Goal: Task Accomplishment & Management: Manage account settings

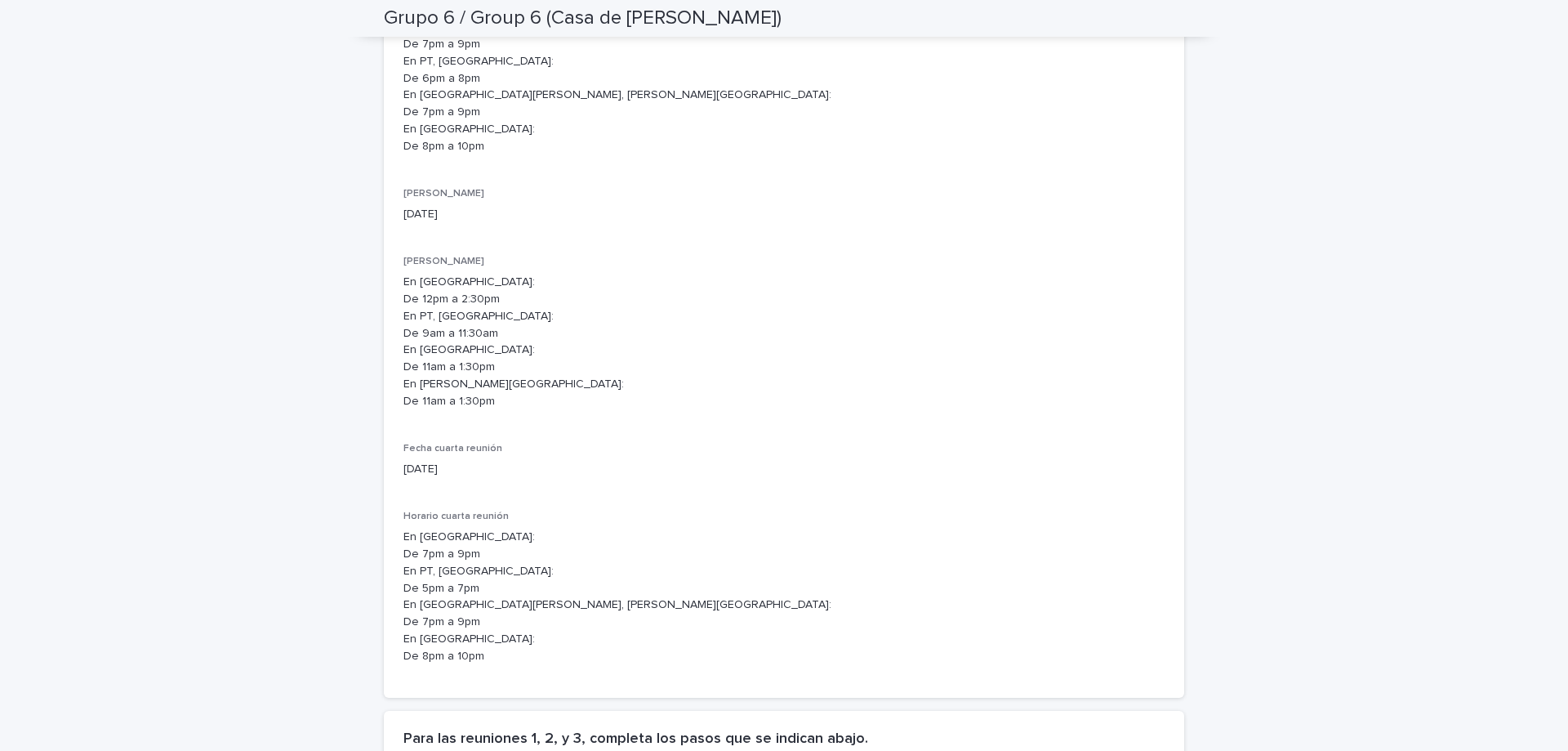
scroll to position [1307, 0]
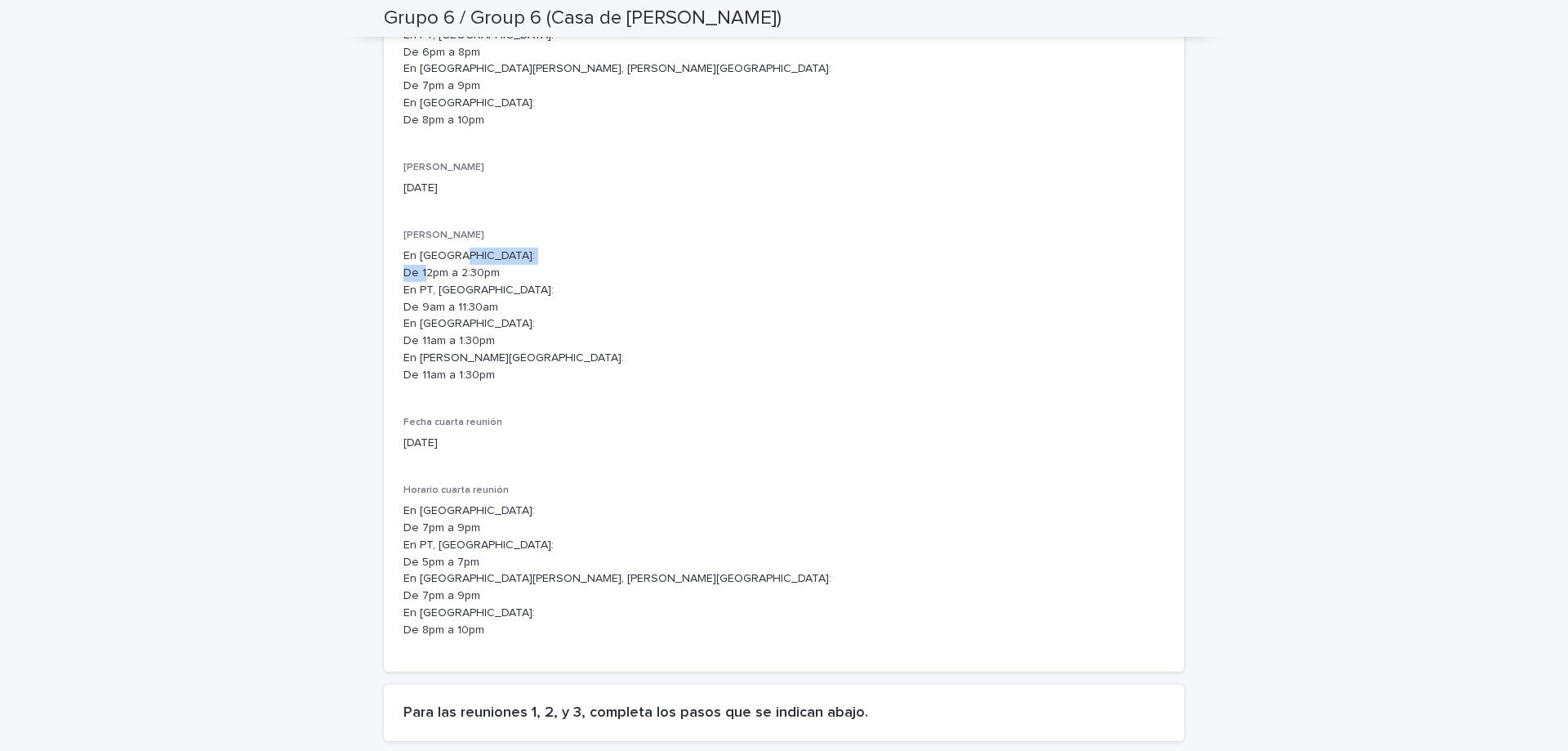
drag, startPoint x: 408, startPoint y: 305, endPoint x: 499, endPoint y: 299, distance: 91.2
click at [499, 299] on p "En [GEOGRAPHIC_DATA]: De 12pm a 2:30pm En PT, [GEOGRAPHIC_DATA]: De 9am a 11:30…" at bounding box center [784, 315] width 761 height 135
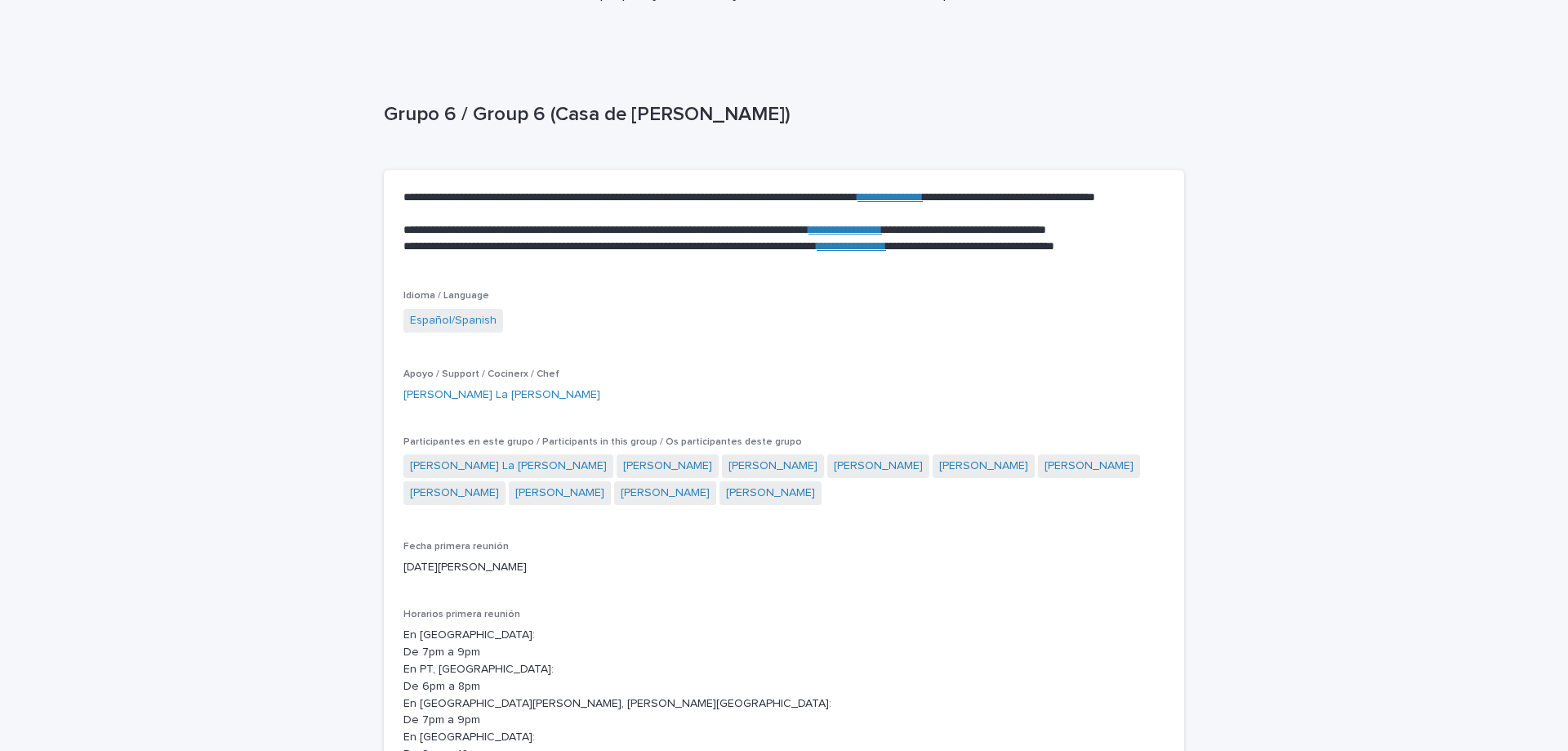
scroll to position [245, 0]
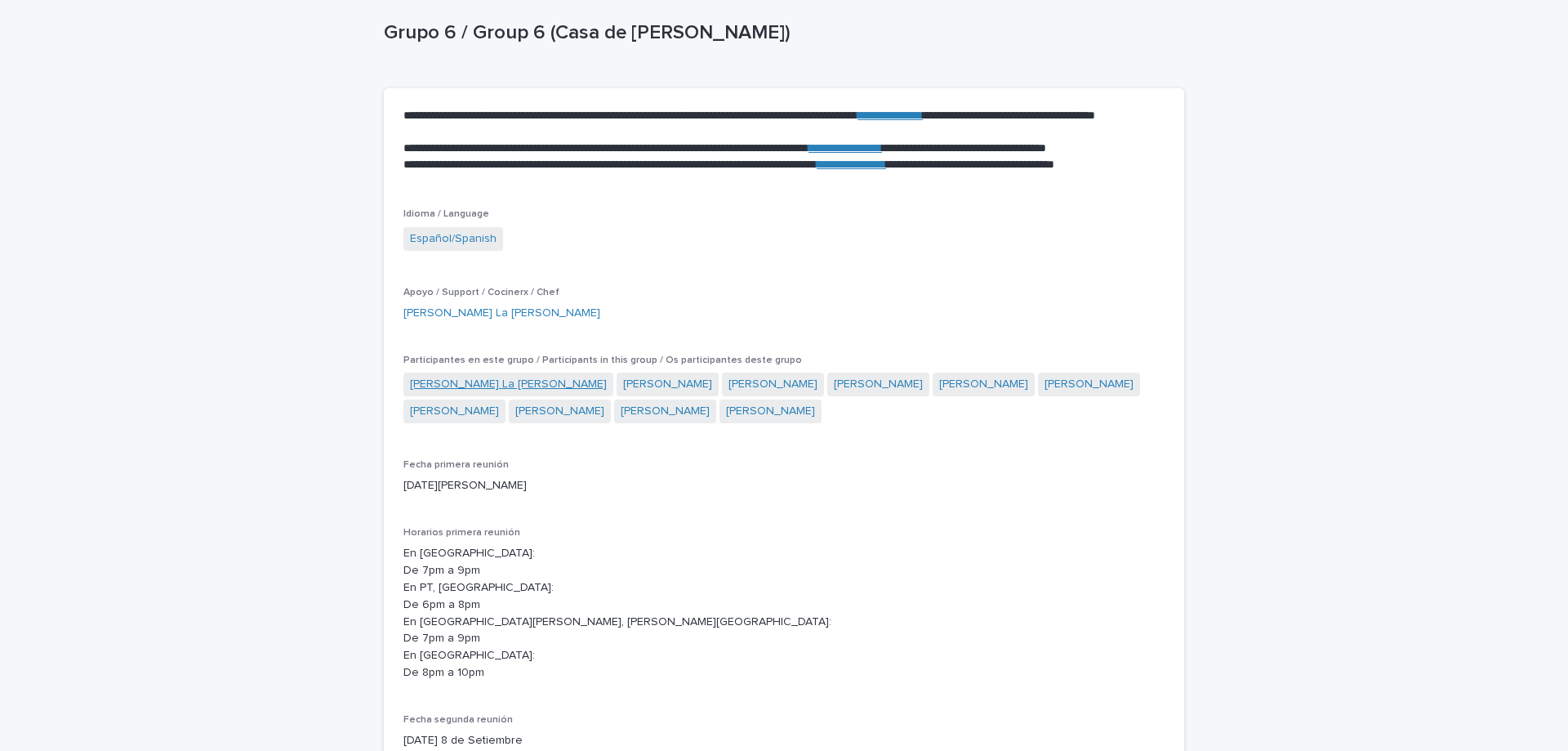
click at [498, 390] on link "[PERSON_NAME] La [PERSON_NAME]" at bounding box center [509, 384] width 197 height 18
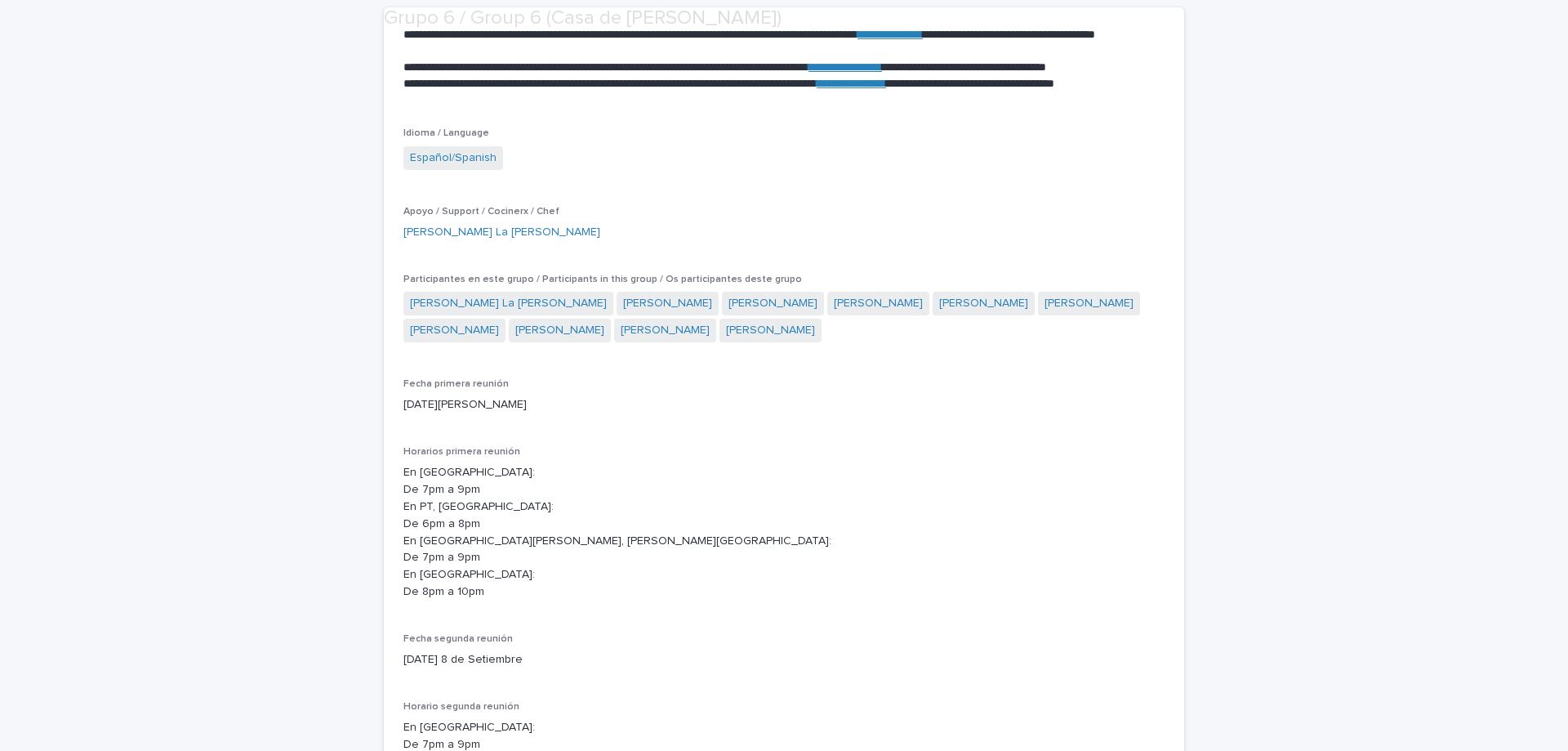
scroll to position [327, 0]
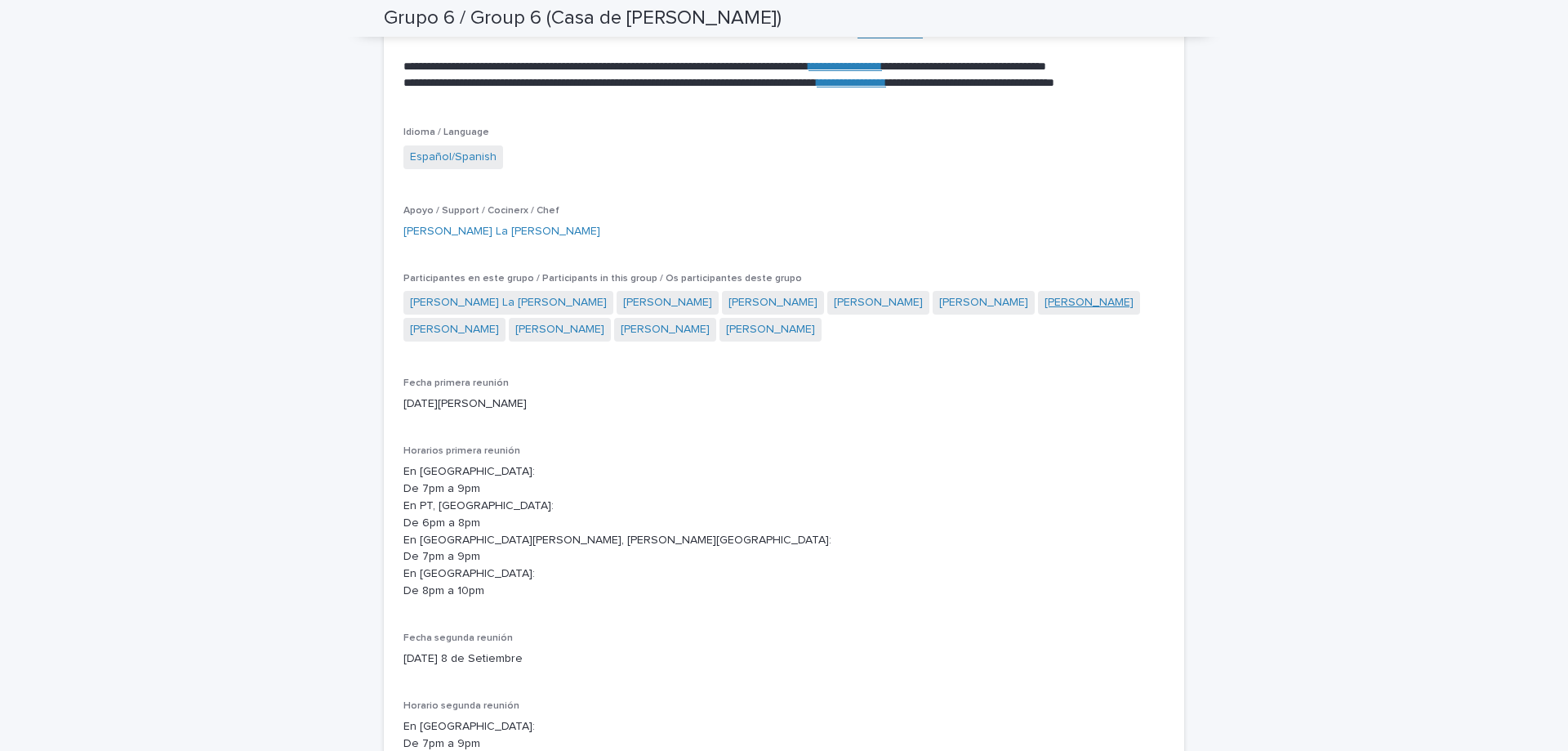
click at [1045, 311] on link "[PERSON_NAME]" at bounding box center [1089, 302] width 89 height 18
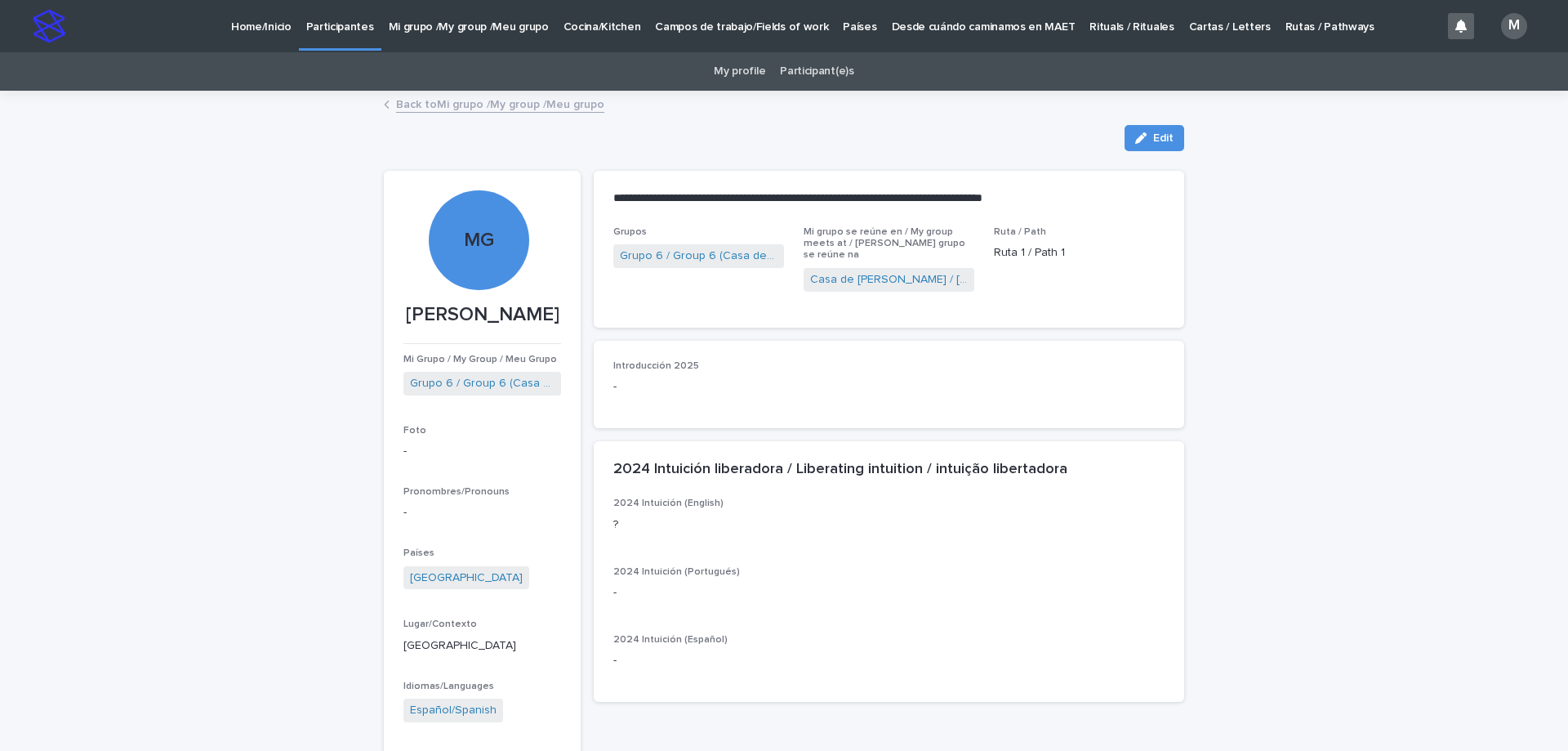
click at [460, 258] on div "MG" at bounding box center [478, 241] width 99 height 100
click at [1176, 138] on button "Edit" at bounding box center [1153, 138] width 60 height 26
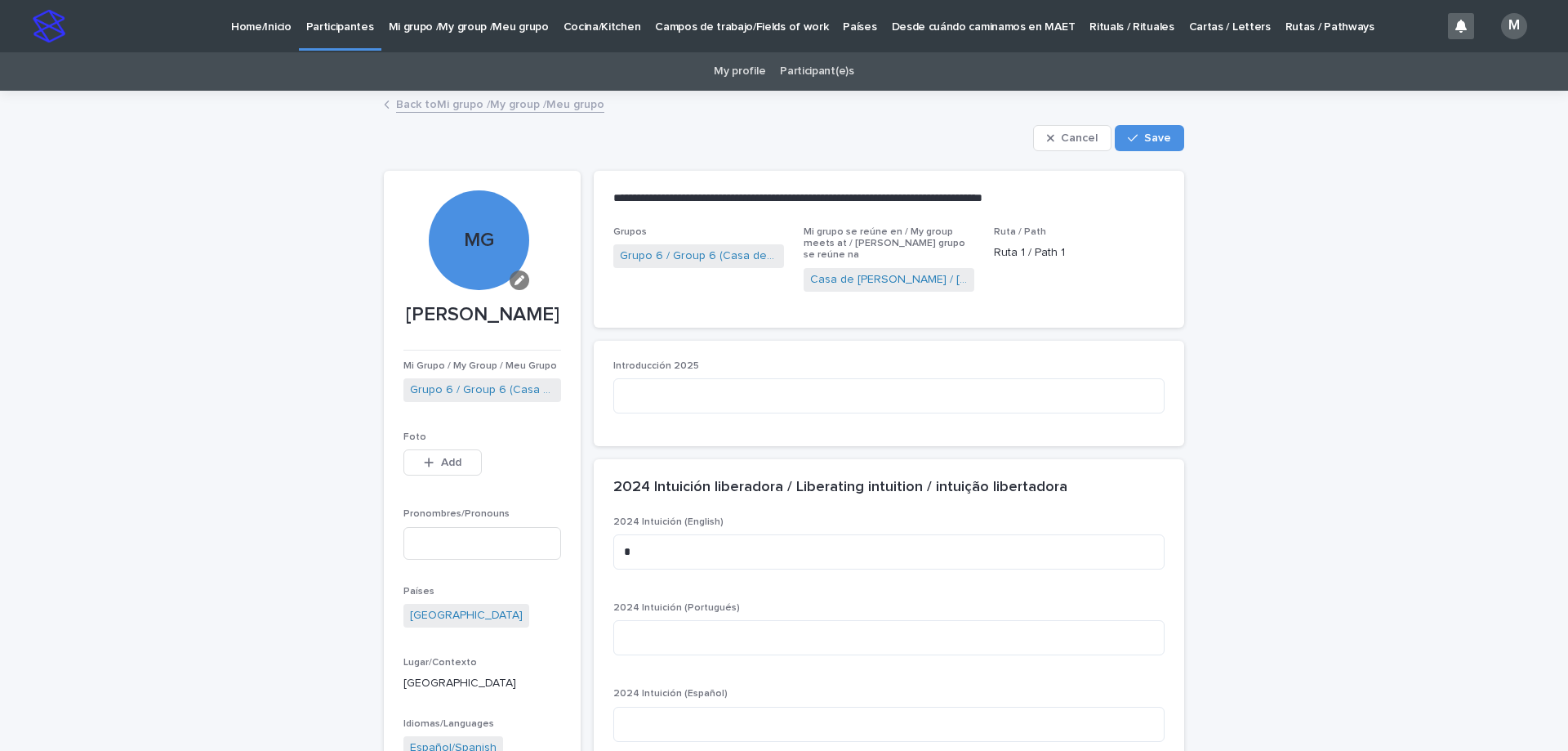
click at [514, 284] on icon "button" at bounding box center [519, 280] width 10 height 10
click at [490, 342] on button "Add" at bounding box center [512, 334] width 78 height 26
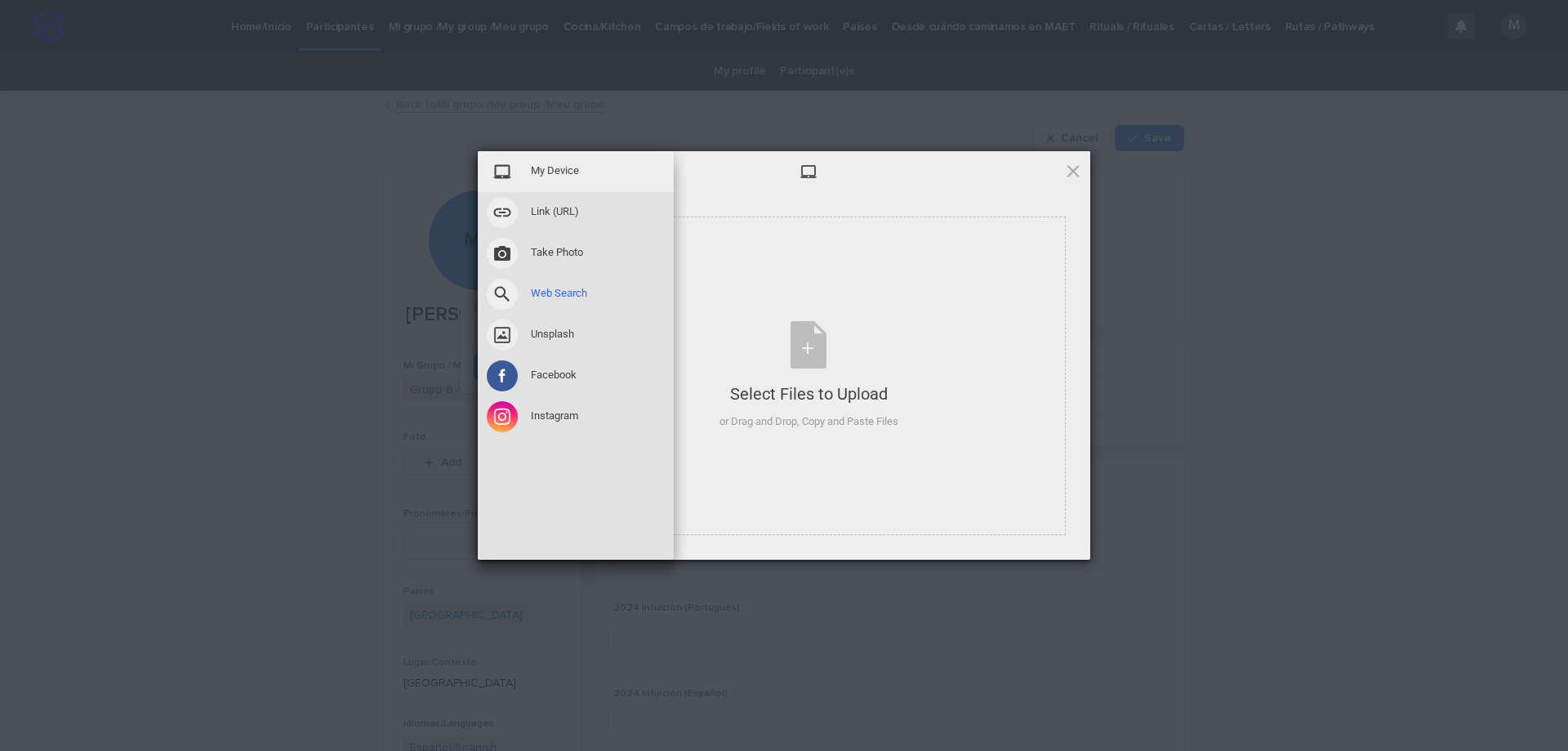
click at [544, 291] on span "Web Search" at bounding box center [558, 293] width 56 height 15
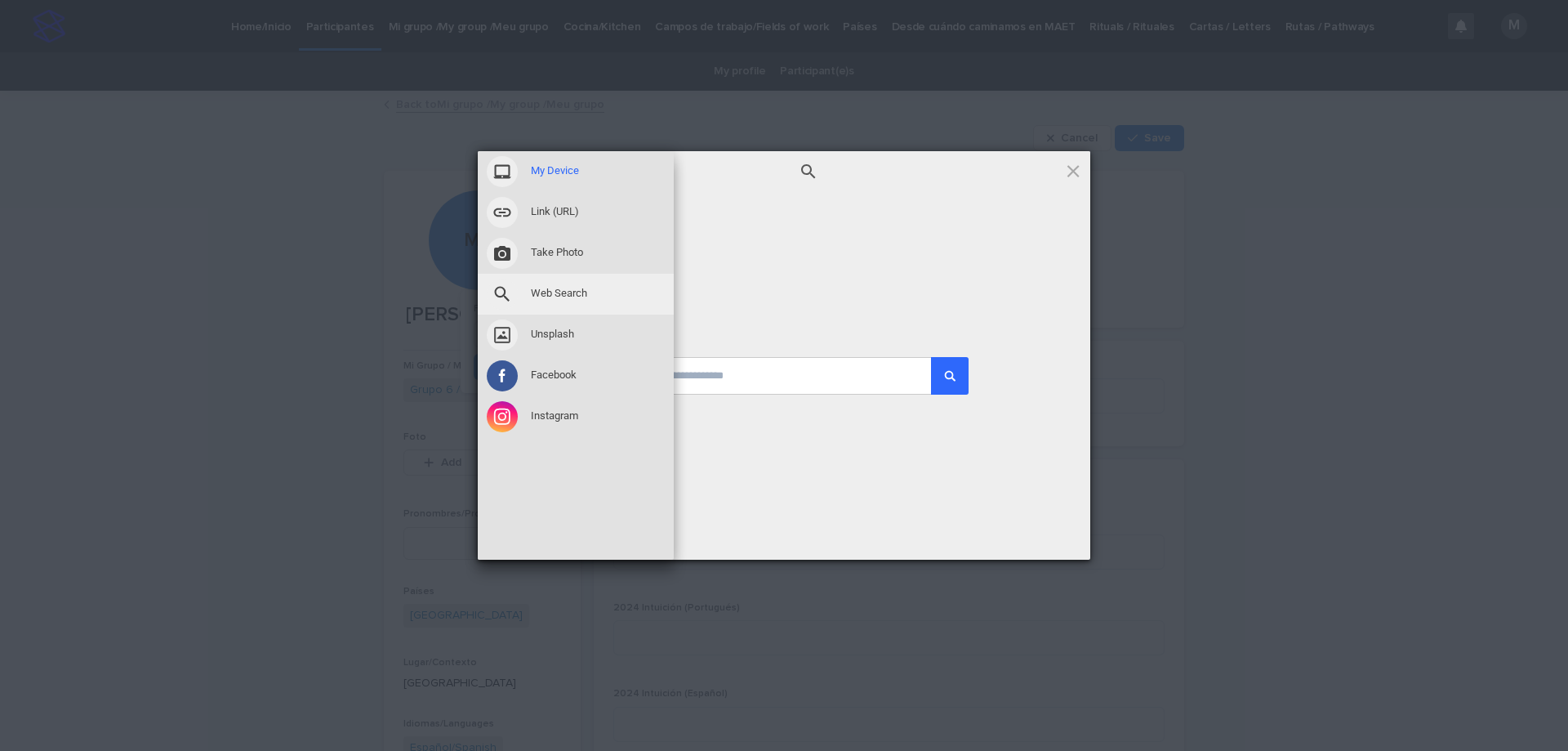
click at [527, 175] on div "My Device" at bounding box center [575, 171] width 196 height 41
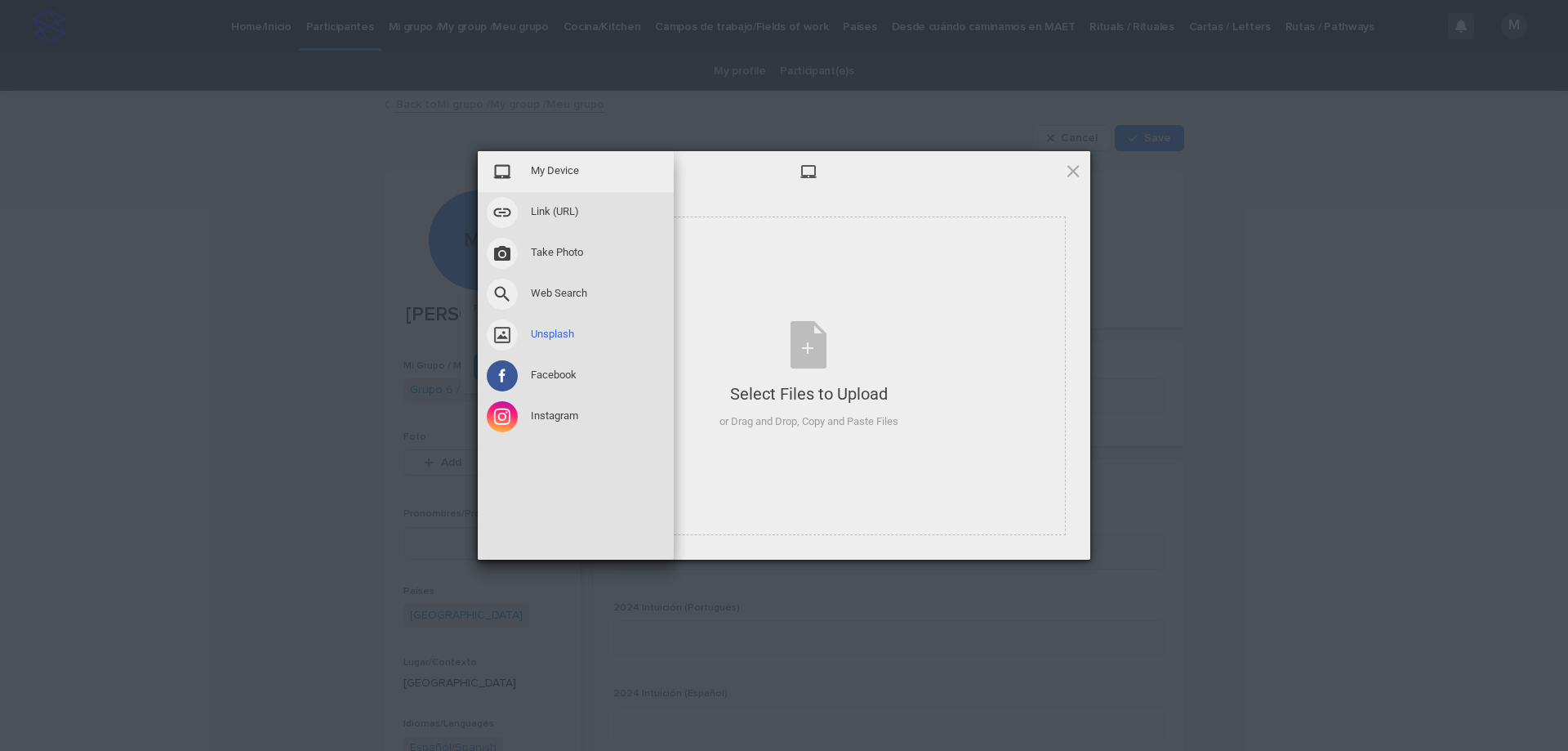
click at [497, 333] on span at bounding box center [502, 335] width 31 height 31
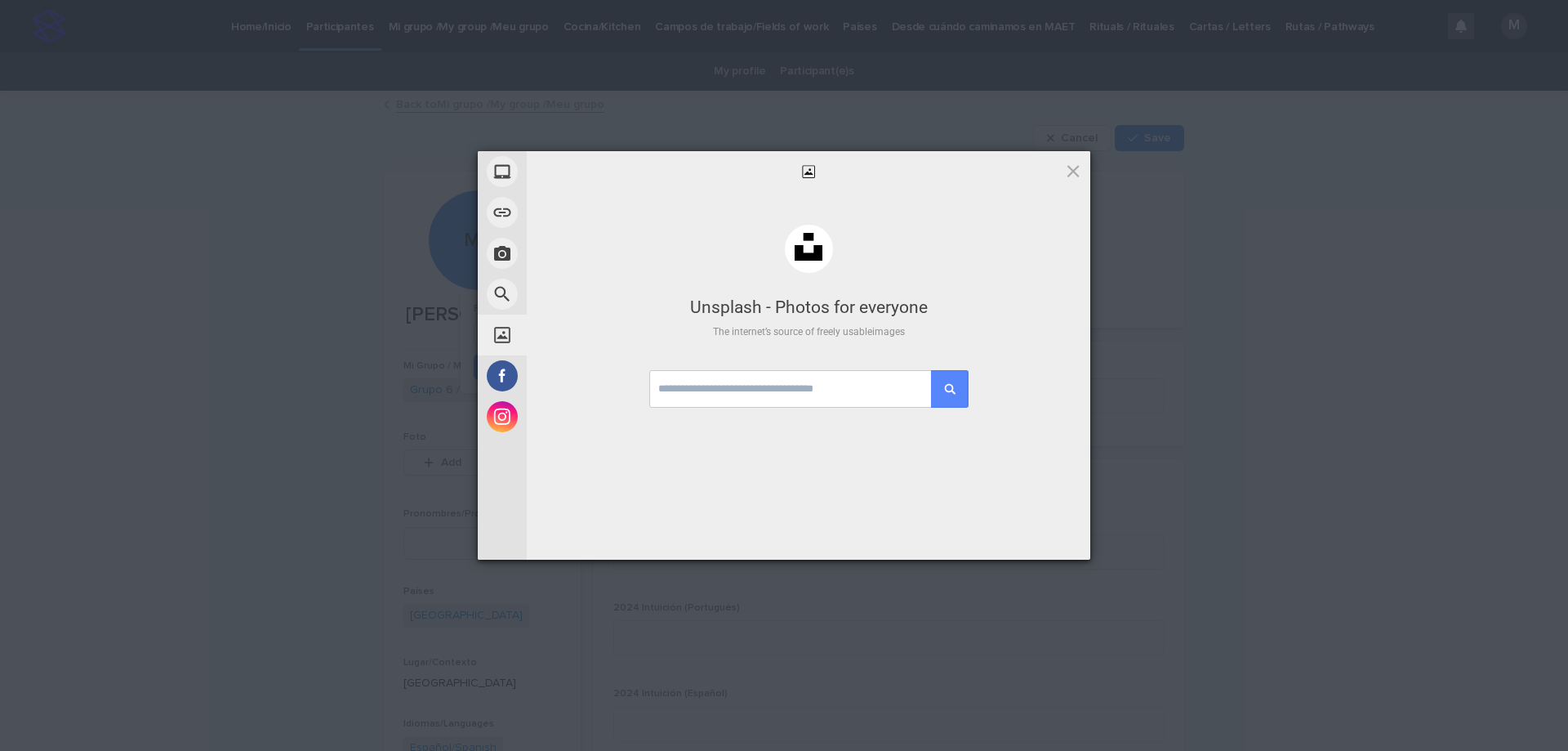
click at [947, 388] on button "submit" at bounding box center [949, 389] width 38 height 38
click at [833, 385] on input "text" at bounding box center [809, 389] width 319 height 38
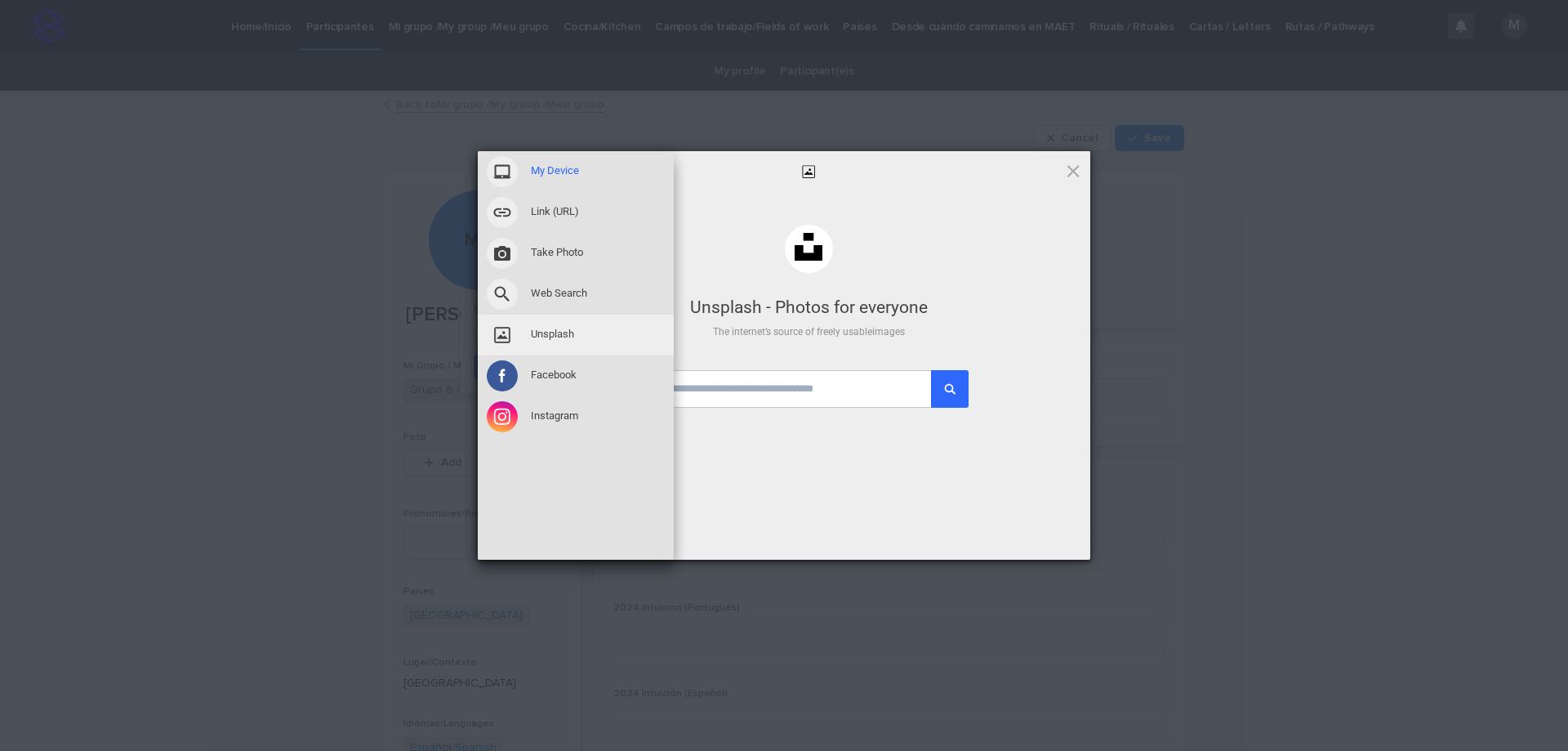
click at [496, 168] on span at bounding box center [502, 171] width 31 height 31
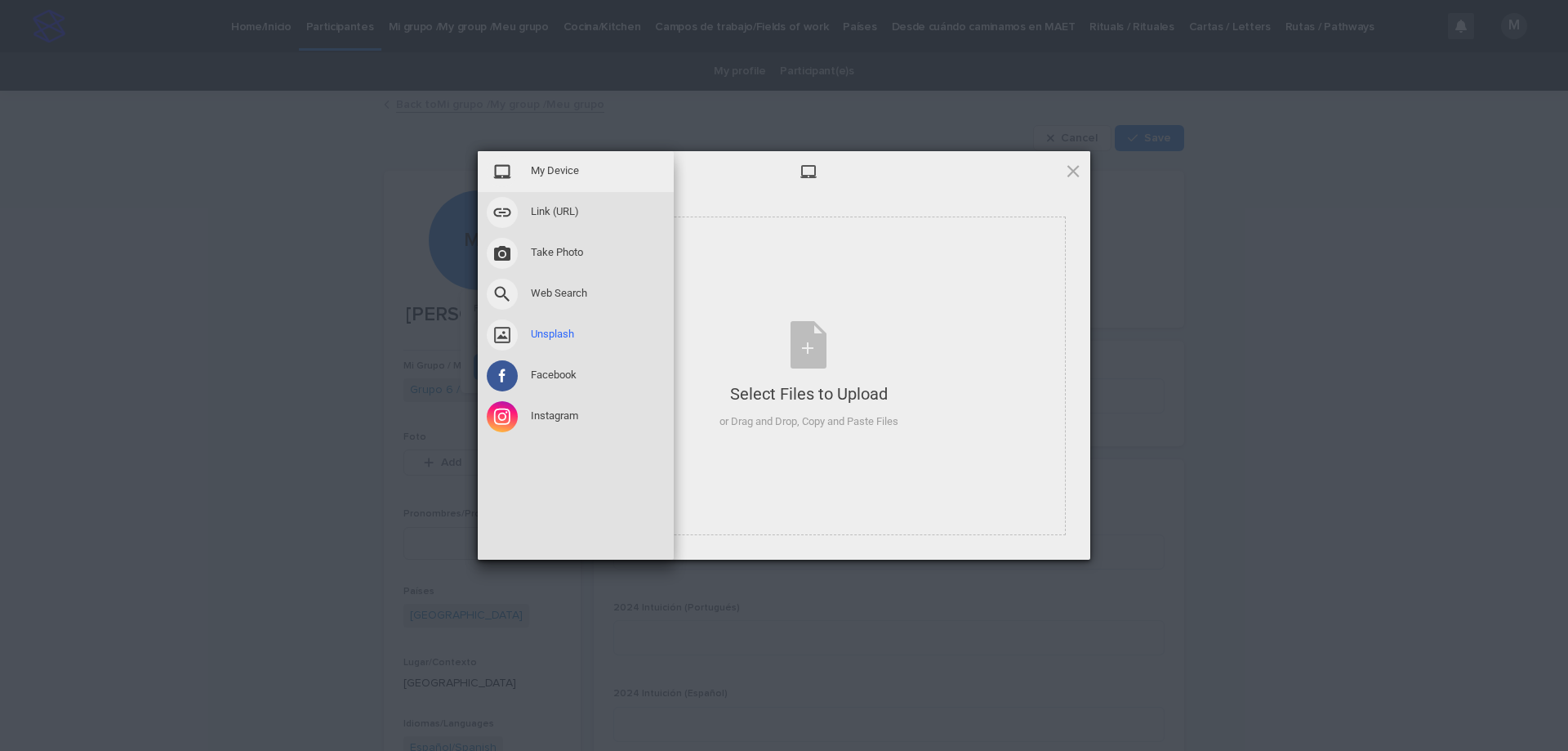
click at [498, 334] on span at bounding box center [502, 335] width 31 height 31
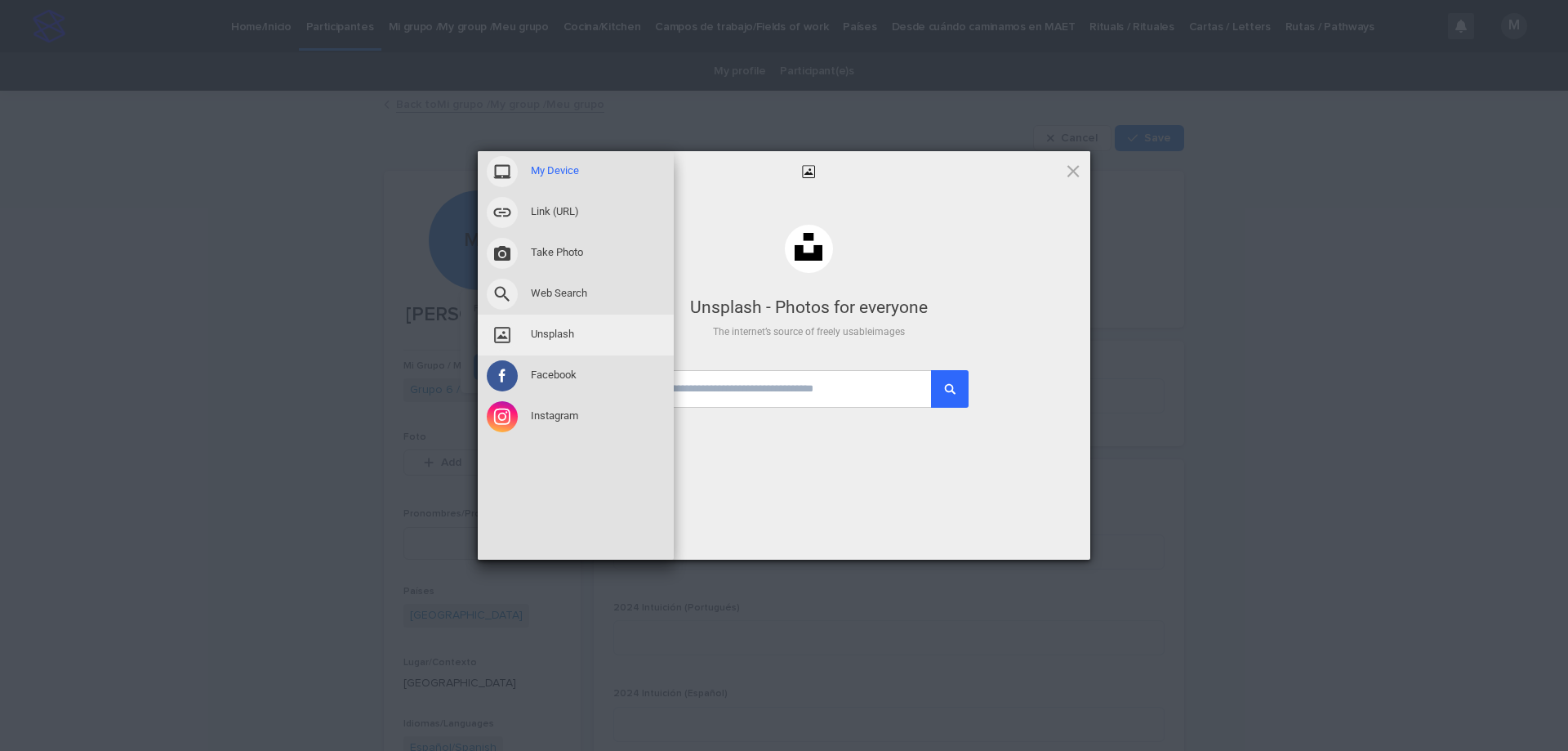
click at [528, 172] on div "My Device" at bounding box center [575, 171] width 196 height 41
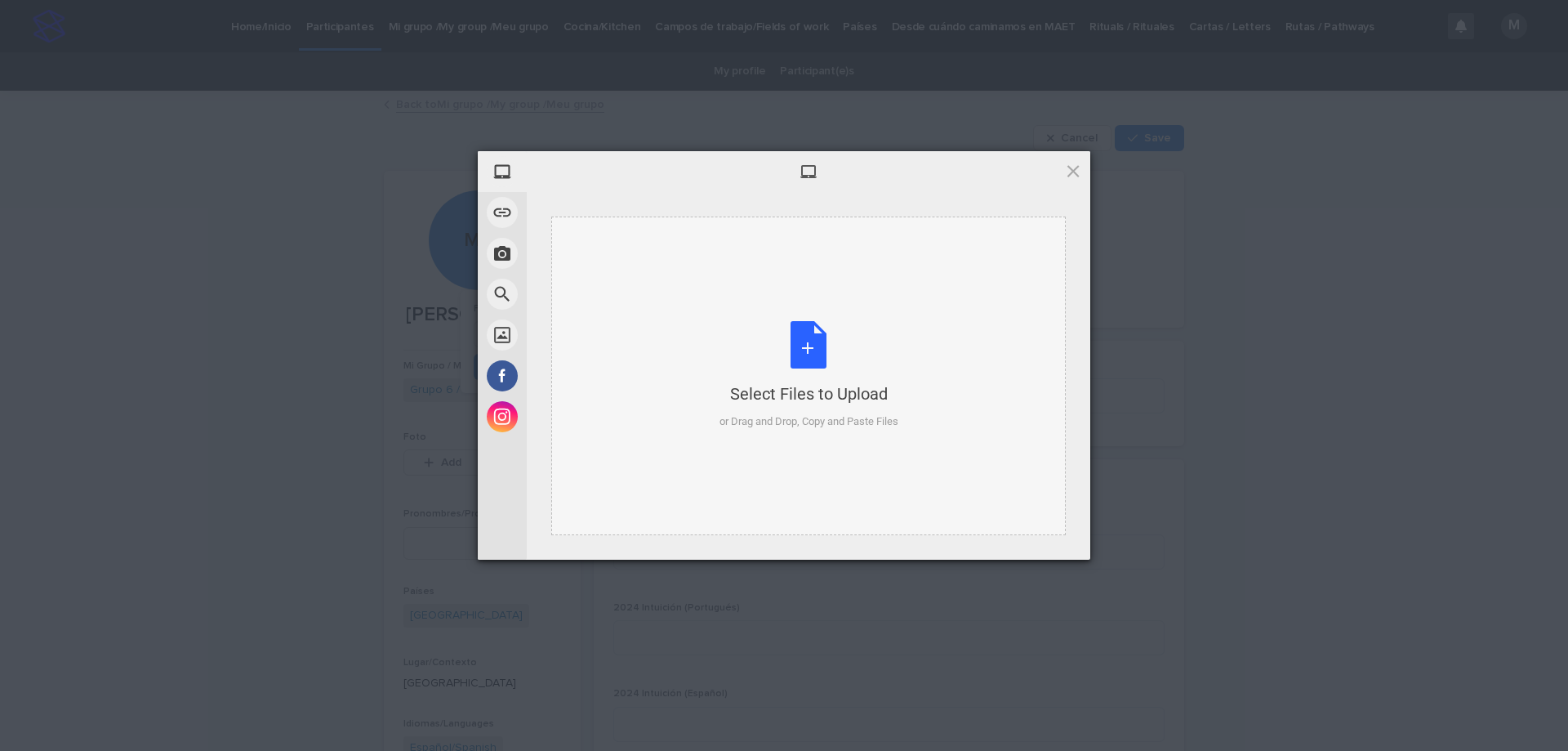
click at [827, 358] on div "Select Files to Upload or Drag and Drop, Copy and Paste Files" at bounding box center [809, 375] width 179 height 109
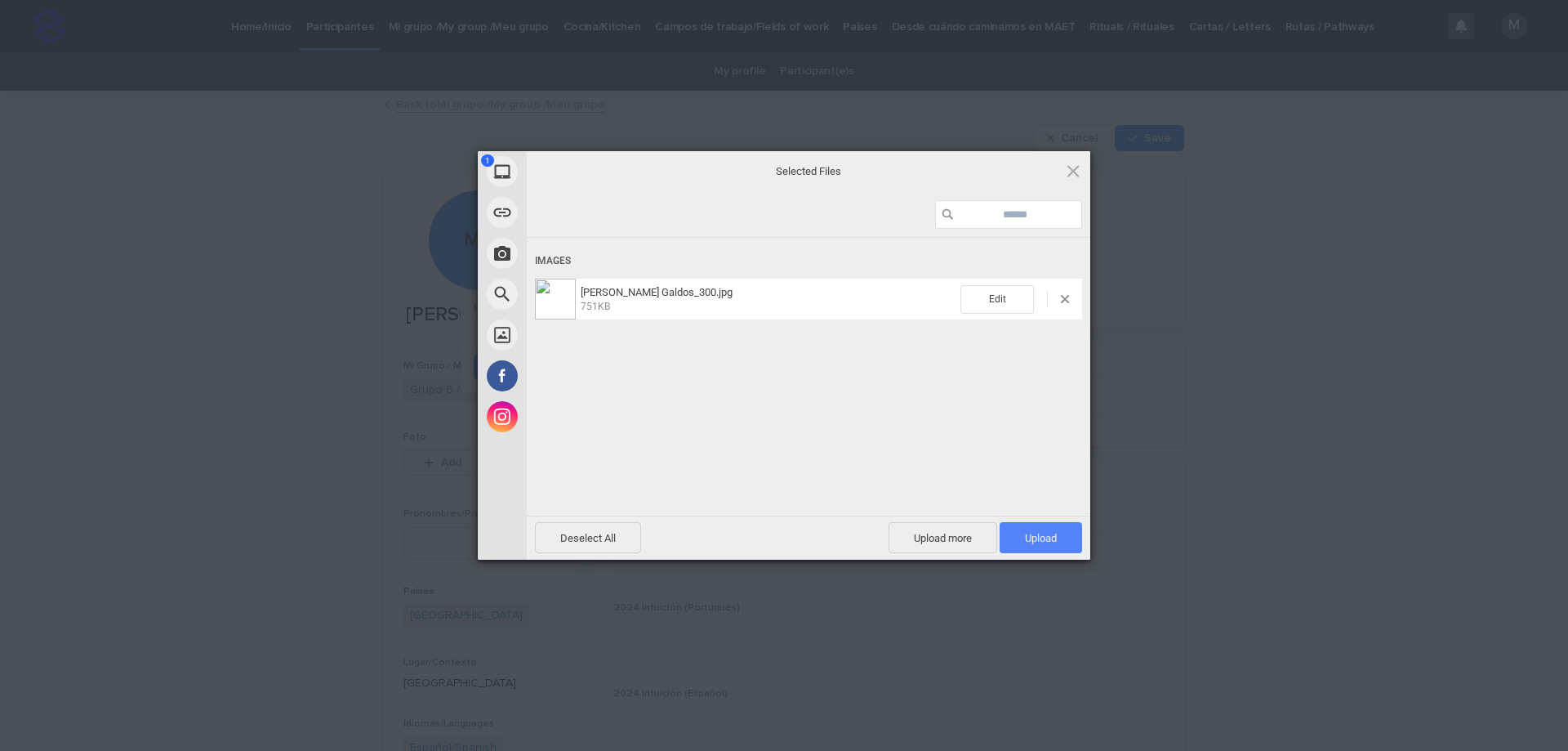
click at [1014, 540] on span "Upload 1" at bounding box center [1041, 537] width 83 height 31
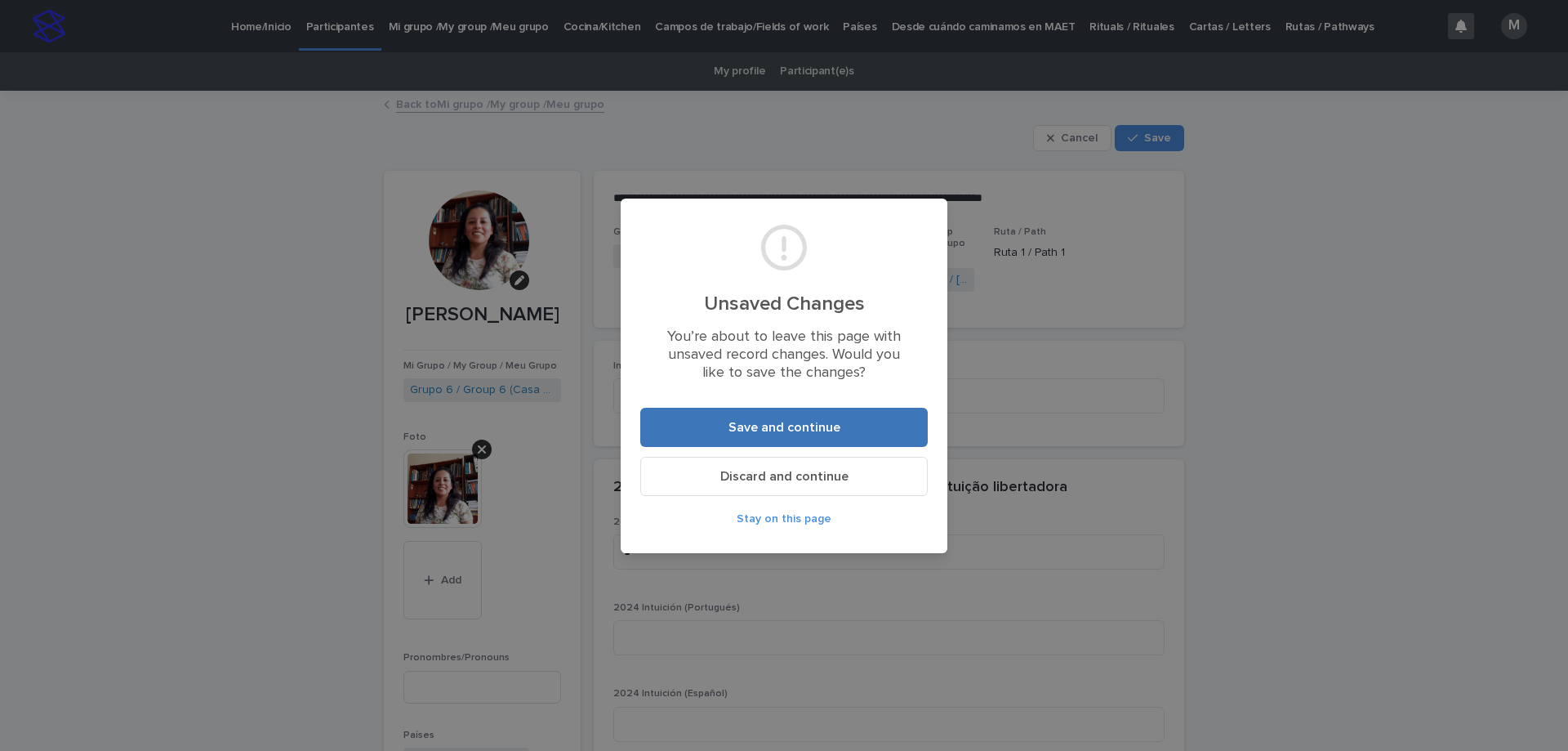
click at [785, 429] on span "Save and continue" at bounding box center [784, 427] width 111 height 13
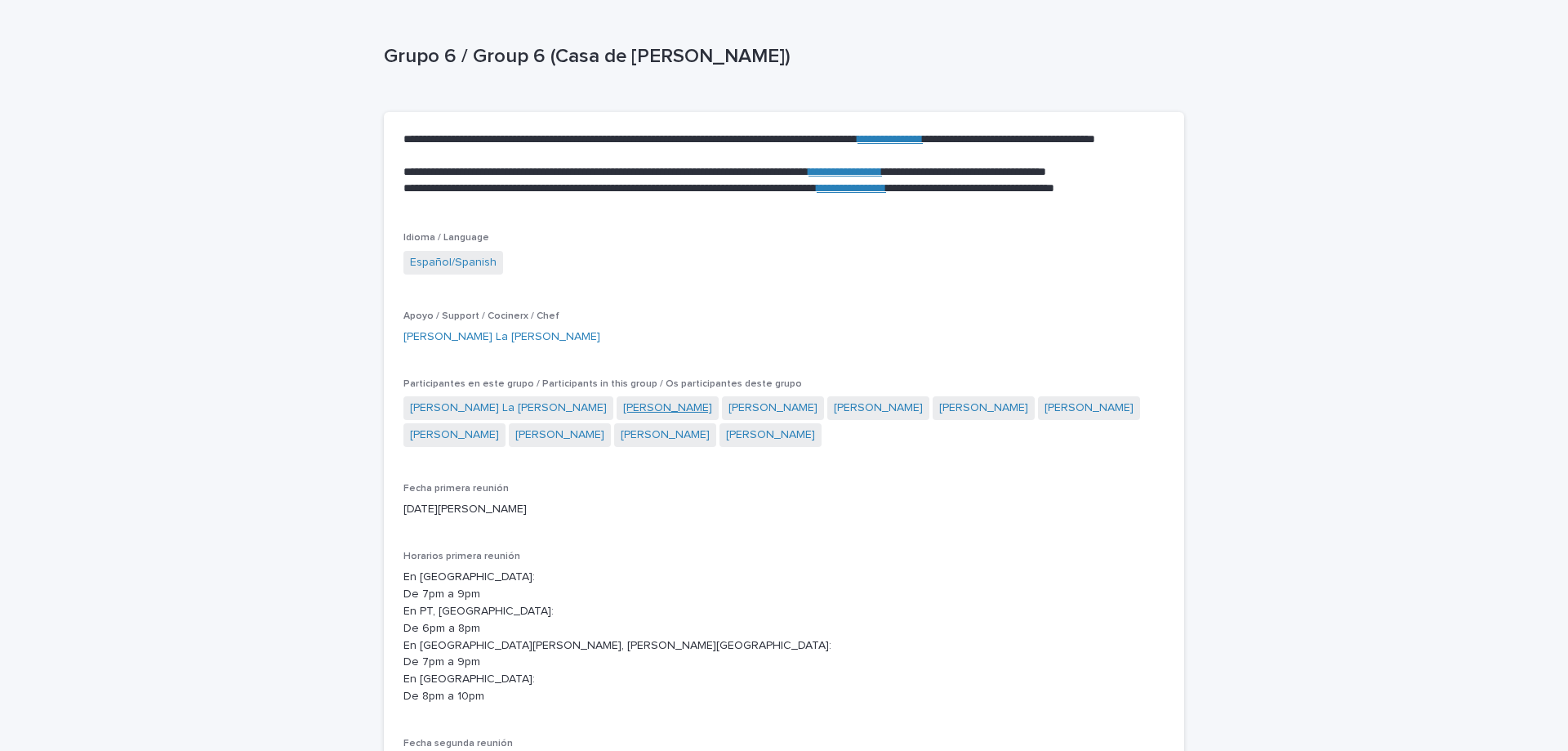
scroll to position [245, 0]
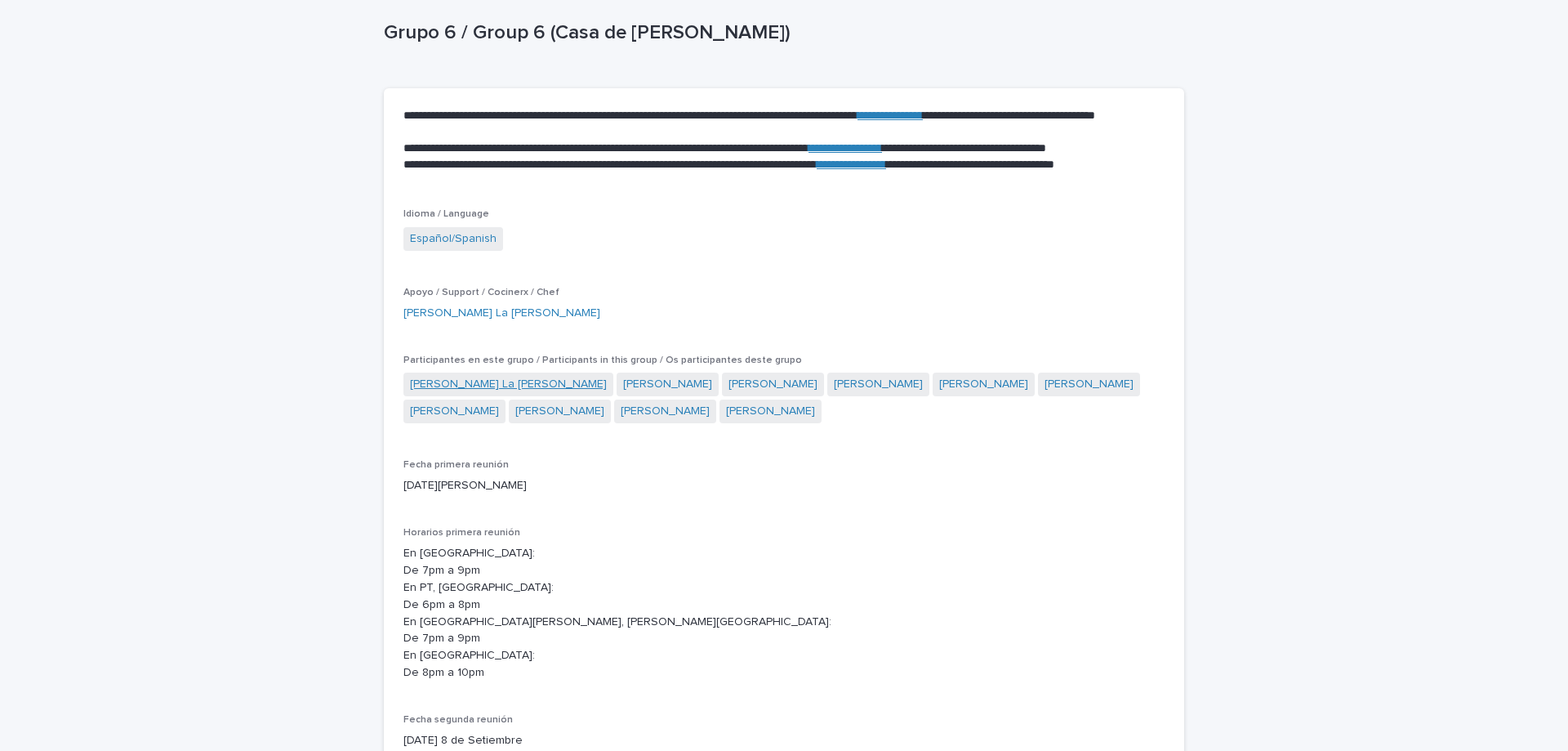
click at [482, 383] on link "[PERSON_NAME] La [PERSON_NAME]" at bounding box center [509, 384] width 197 height 18
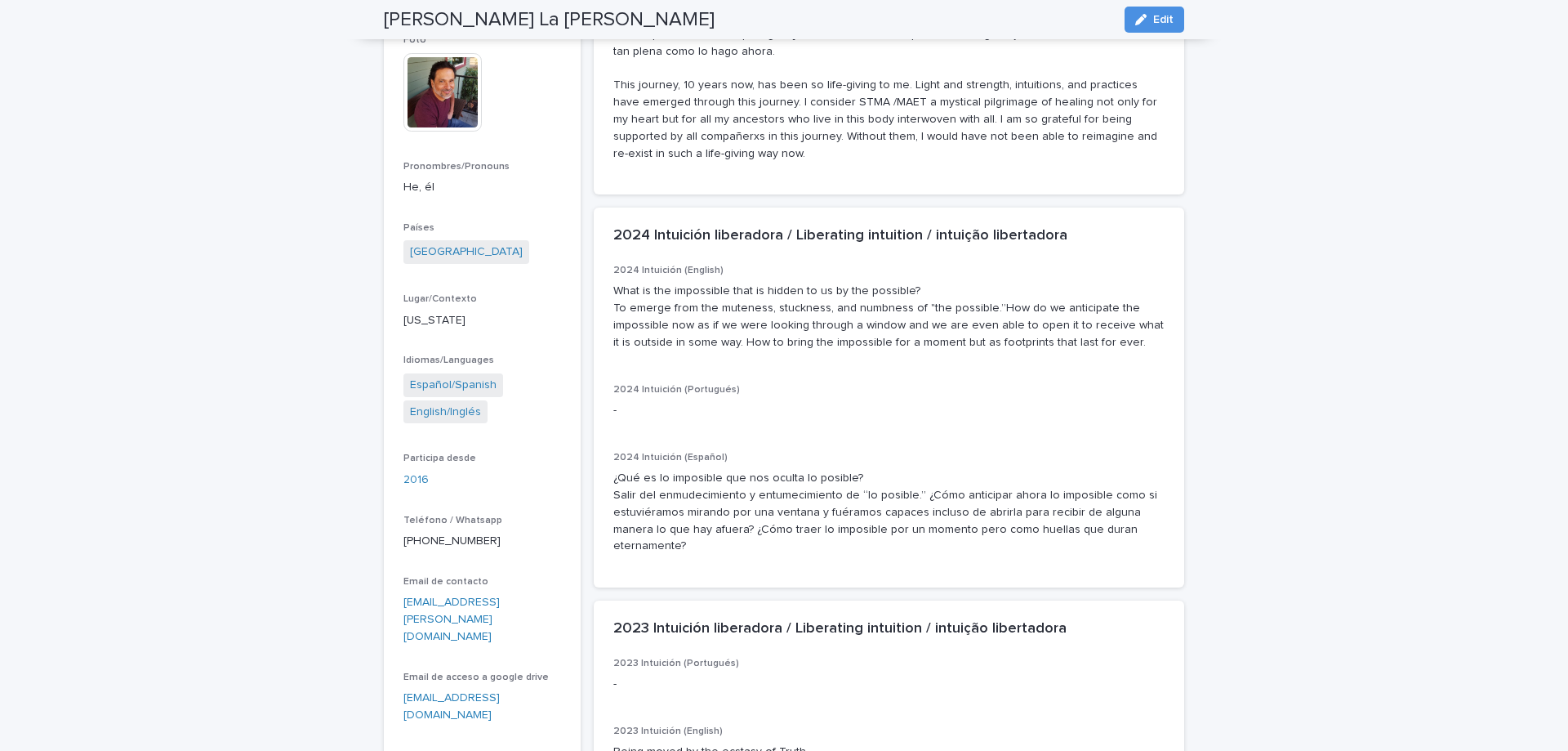
scroll to position [408, 0]
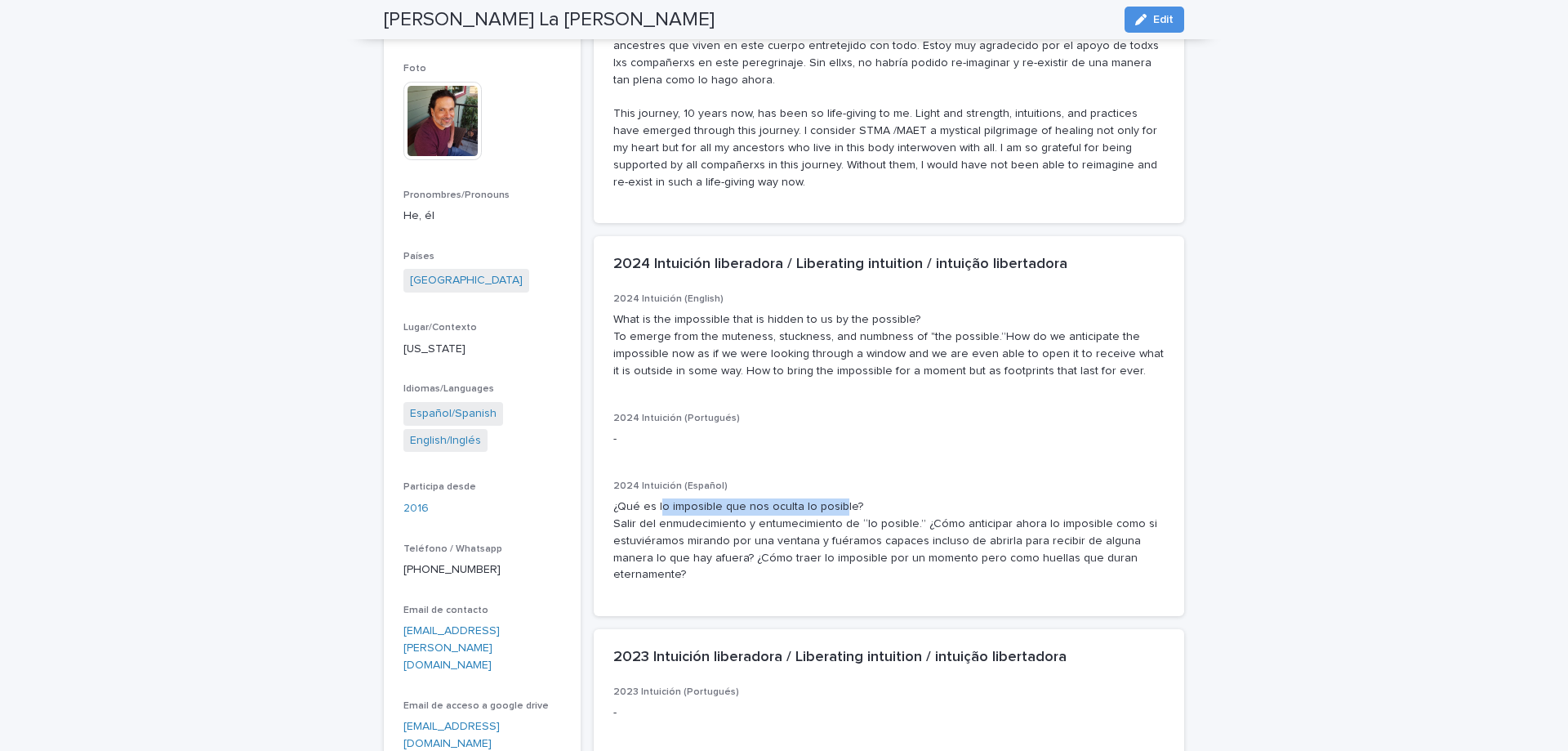
drag, startPoint x: 655, startPoint y: 477, endPoint x: 828, endPoint y: 479, distance: 173.0
click at [828, 499] on p "¿Qué es lo imposible que nos oculta lo posible? Salir del enmudecimiento y entu…" at bounding box center [889, 541] width 551 height 85
drag, startPoint x: 703, startPoint y: 496, endPoint x: 908, endPoint y: 496, distance: 205.0
click at [908, 499] on p "¿Qué es lo imposible que nos oculta lo posible? Salir del enmudecimiento y entu…" at bounding box center [889, 541] width 551 height 85
drag, startPoint x: 739, startPoint y: 514, endPoint x: 996, endPoint y: 508, distance: 257.1
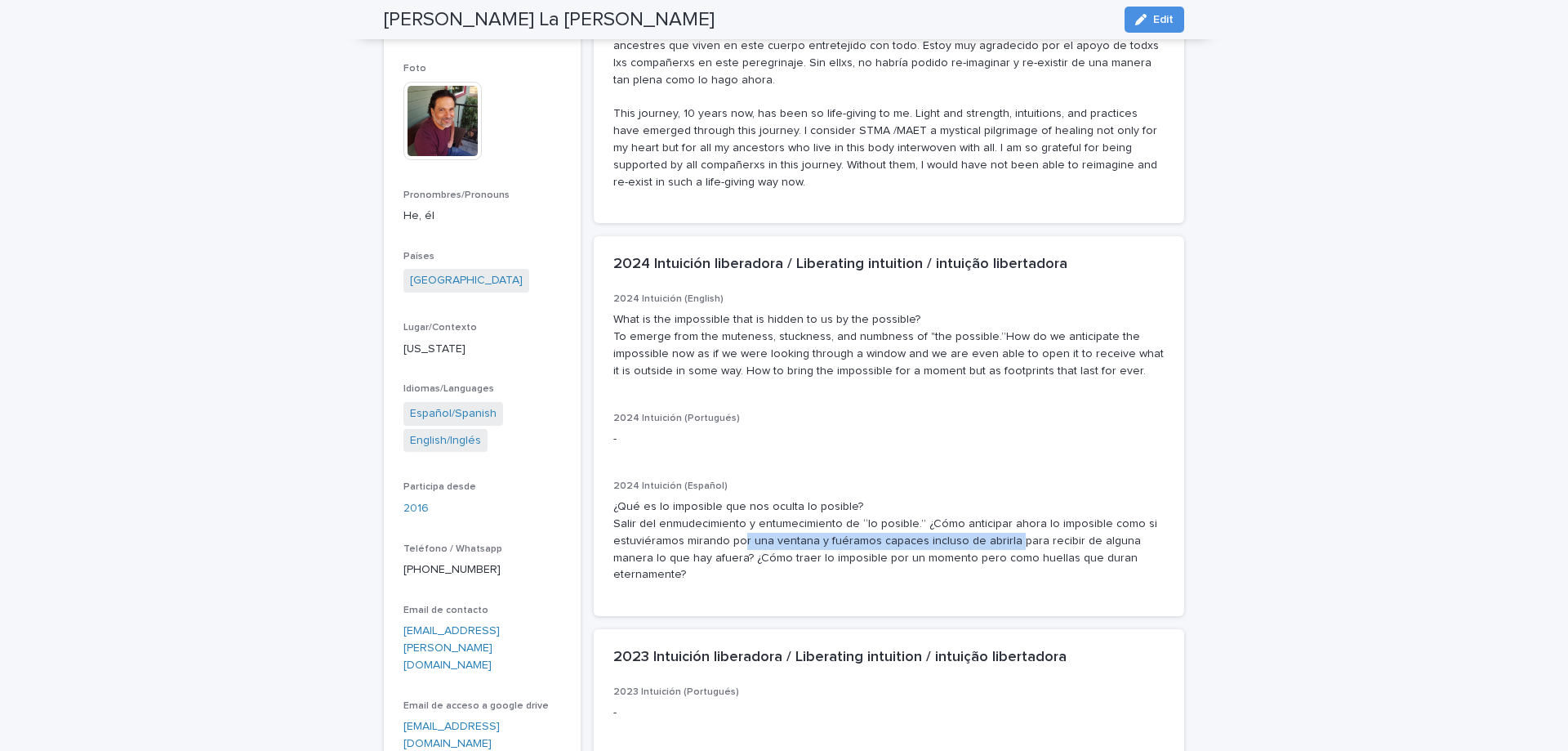
click at [996, 508] on p "¿Qué es lo imposible que nos oculta lo posible? Salir del enmudecimiento y entu…" at bounding box center [889, 541] width 551 height 85
drag, startPoint x: 792, startPoint y: 526, endPoint x: 964, endPoint y: 522, distance: 172.0
click at [964, 522] on p "¿Qué es lo imposible que nos oculta lo posible? Salir del enmudecimiento y entu…" at bounding box center [889, 541] width 551 height 85
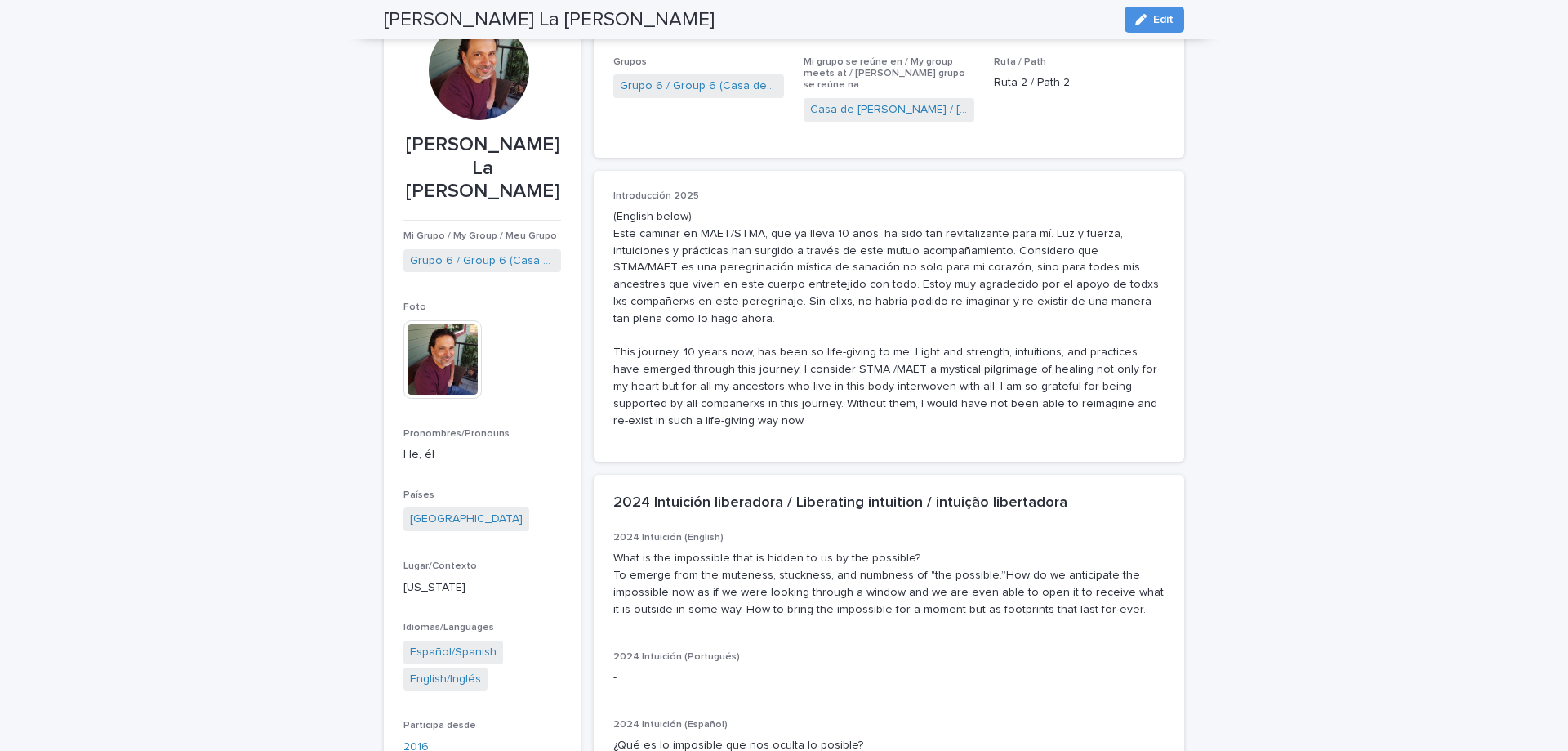
scroll to position [163, 0]
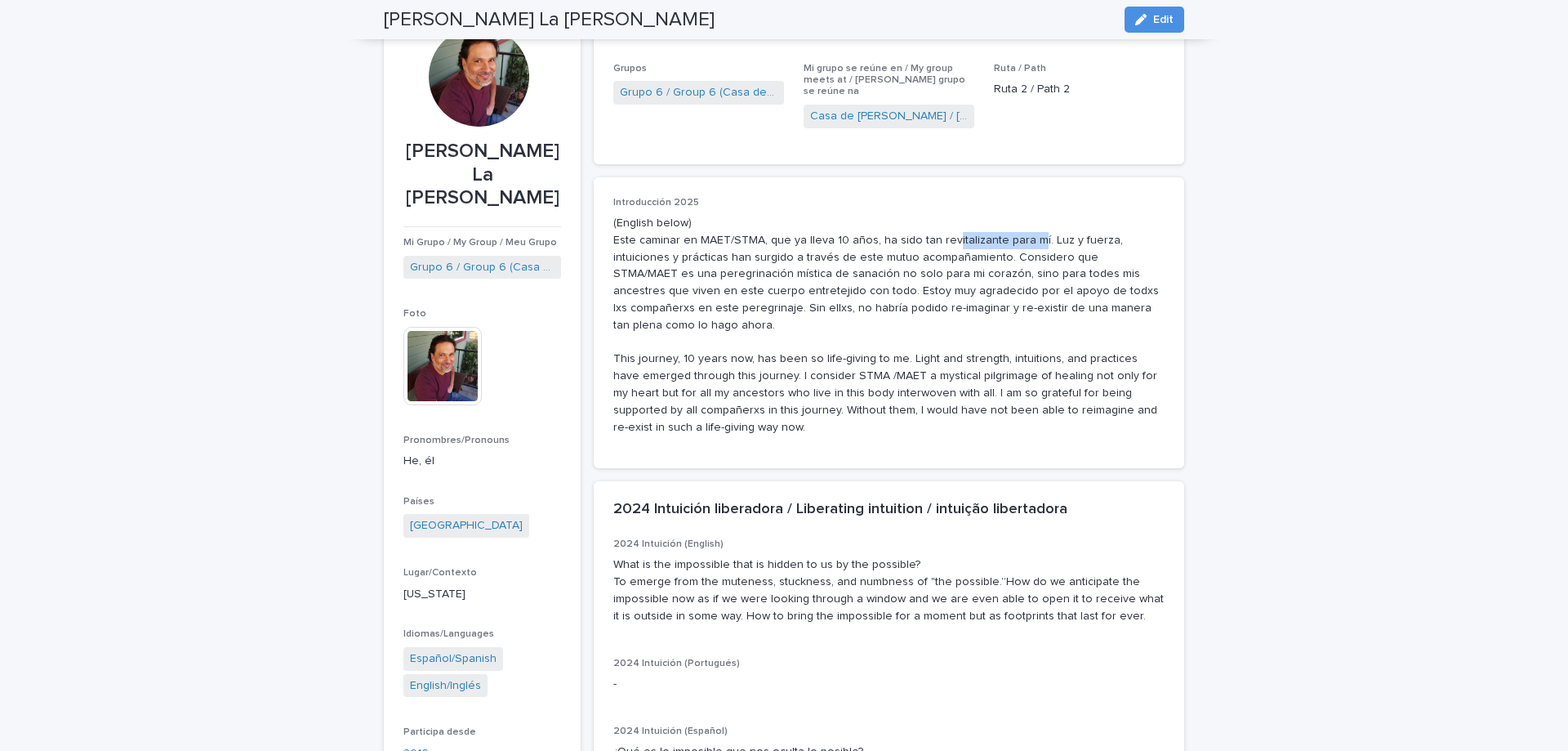
drag, startPoint x: 937, startPoint y: 227, endPoint x: 1021, endPoint y: 230, distance: 84.1
click at [1021, 230] on p "(English below) Este caminar en MAET/STMA, que ya lleva 10 años, ha sido tan re…" at bounding box center [889, 324] width 551 height 220
drag, startPoint x: 635, startPoint y: 246, endPoint x: 860, endPoint y: 245, distance: 225.0
click at [860, 245] on p "(English below) Este caminar en MAET/STMA, que ya lleva 10 años, ha sido tan re…" at bounding box center [889, 324] width 551 height 220
drag, startPoint x: 682, startPoint y: 261, endPoint x: 1057, endPoint y: 265, distance: 375.0
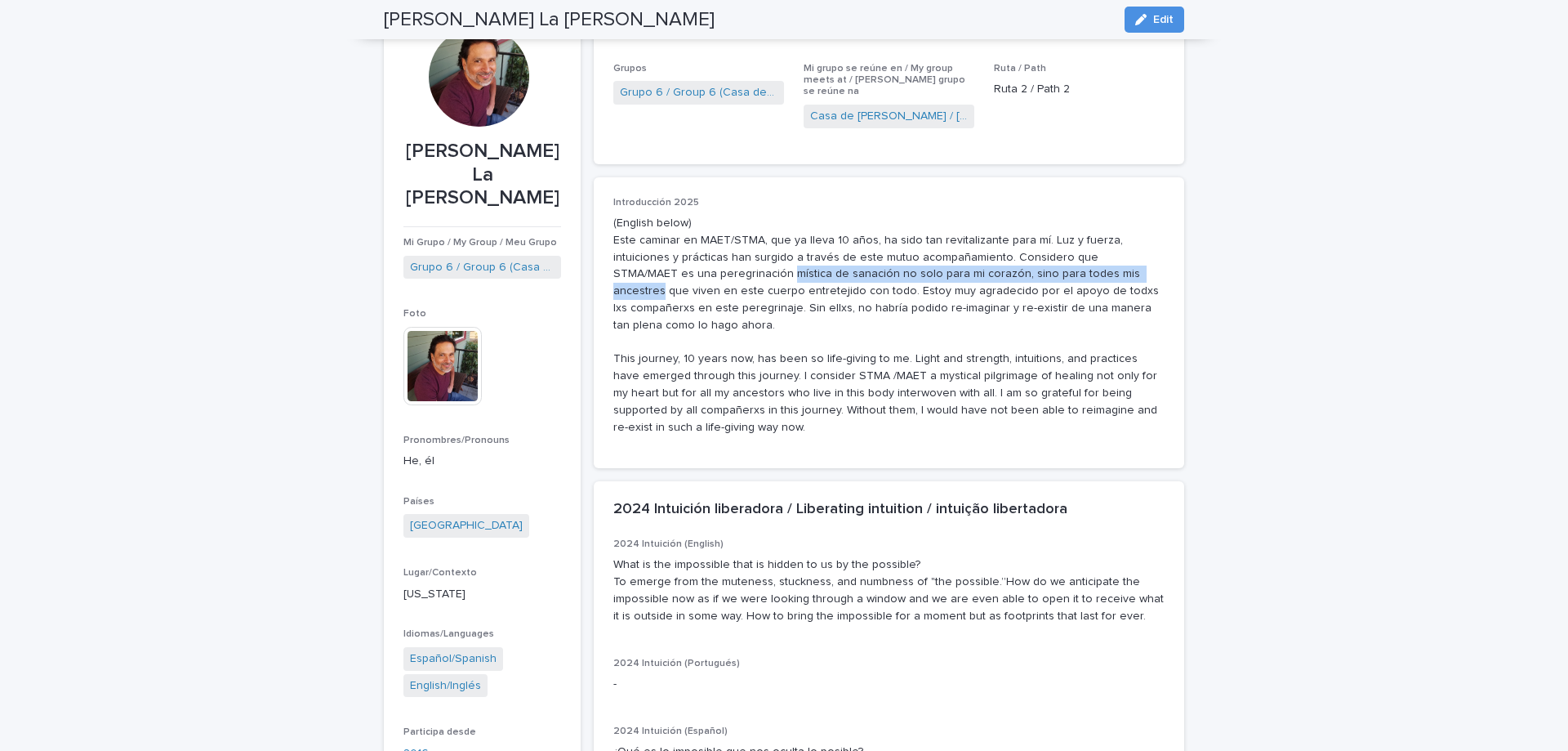
click at [1057, 265] on p "(English below) Este caminar en MAET/STMA, que ya lleva 10 años, ha sido tan re…" at bounding box center [889, 324] width 551 height 220
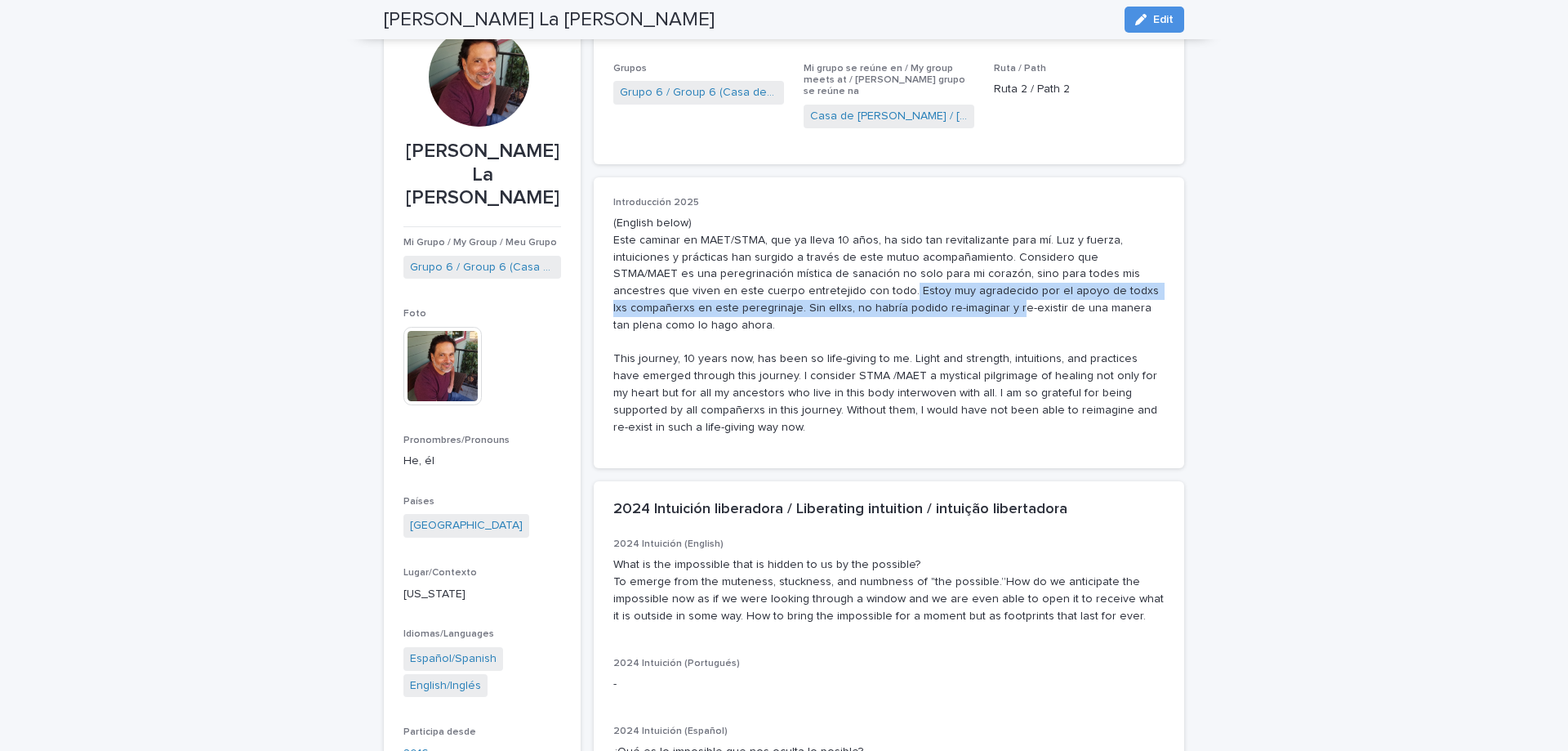
drag, startPoint x: 751, startPoint y: 276, endPoint x: 880, endPoint y: 294, distance: 130.2
click at [880, 294] on p "(English below) Este caminar en MAET/STMA, que ya lleva 10 años, ha sido tan re…" at bounding box center [889, 324] width 551 height 220
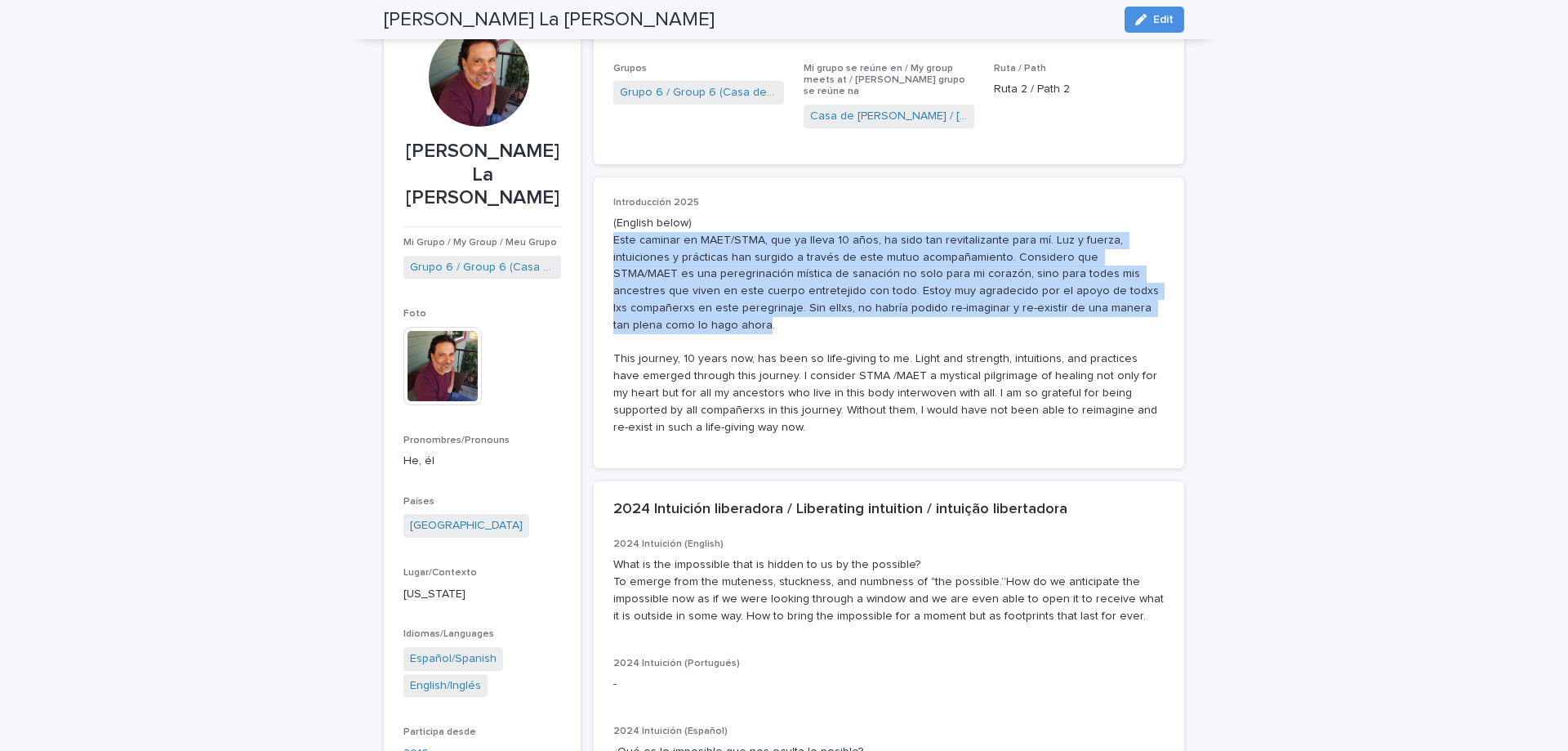
drag, startPoint x: 1146, startPoint y: 297, endPoint x: 604, endPoint y: 222, distance: 547.2
click at [604, 222] on div "Introducción 2025 (English below) Este caminar en MAET/STMA, que ya lleva 10 añ…" at bounding box center [888, 323] width 591 height 291
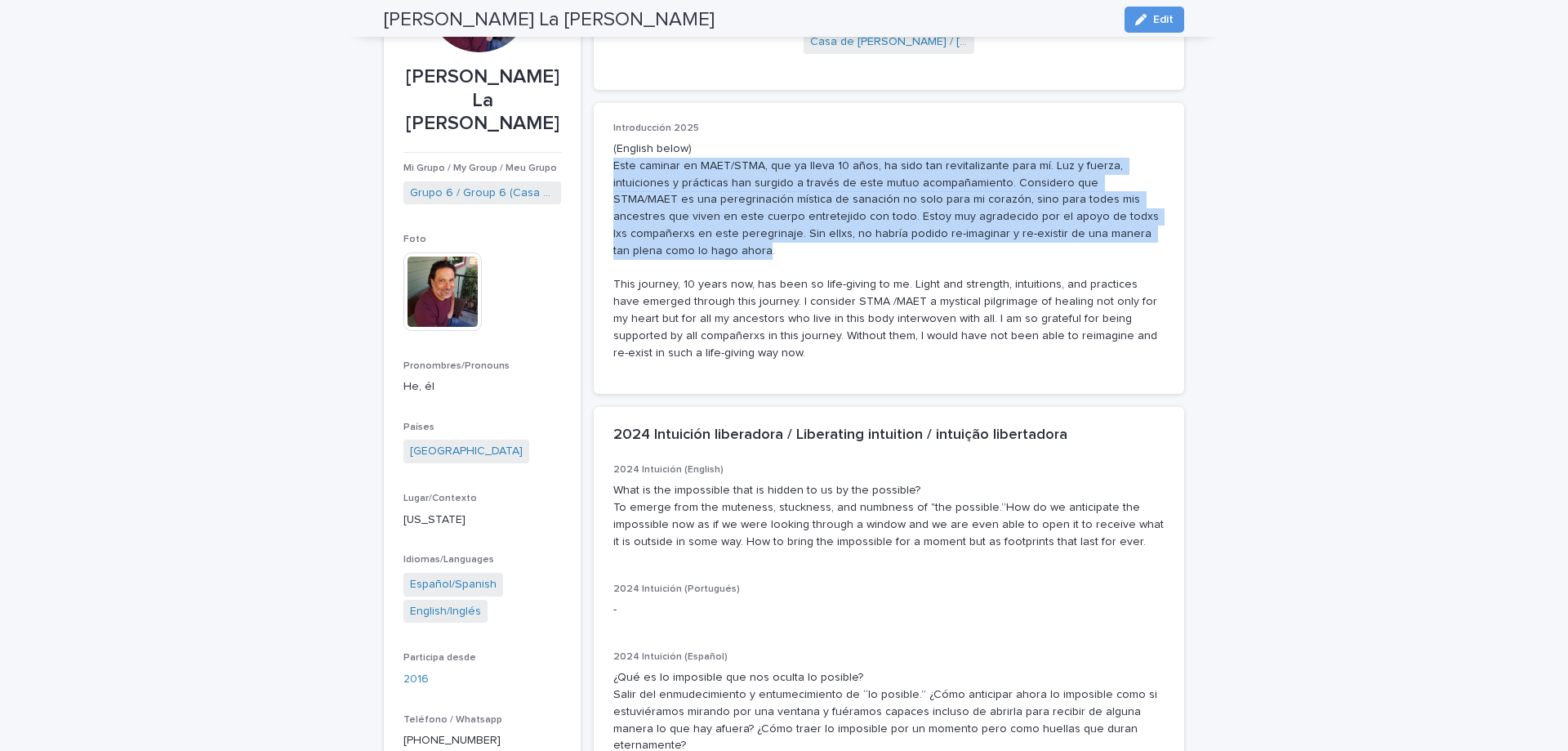
scroll to position [0, 0]
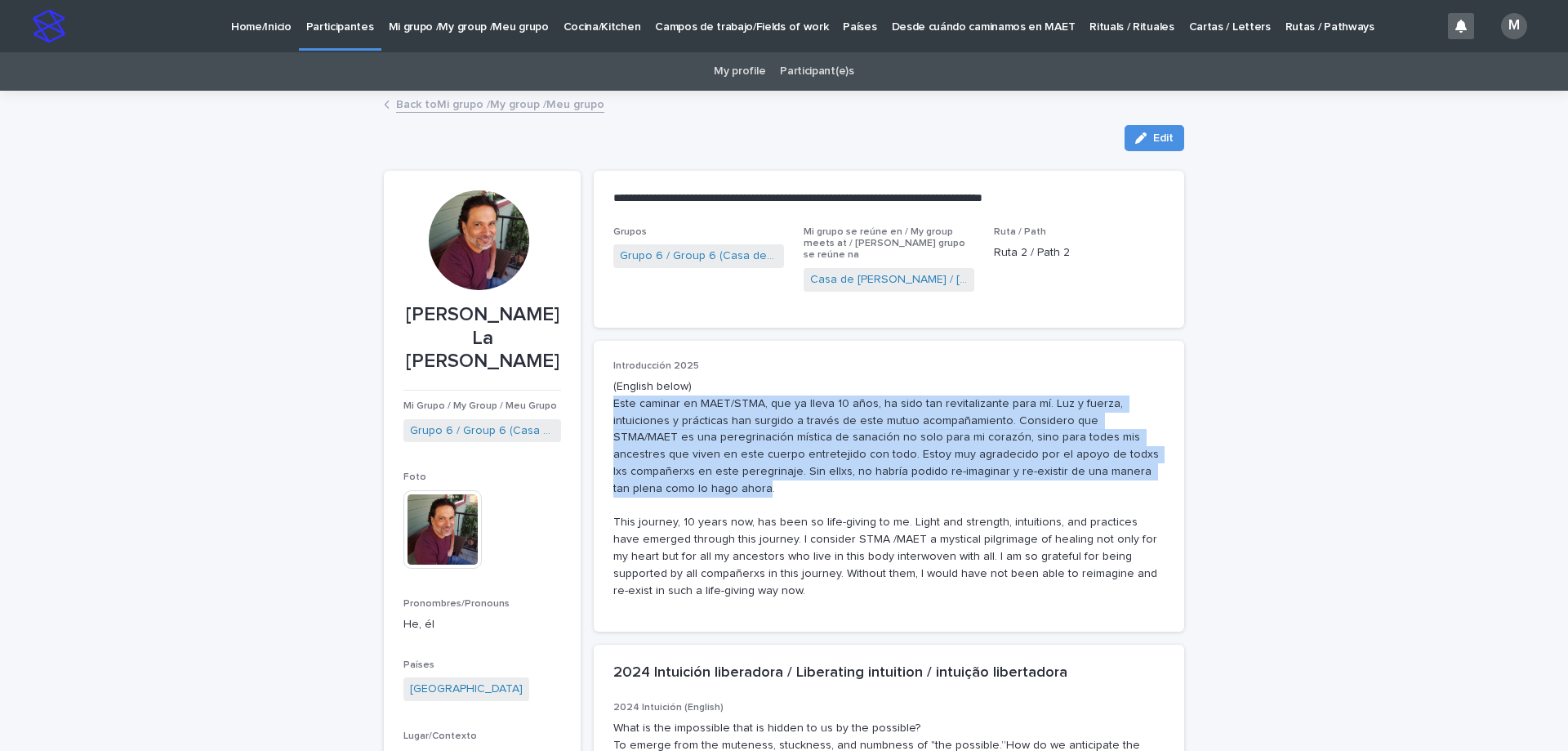
click at [271, 29] on p "Home/Inicio" at bounding box center [262, 17] width 61 height 34
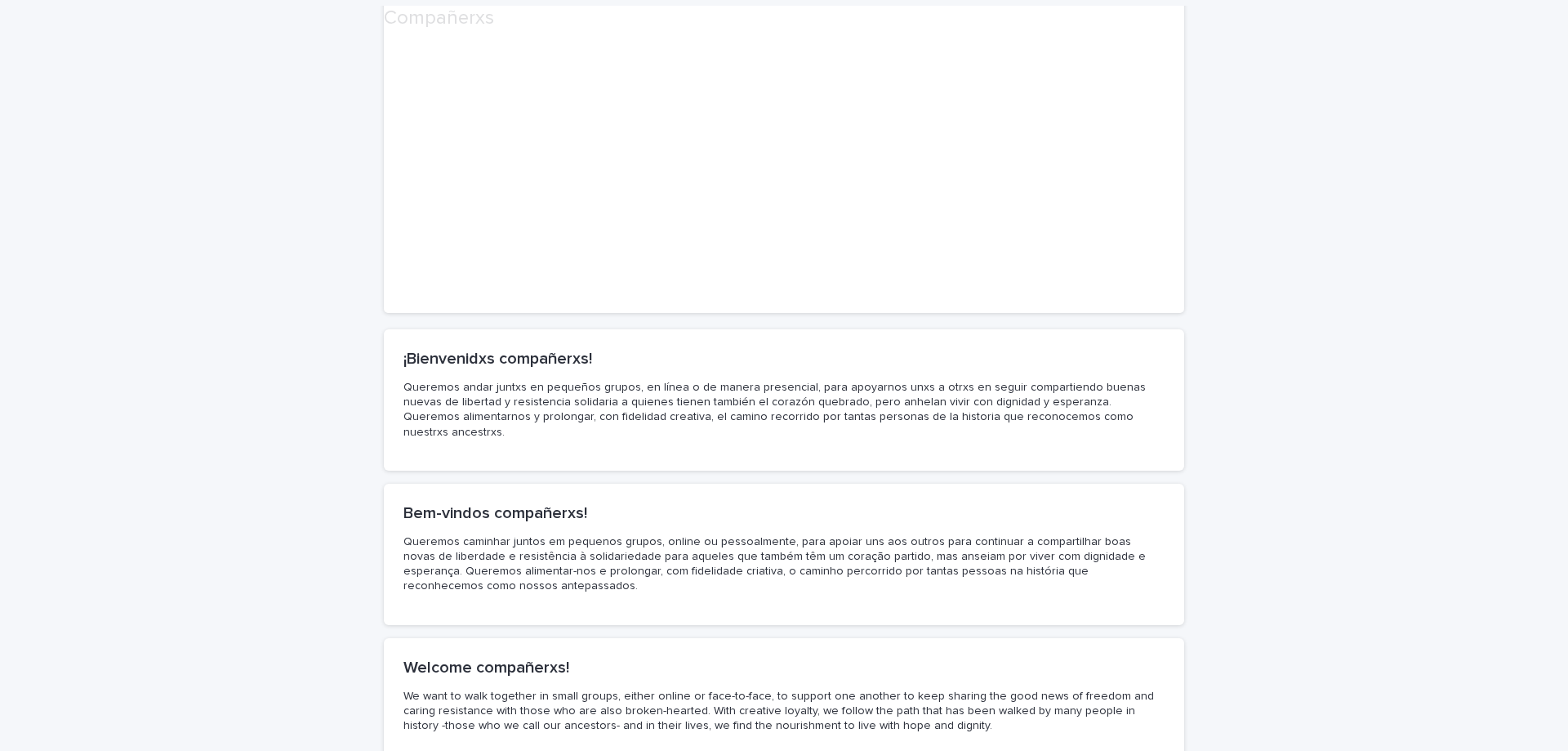
scroll to position [226, 0]
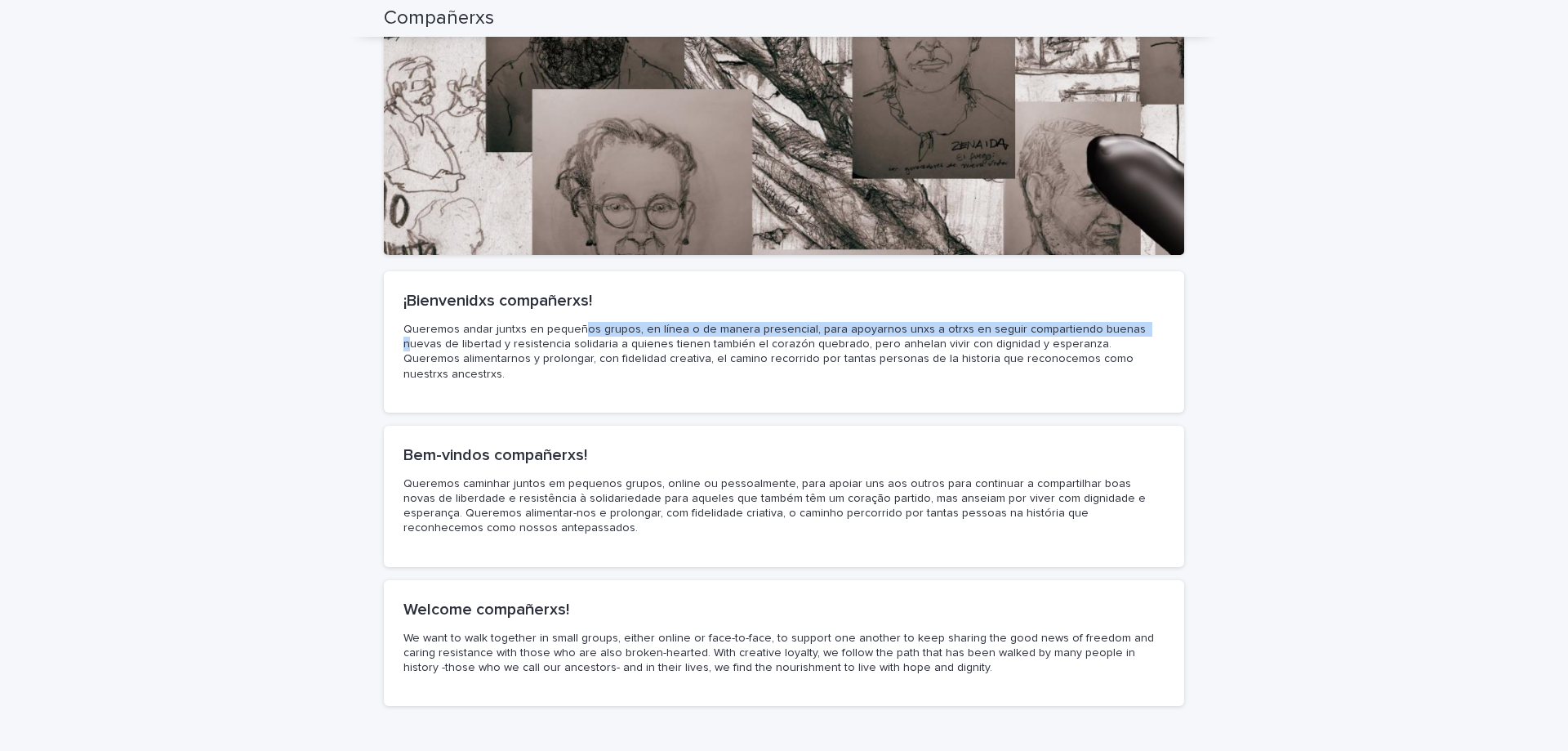
drag, startPoint x: 570, startPoint y: 324, endPoint x: 1106, endPoint y: 324, distance: 536.0
click at [1106, 324] on p "Queremos andar juntxs en pequeños grupos, en línea o de manera presencial, para…" at bounding box center [784, 351] width 761 height 60
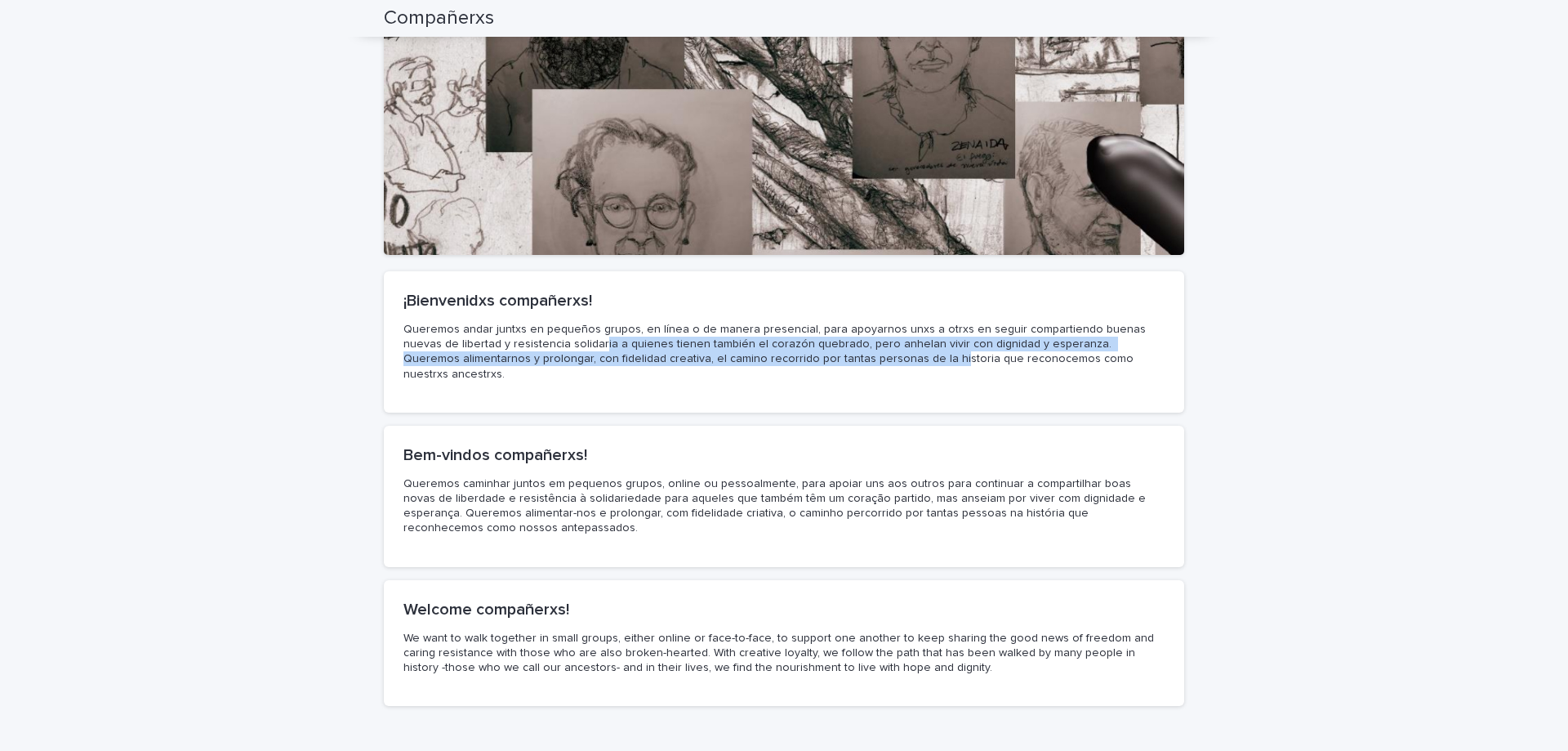
drag, startPoint x: 571, startPoint y: 339, endPoint x: 804, endPoint y: 353, distance: 233.4
click at [804, 353] on p "Queremos andar juntxs en pequeños grupos, en línea o de manera presencial, para…" at bounding box center [784, 351] width 761 height 60
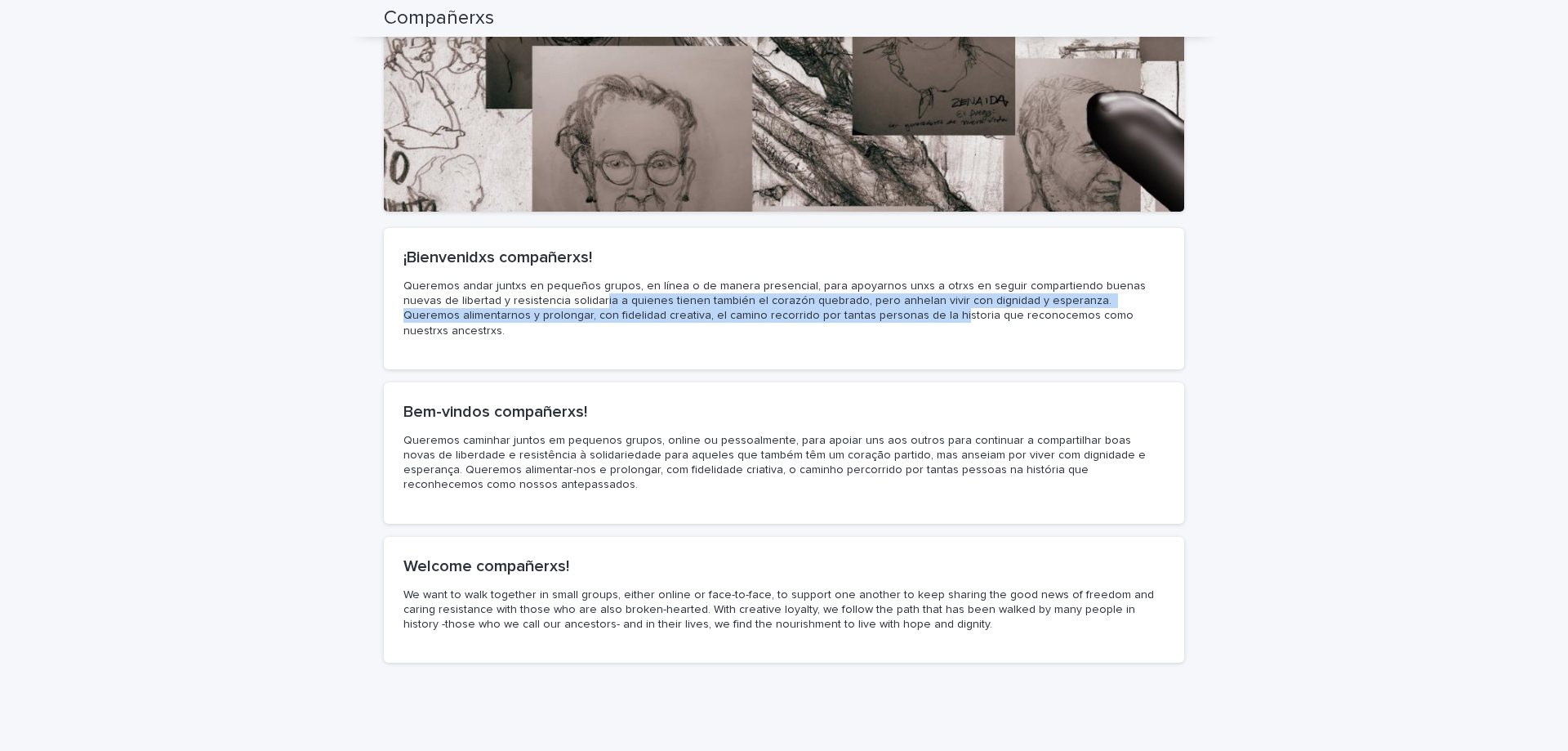
scroll to position [307, 0]
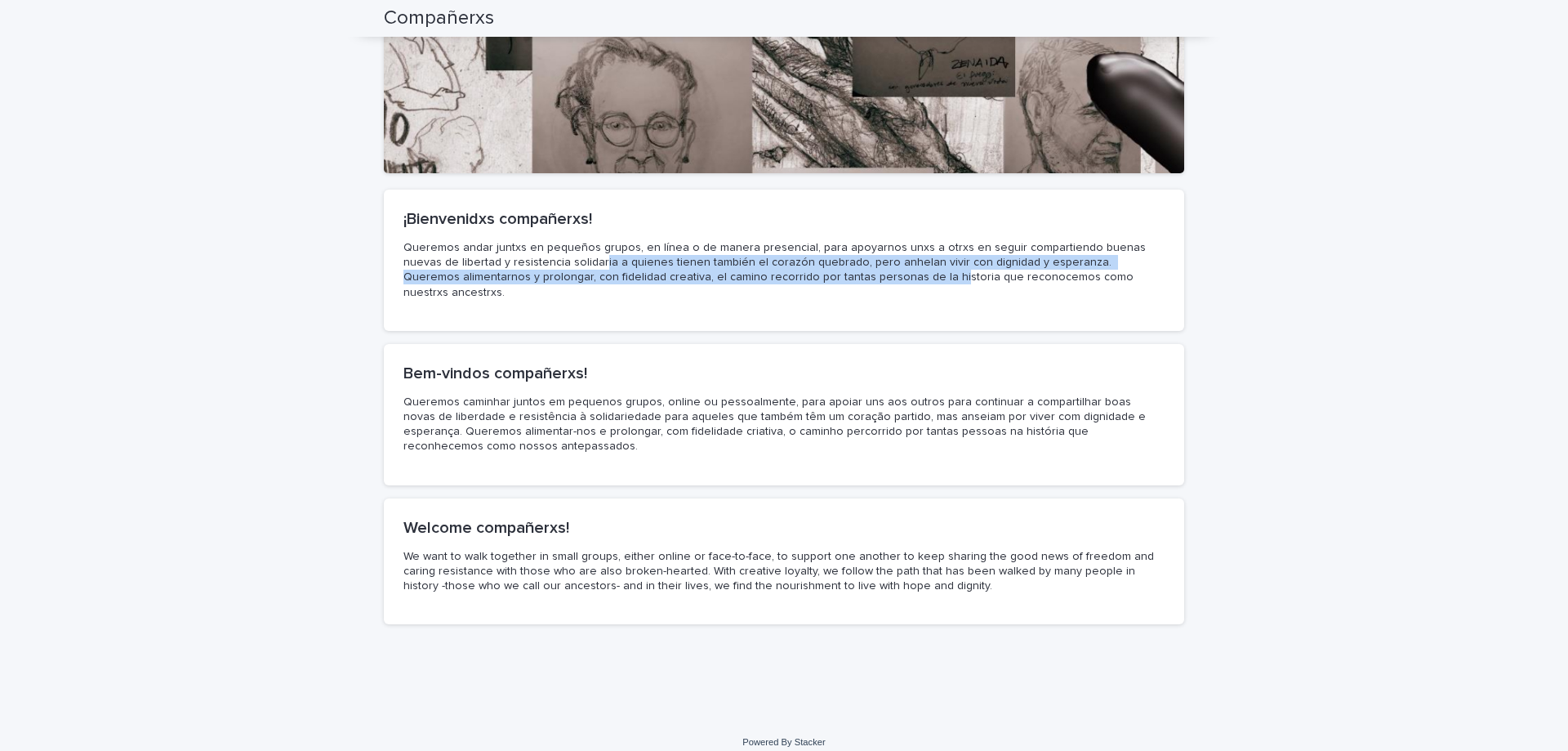
click at [693, 288] on section "¡Bienvenidxs compañerxs! Queremos andar juntxs en pequeños grupos, en línea o d…" at bounding box center [784, 260] width 801 height 141
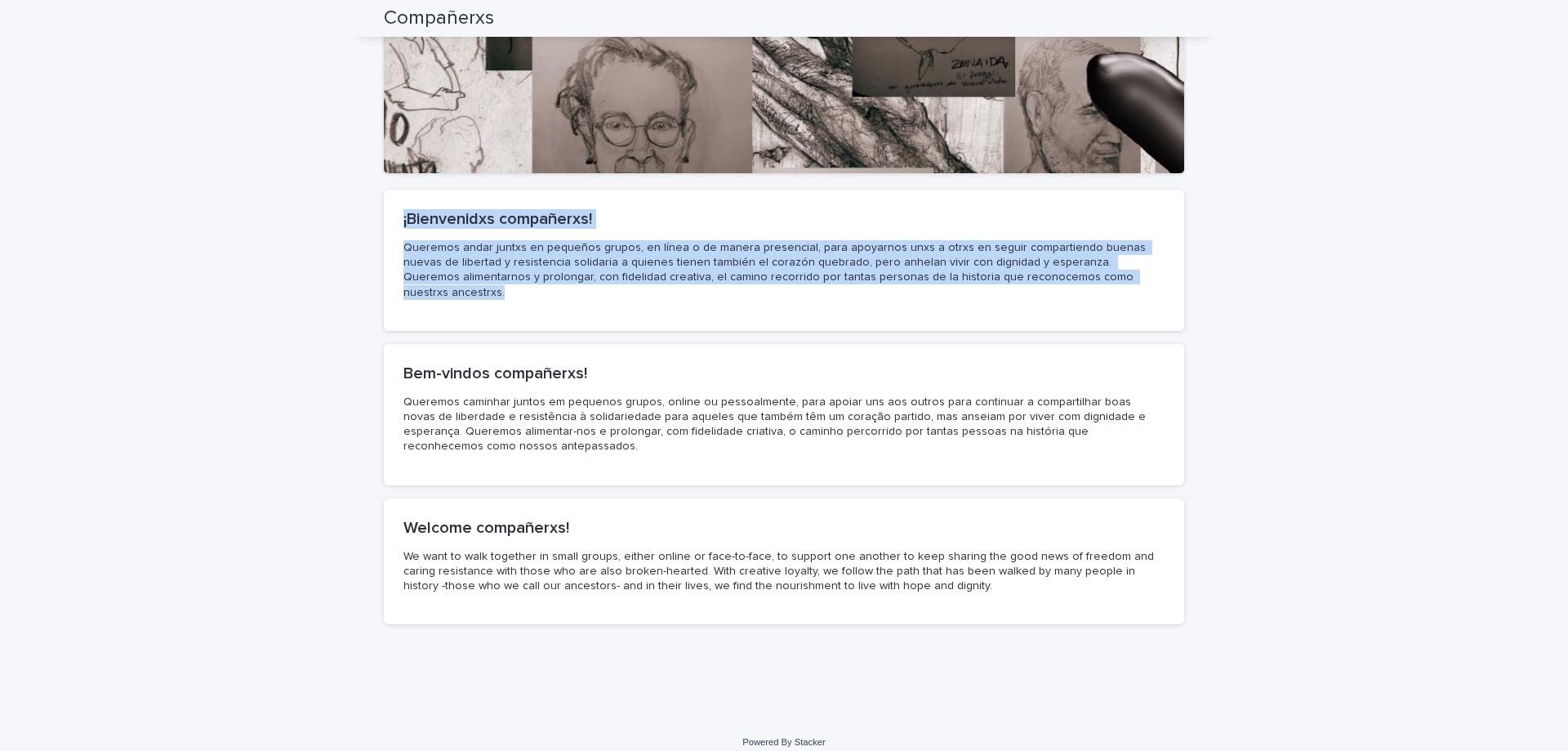
drag, startPoint x: 1056, startPoint y: 280, endPoint x: 374, endPoint y: 212, distance: 685.4
click at [376, 212] on div "Loading... Saving… Loading... Saving… Compañerxs Compañerxs Sorry, there was an…" at bounding box center [784, 211] width 816 height 933
click at [364, 213] on div "Loading... Saving… Loading... Saving… Compañerxs Compañerxs Sorry, there was an…" at bounding box center [784, 231] width 1568 height 973
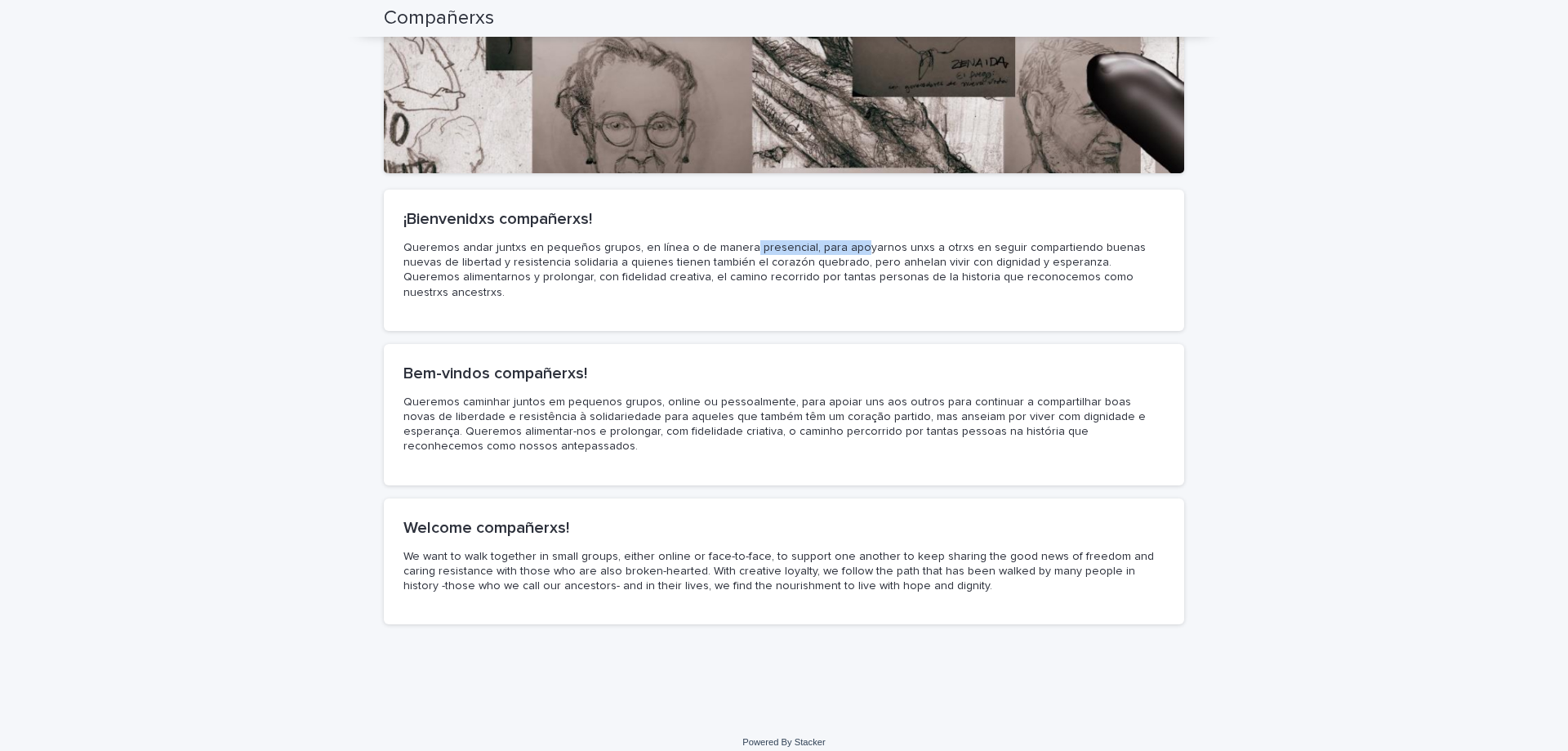
drag, startPoint x: 755, startPoint y: 246, endPoint x: 837, endPoint y: 255, distance: 82.5
click at [837, 255] on p "Queremos andar juntxs en pequeños grupos, en línea o de manera presencial, para…" at bounding box center [784, 270] width 761 height 60
click at [665, 250] on p "Queremos andar juntxs en pequeños grupos, en línea o de manera presencial, para…" at bounding box center [784, 270] width 761 height 60
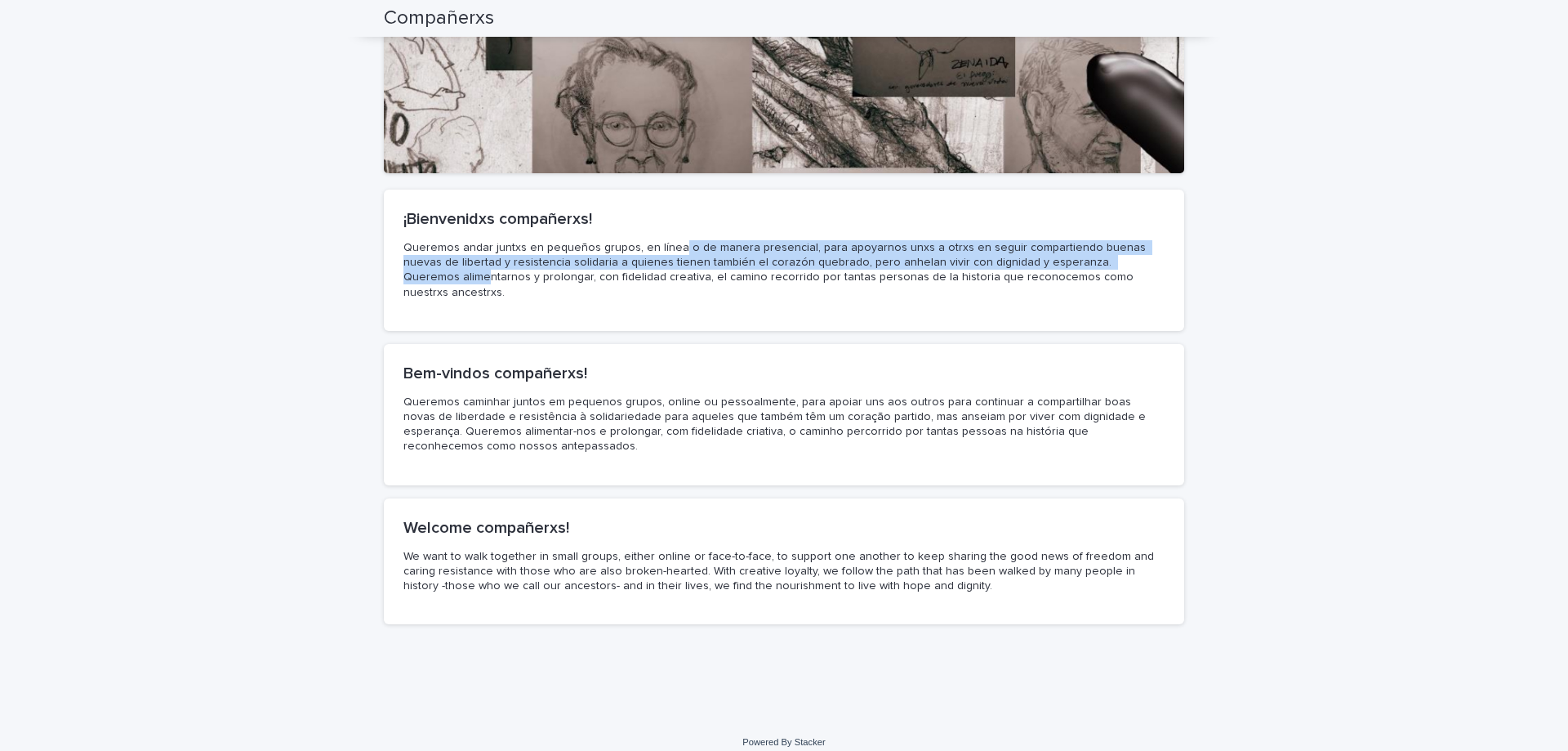
drag, startPoint x: 665, startPoint y: 243, endPoint x: 1099, endPoint y: 258, distance: 434.3
click at [1099, 258] on p "Queremos andar juntxs en pequeños grupos, en línea o de manera presencial, para…" at bounding box center [784, 270] width 761 height 60
click at [532, 265] on p "Queremos andar juntxs en pequeños grupos, en línea o de manera presencial, para…" at bounding box center [784, 270] width 761 height 60
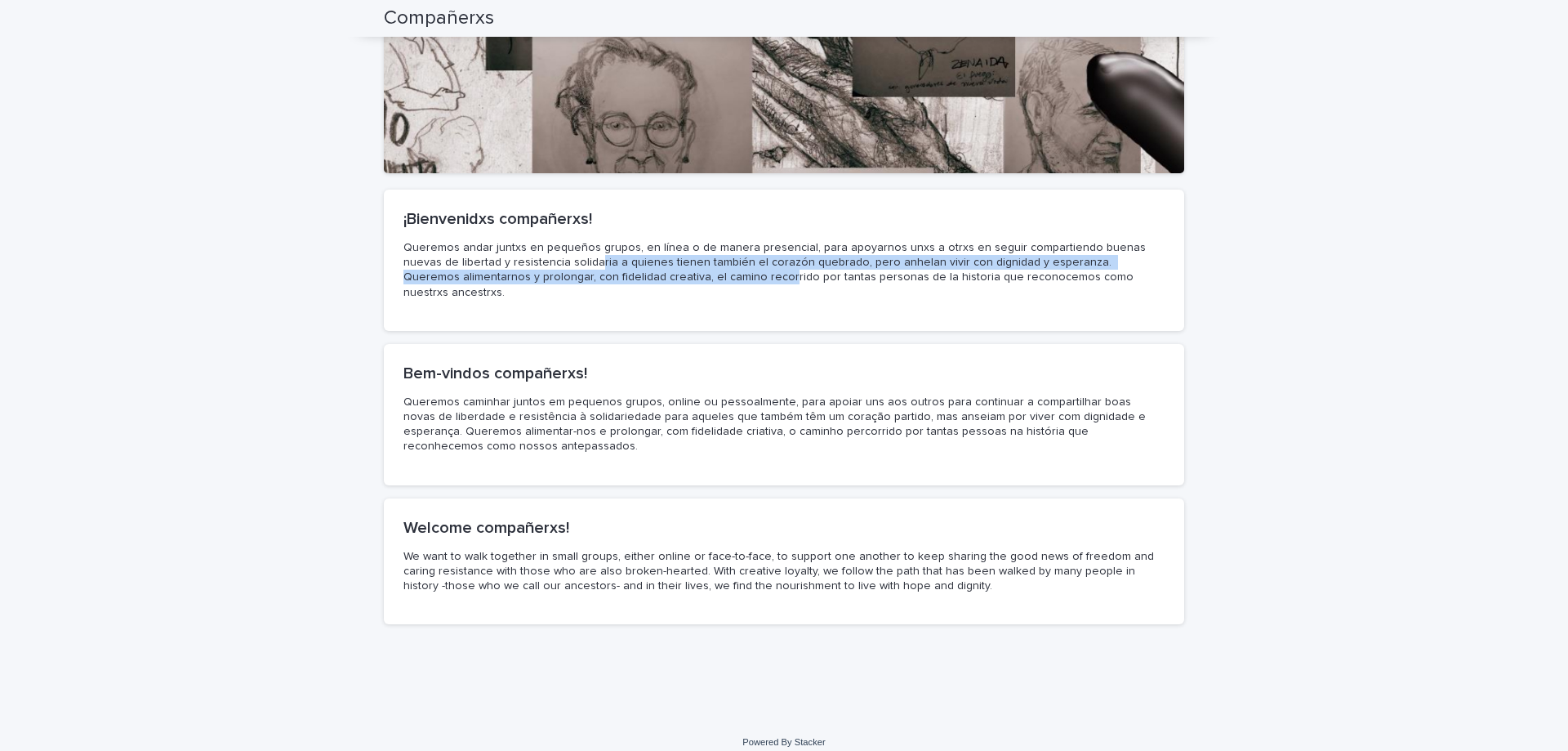
drag, startPoint x: 532, startPoint y: 261, endPoint x: 640, endPoint y: 272, distance: 108.6
click at [640, 272] on p "Queremos andar juntxs en pequeños grupos, en línea o de manera presencial, para…" at bounding box center [784, 270] width 761 height 60
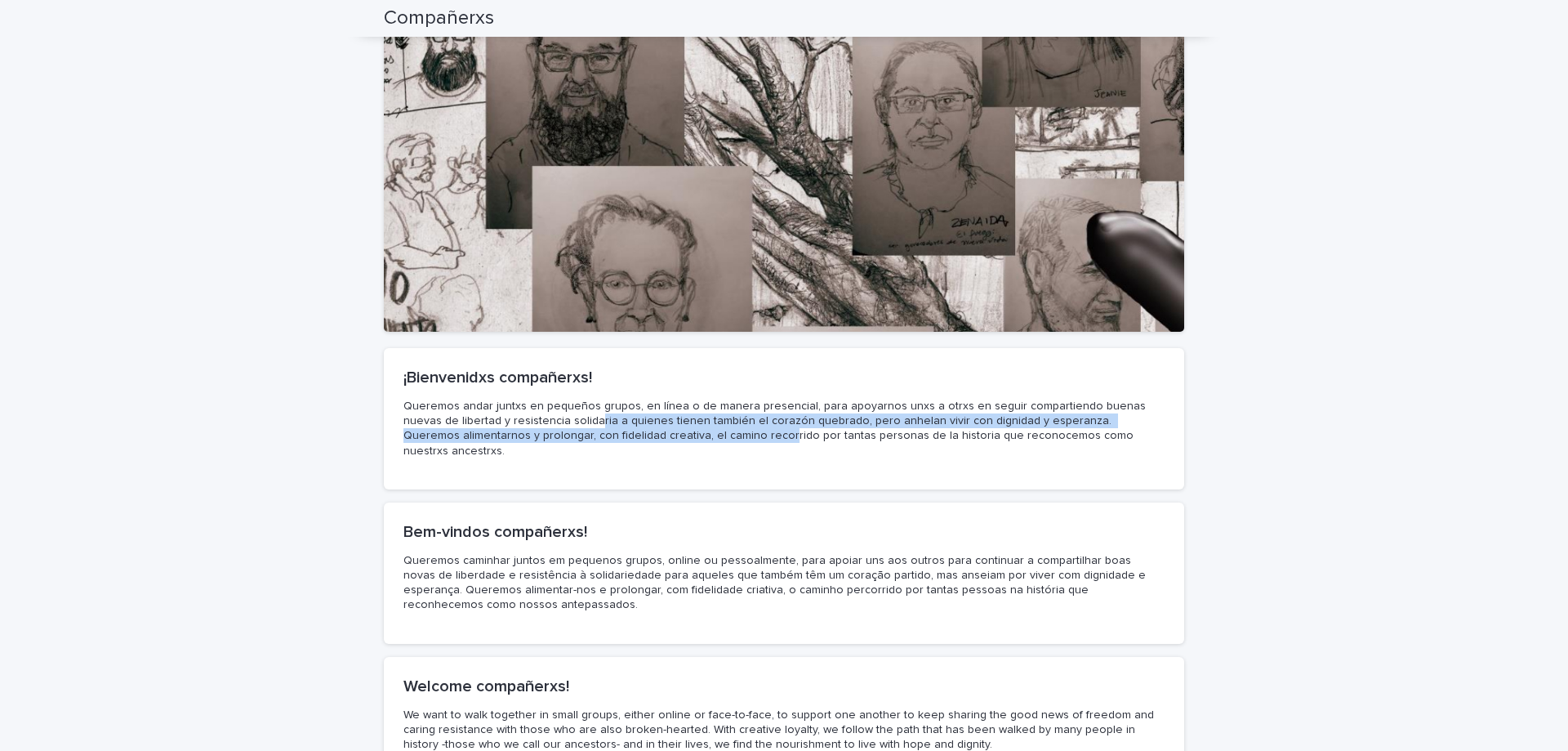
scroll to position [0, 0]
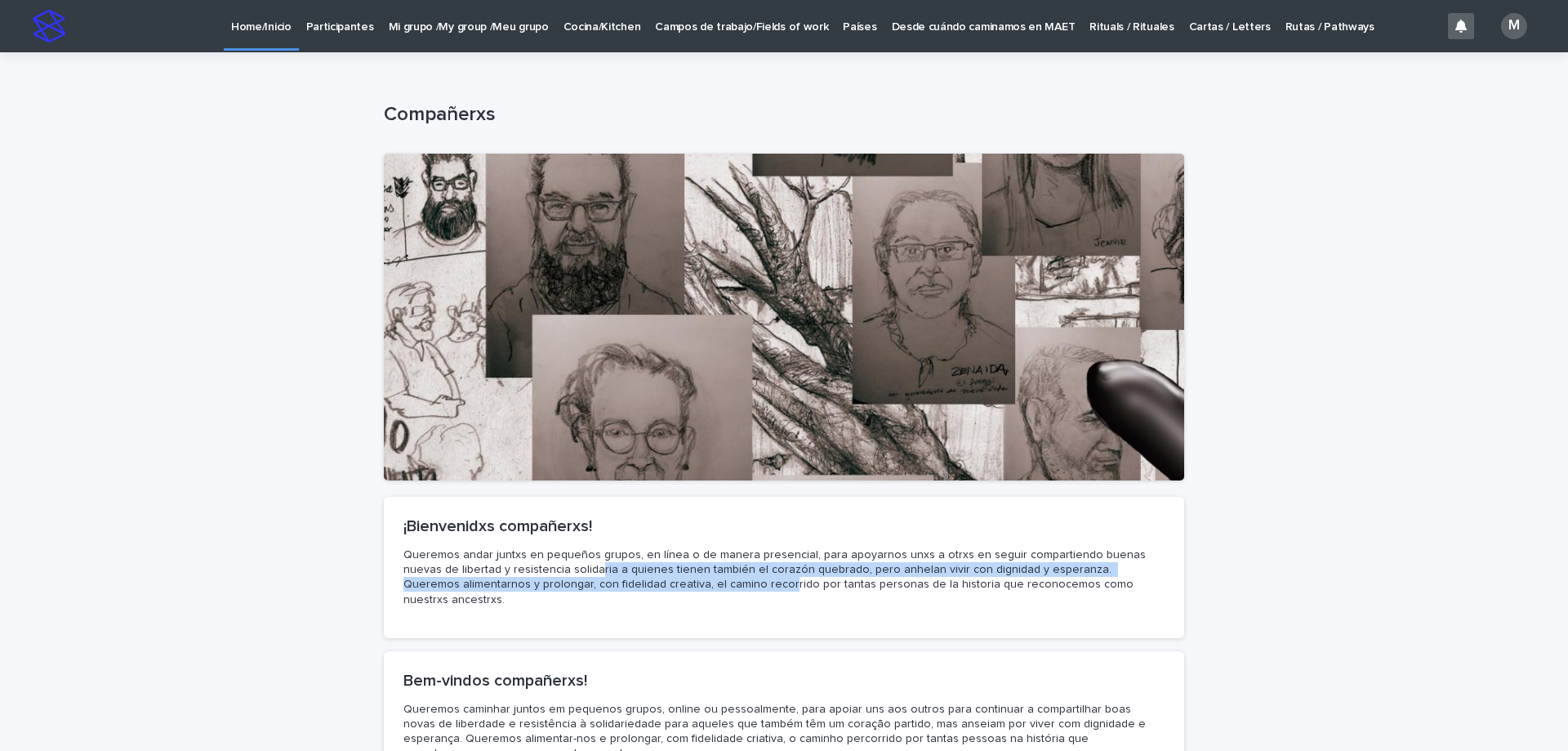
click at [332, 25] on p "Participantes" at bounding box center [340, 17] width 68 height 34
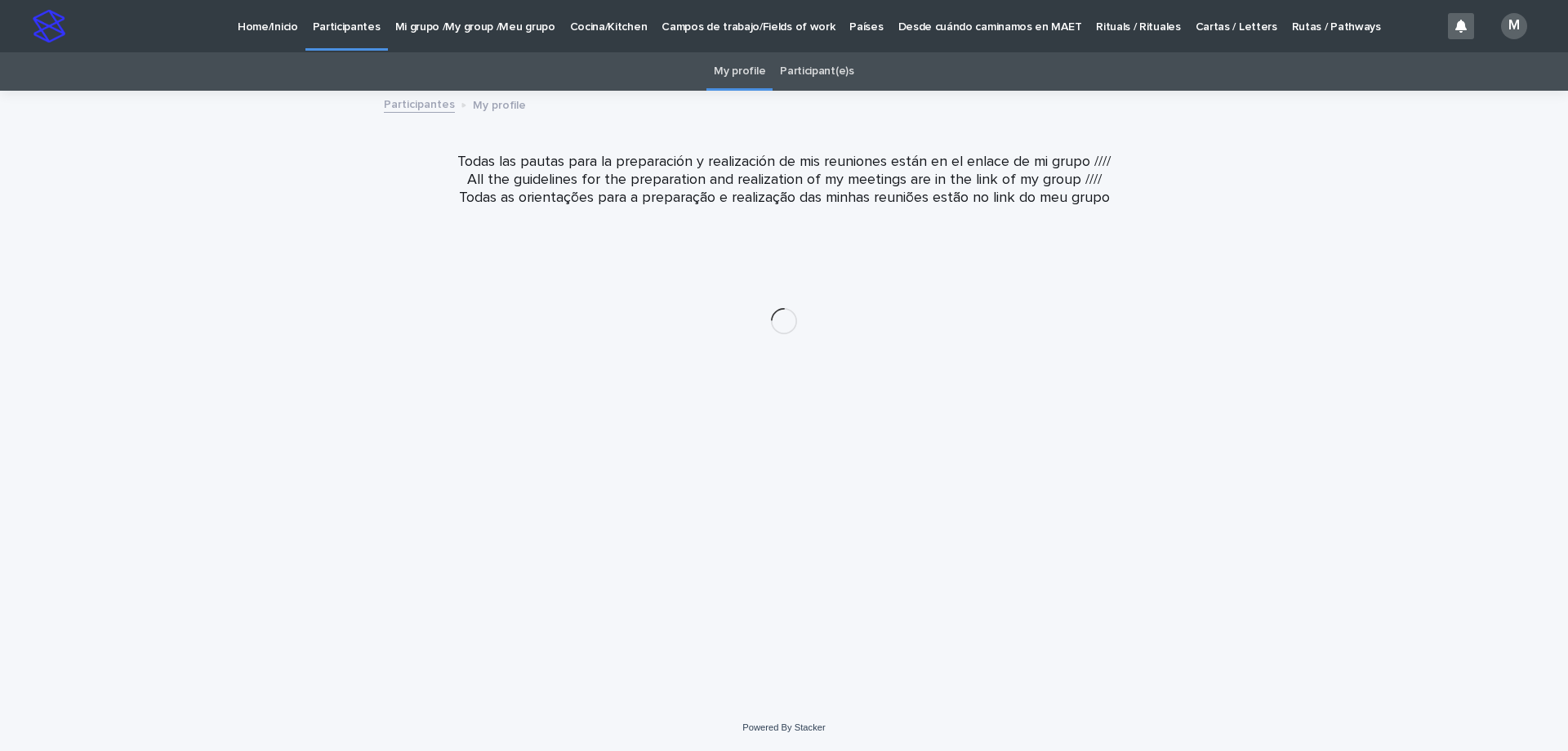
click at [472, 25] on p "Mi grupo /My group /Meu grupo" at bounding box center [475, 17] width 160 height 34
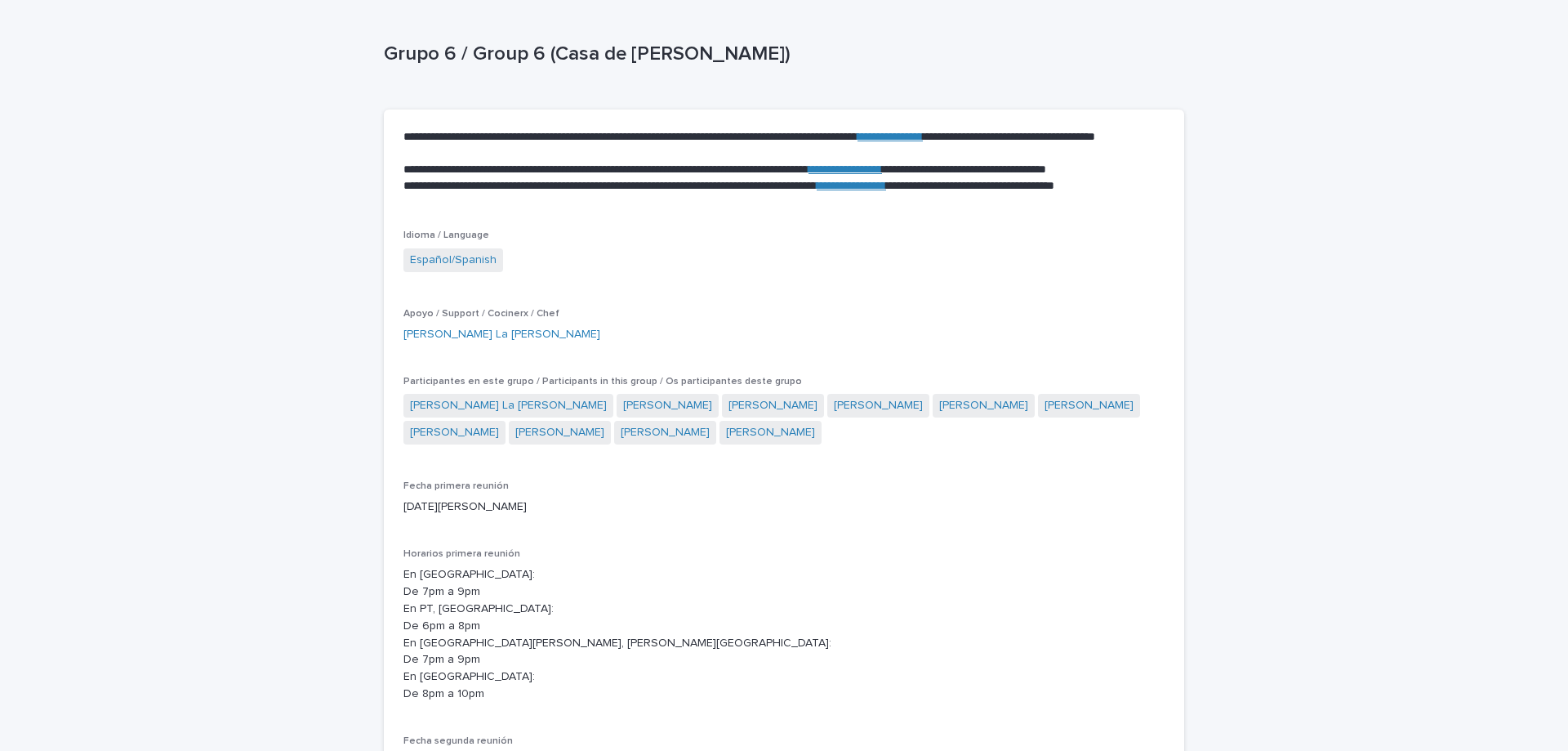
scroll to position [245, 0]
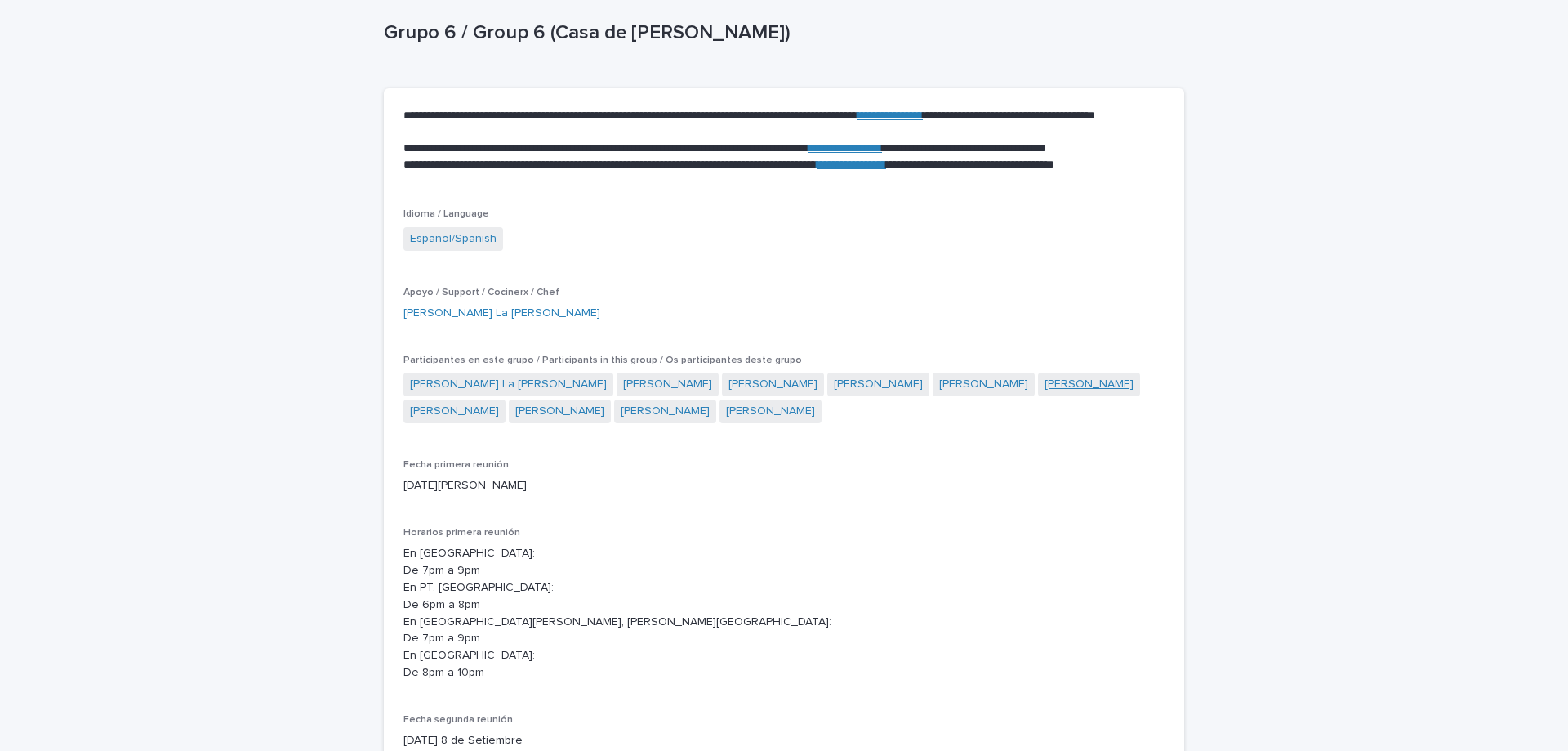
click at [1045, 393] on link "[PERSON_NAME]" at bounding box center [1089, 384] width 89 height 18
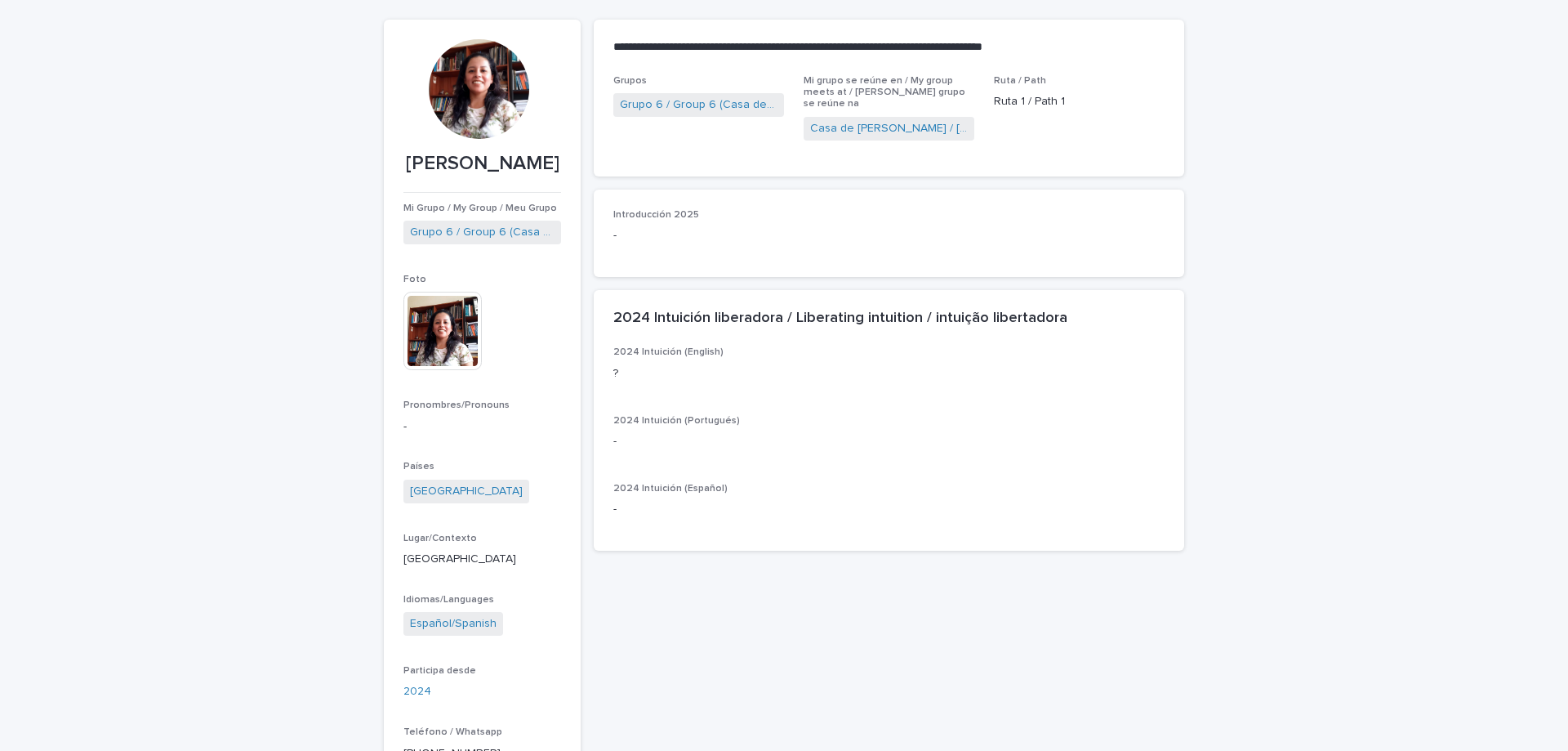
scroll to position [163, 0]
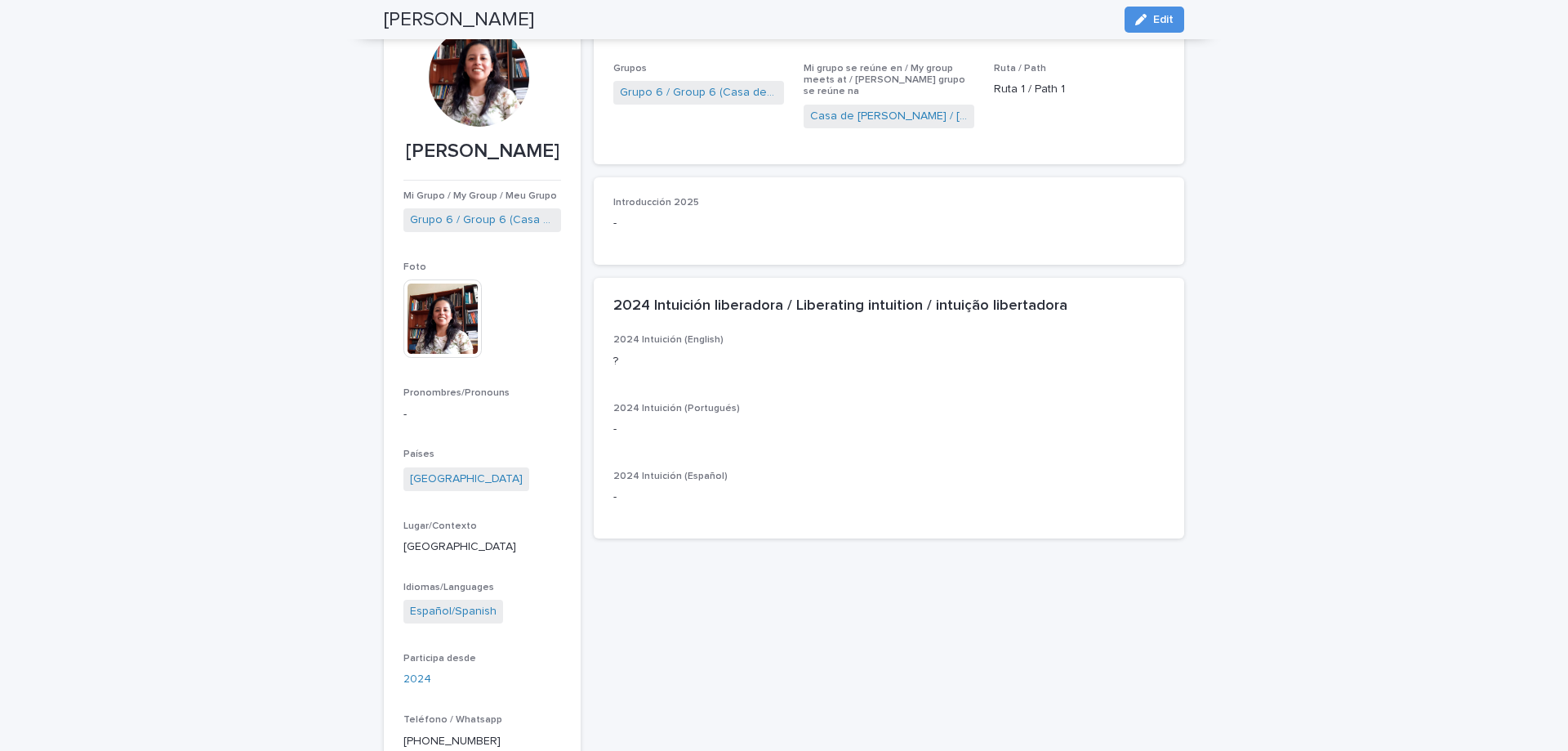
click at [630, 353] on p "?" at bounding box center [889, 361] width 551 height 18
click at [614, 353] on p "?" at bounding box center [889, 361] width 551 height 18
click at [614, 353] on p "?" at bounding box center [889, 361] width 551 height 18
drag, startPoint x: 1140, startPoint y: 17, endPoint x: 612, endPoint y: 348, distance: 623.2
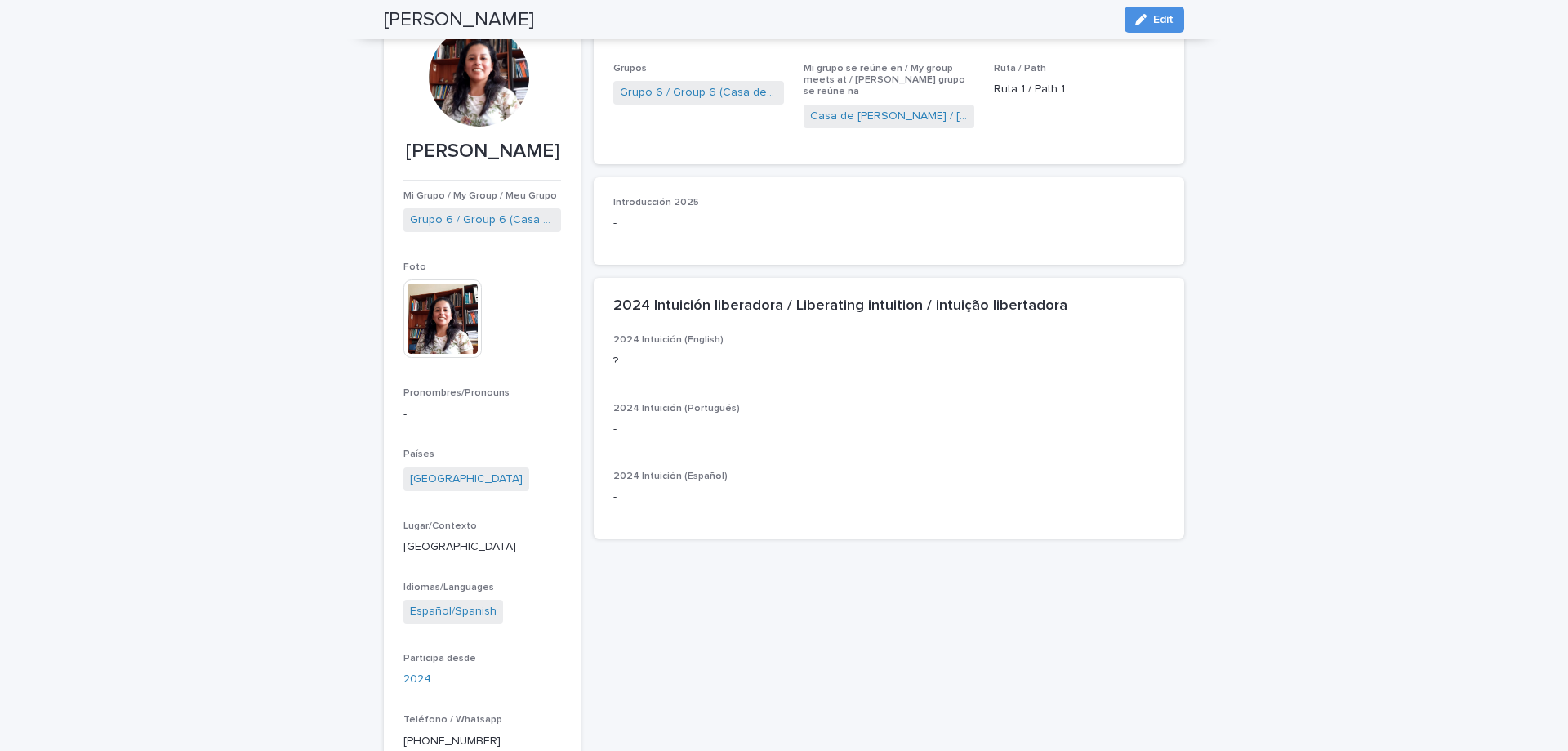
click at [1141, 18] on icon "button" at bounding box center [1141, 19] width 11 height 11
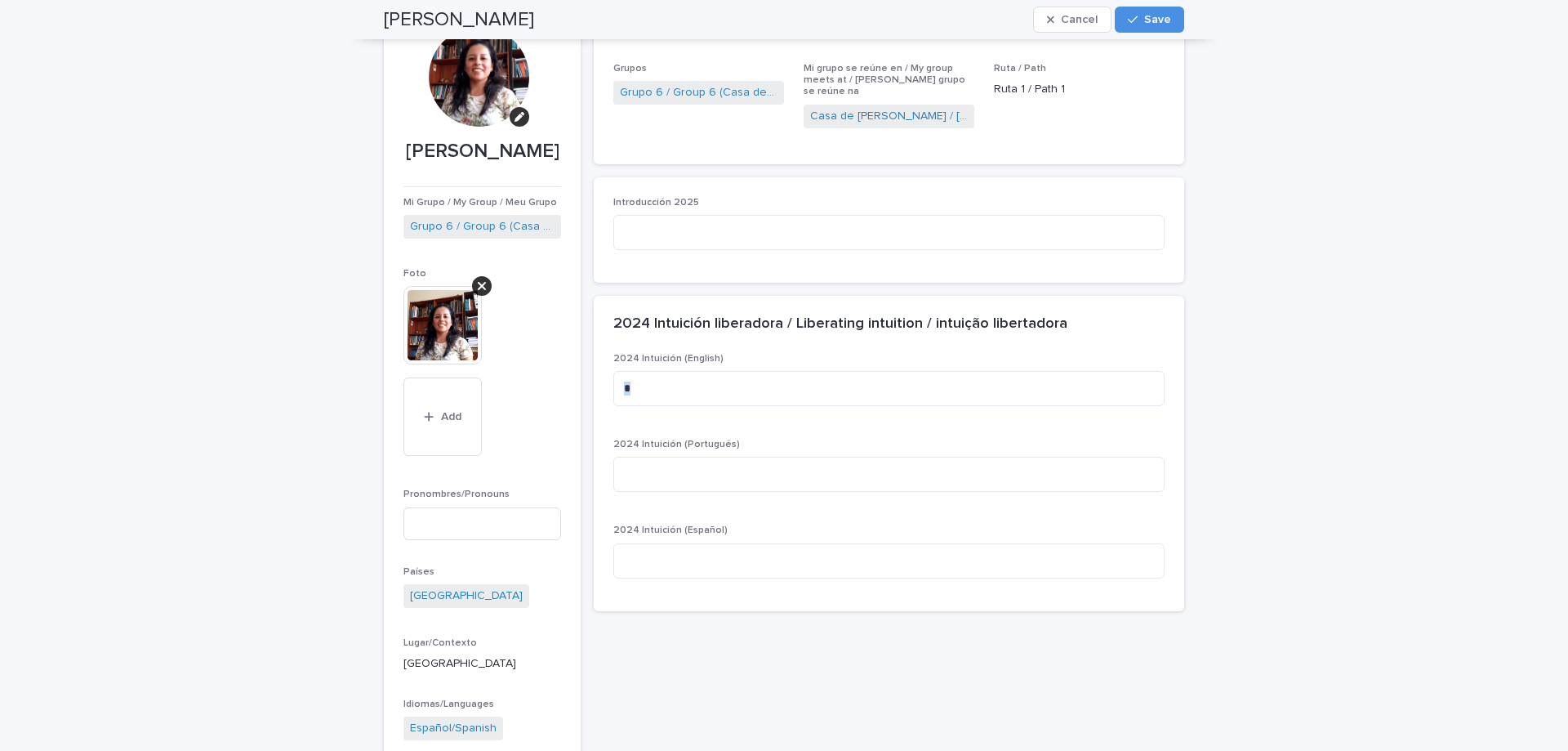
scroll to position [222, 0]
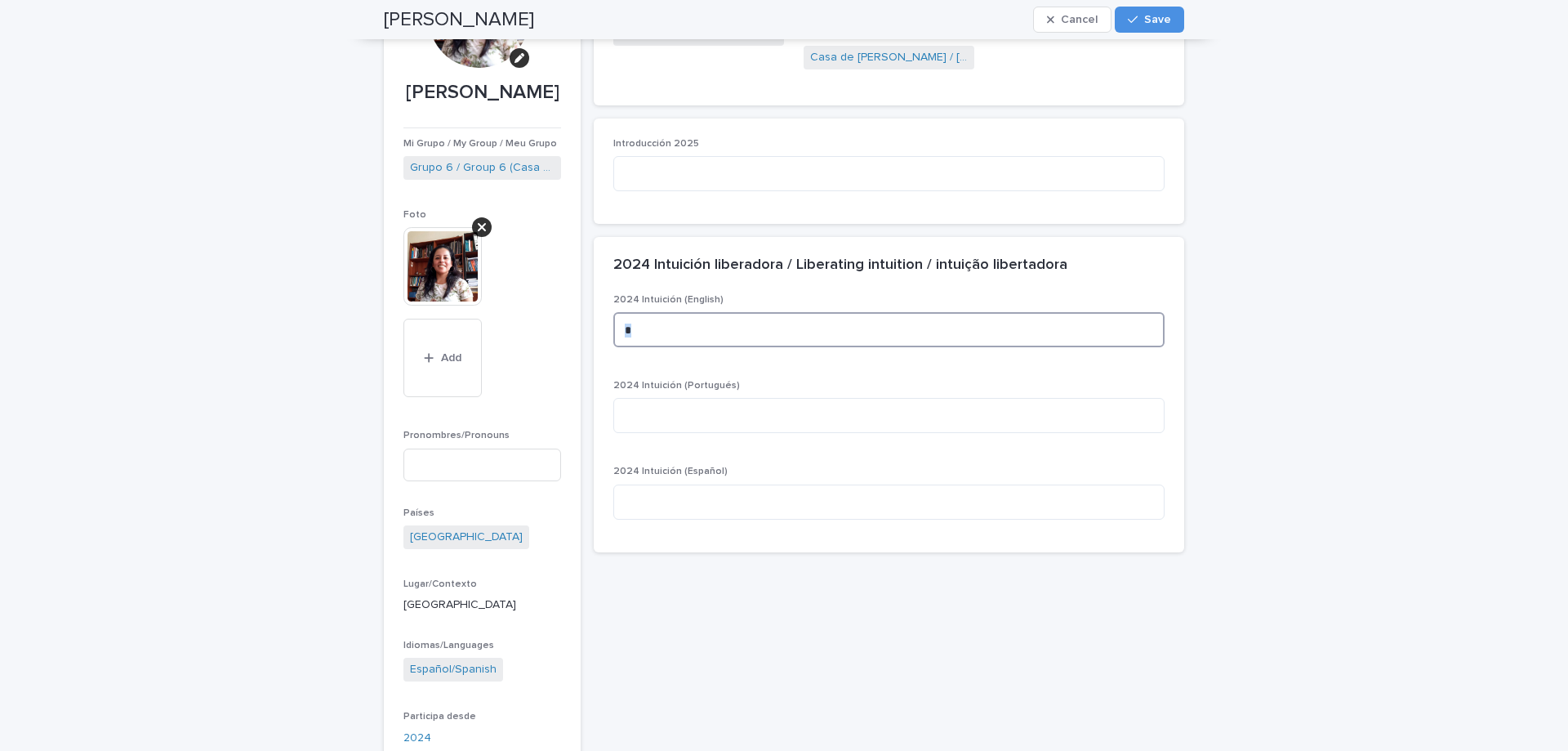
click at [634, 322] on textarea "*" at bounding box center [889, 330] width 551 height 35
drag, startPoint x: 636, startPoint y: 321, endPoint x: 614, endPoint y: 318, distance: 22.2
click at [614, 318] on textarea "*" at bounding box center [889, 330] width 551 height 35
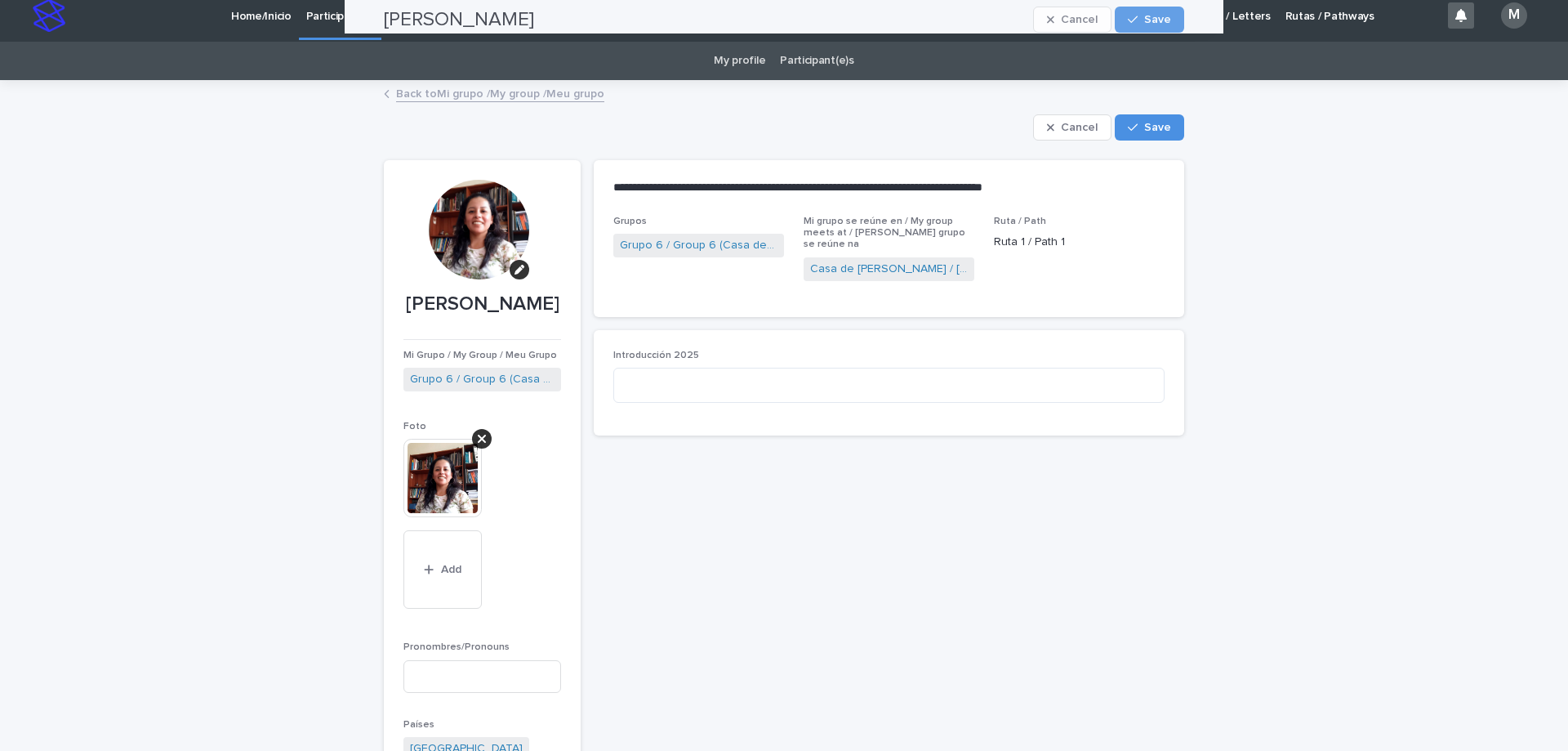
scroll to position [0, 0]
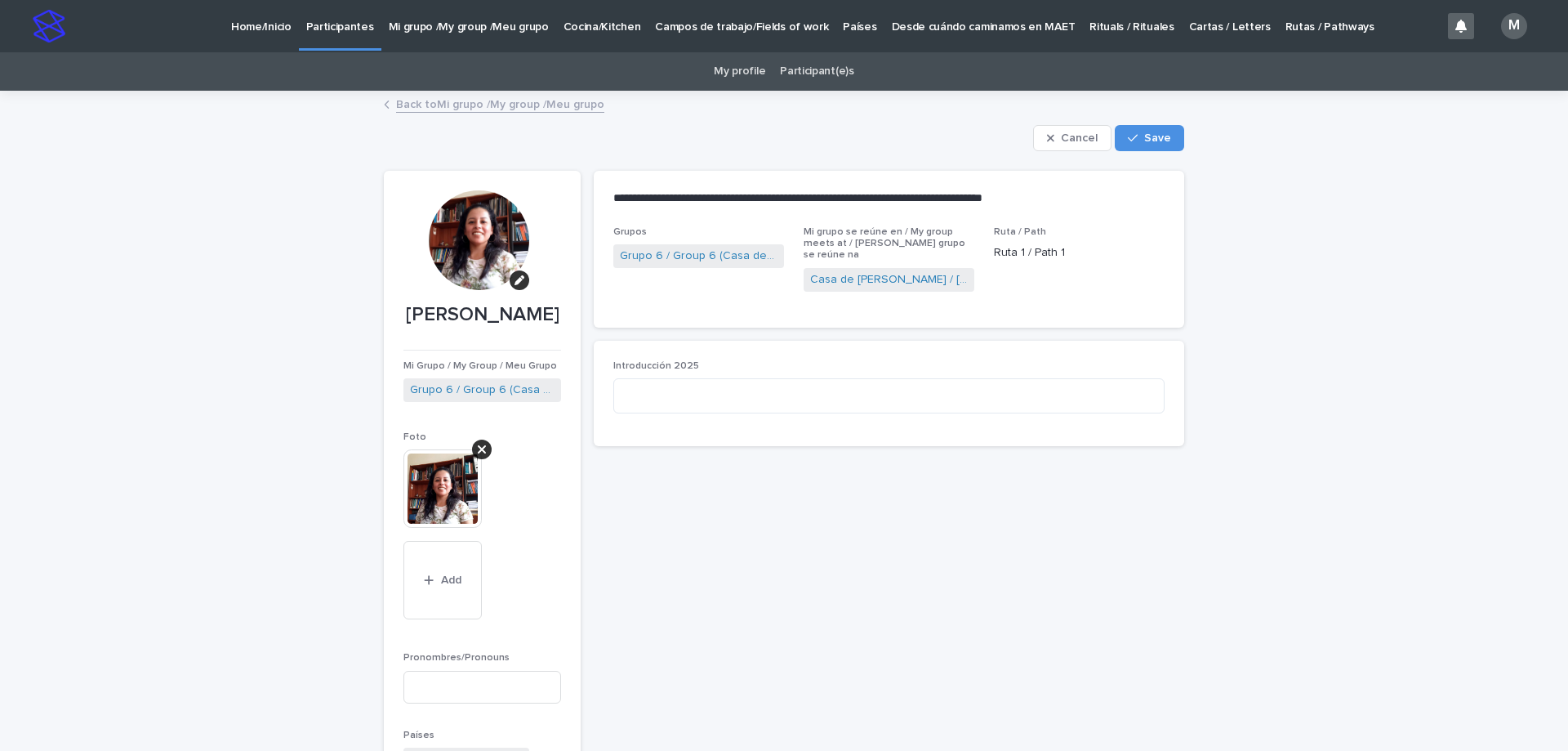
click at [664, 311] on div "Grupos Grupo 6 / Group 6 (Casa de [PERSON_NAME]) Mi grupo se reúne en / My grou…" at bounding box center [888, 277] width 591 height 101
click at [649, 388] on textarea at bounding box center [889, 395] width 551 height 35
drag, startPoint x: 1281, startPoint y: 291, endPoint x: 1255, endPoint y: 275, distance: 30.5
click at [1056, 140] on div "button" at bounding box center [1053, 138] width 14 height 11
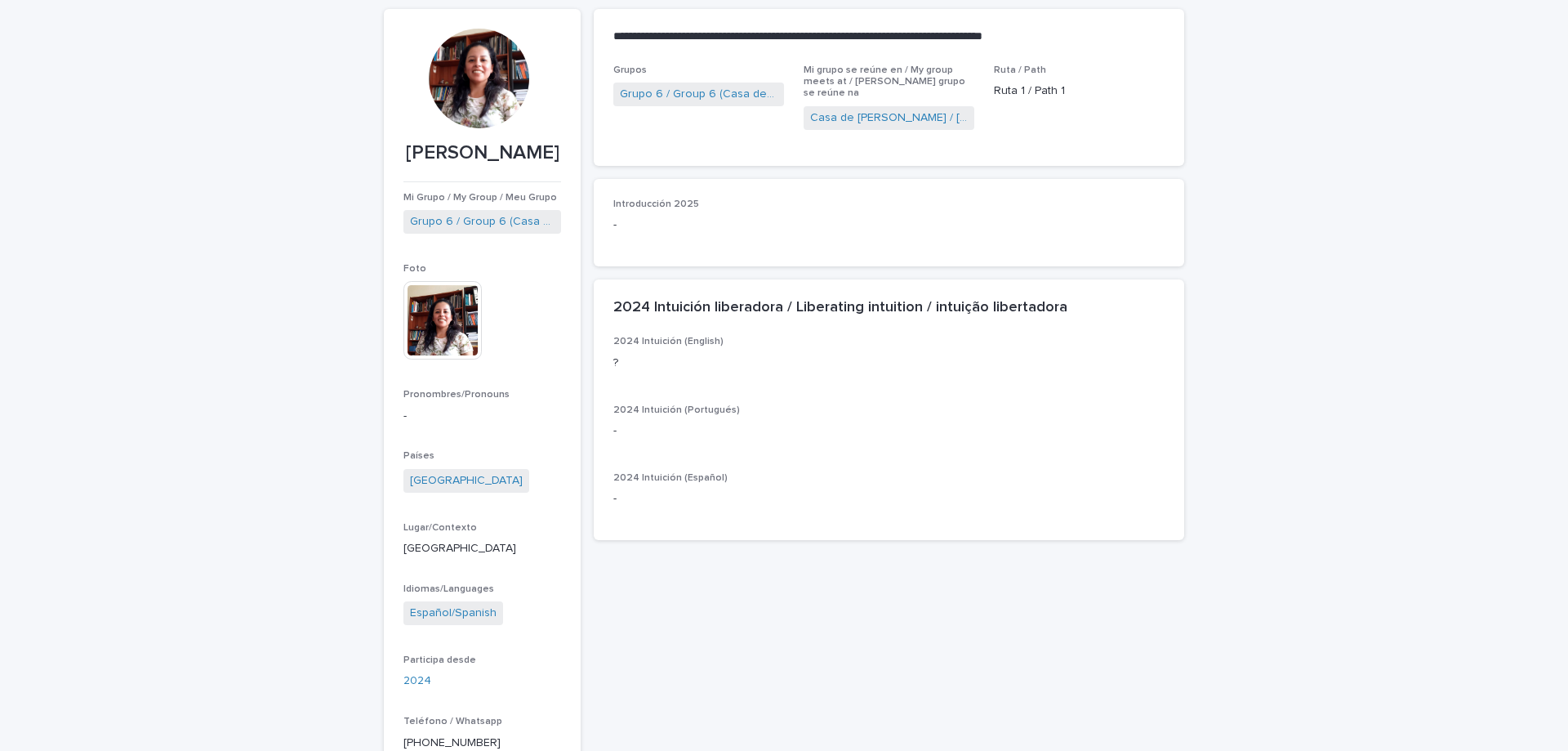
scroll to position [163, 0]
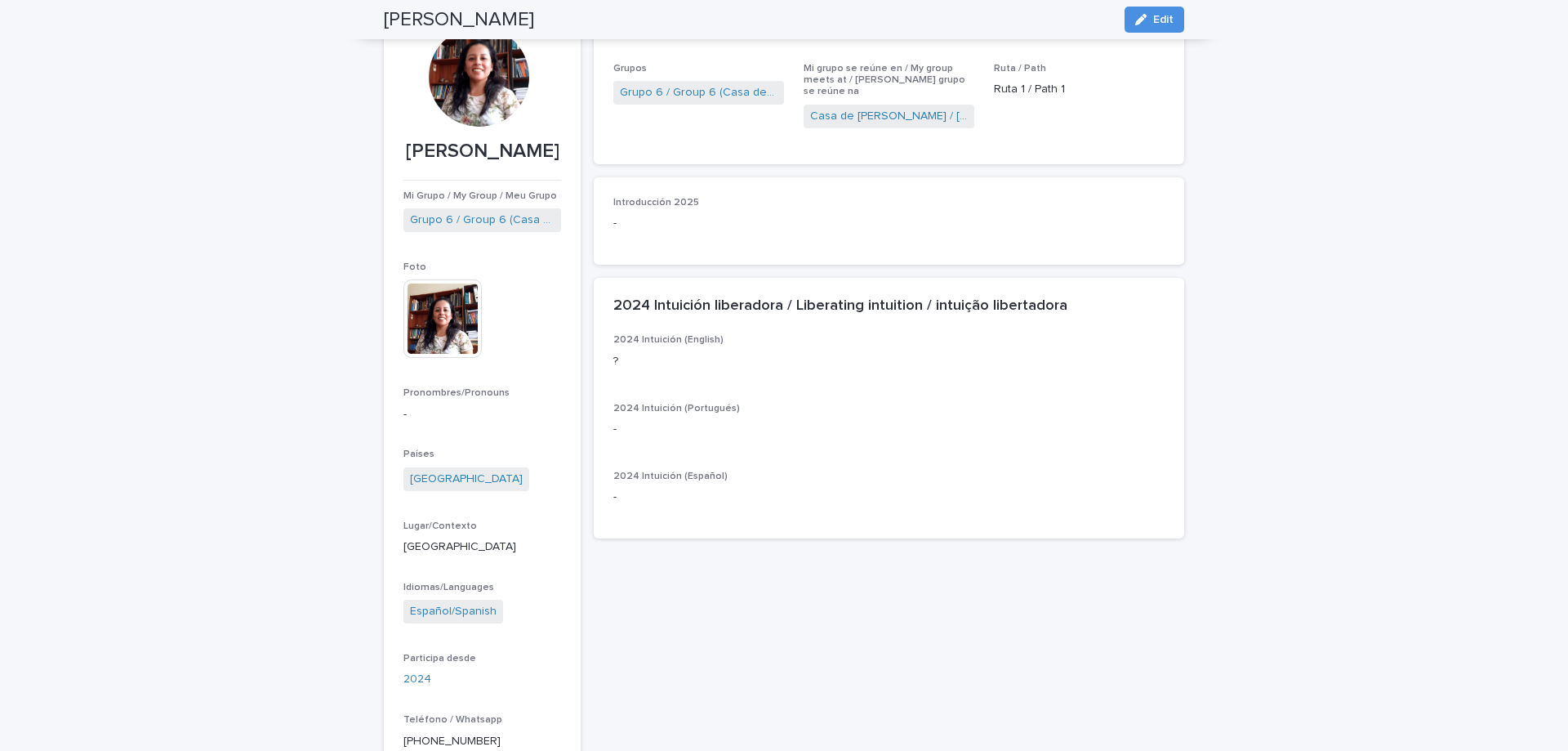
click at [614, 353] on p "?" at bounding box center [889, 361] width 551 height 18
click at [1141, 25] on button "Edit" at bounding box center [1153, 19] width 60 height 26
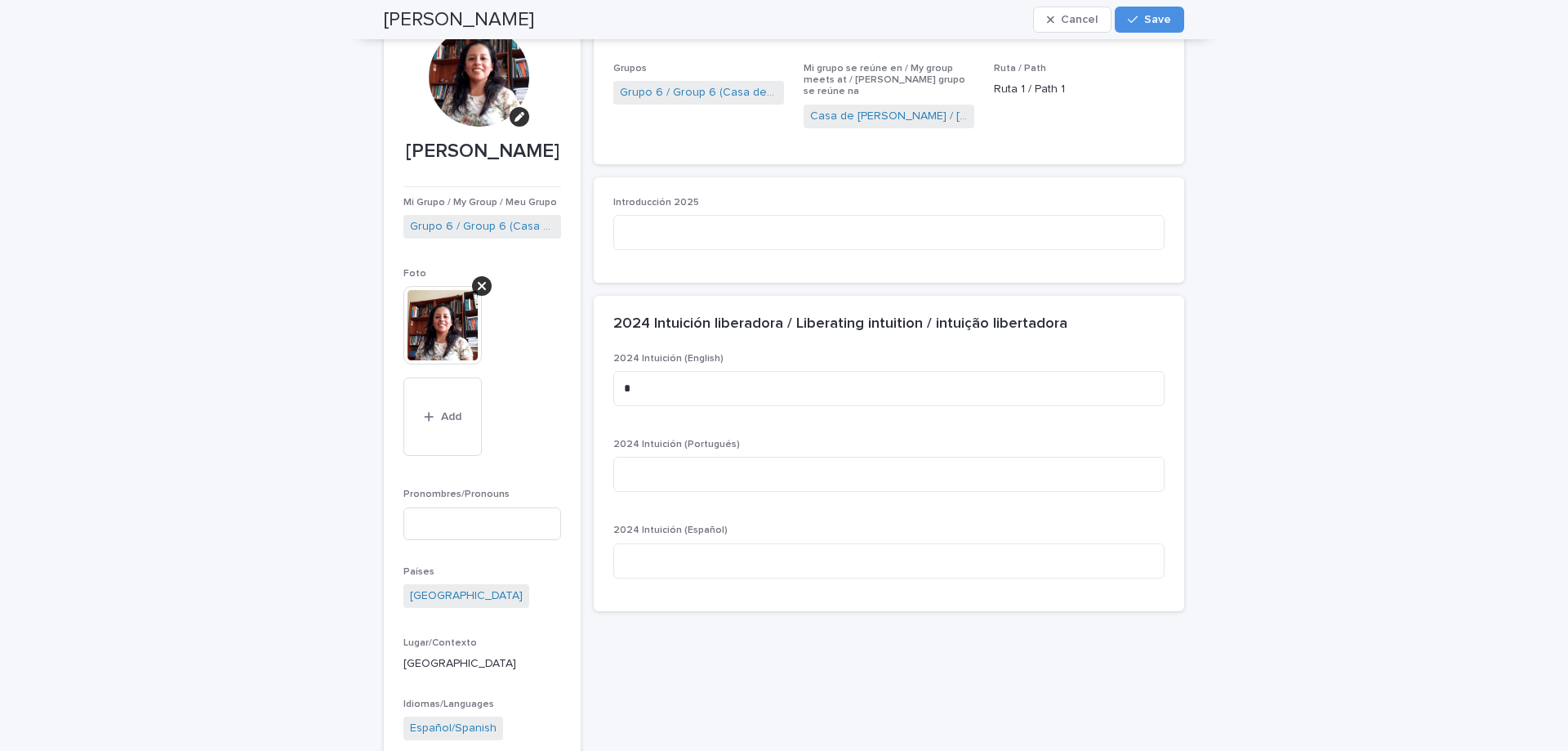
scroll to position [222, 0]
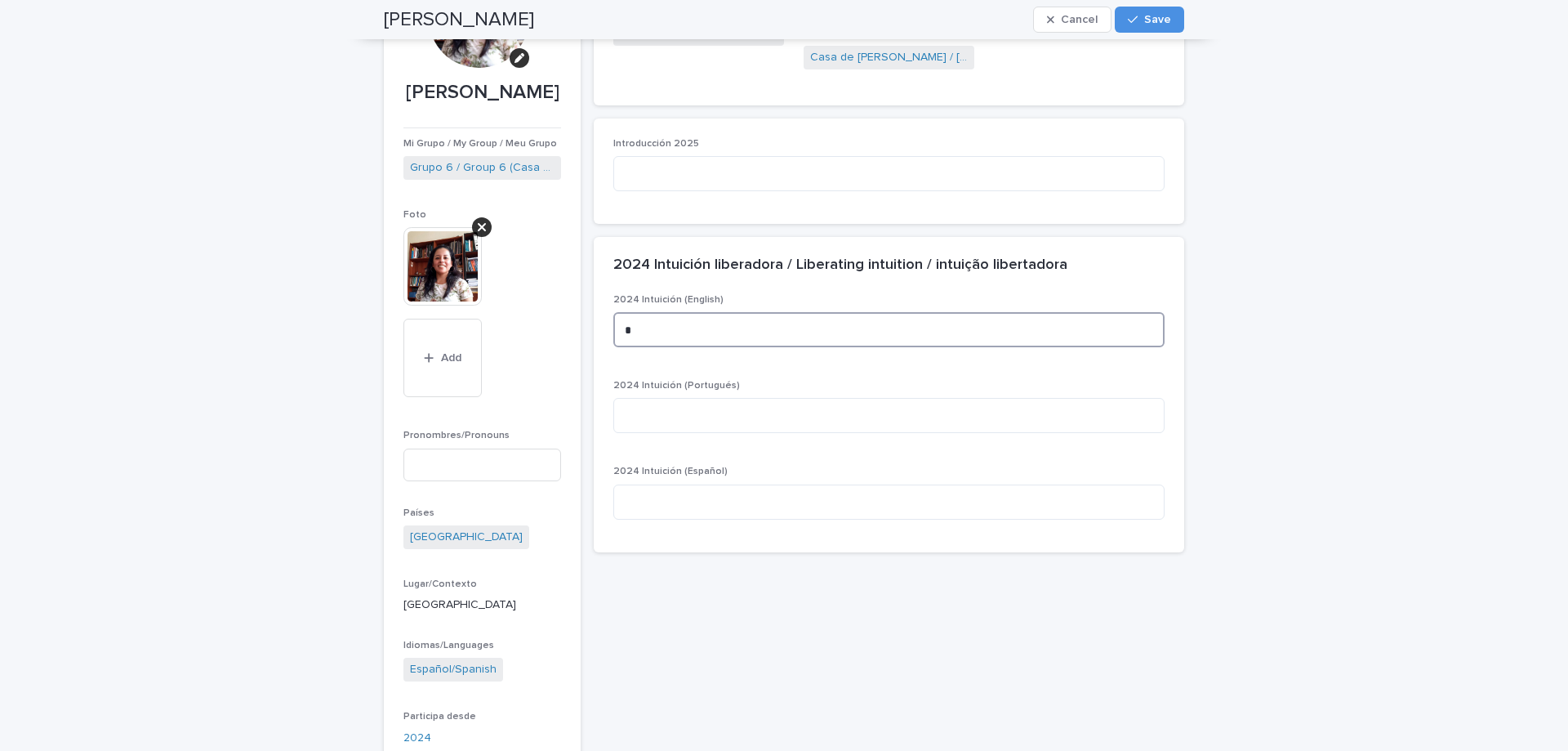
click at [635, 318] on textarea "*" at bounding box center [889, 330] width 551 height 35
click at [624, 320] on textarea "**********" at bounding box center [889, 330] width 551 height 35
click at [815, 318] on textarea "**********" at bounding box center [889, 330] width 551 height 35
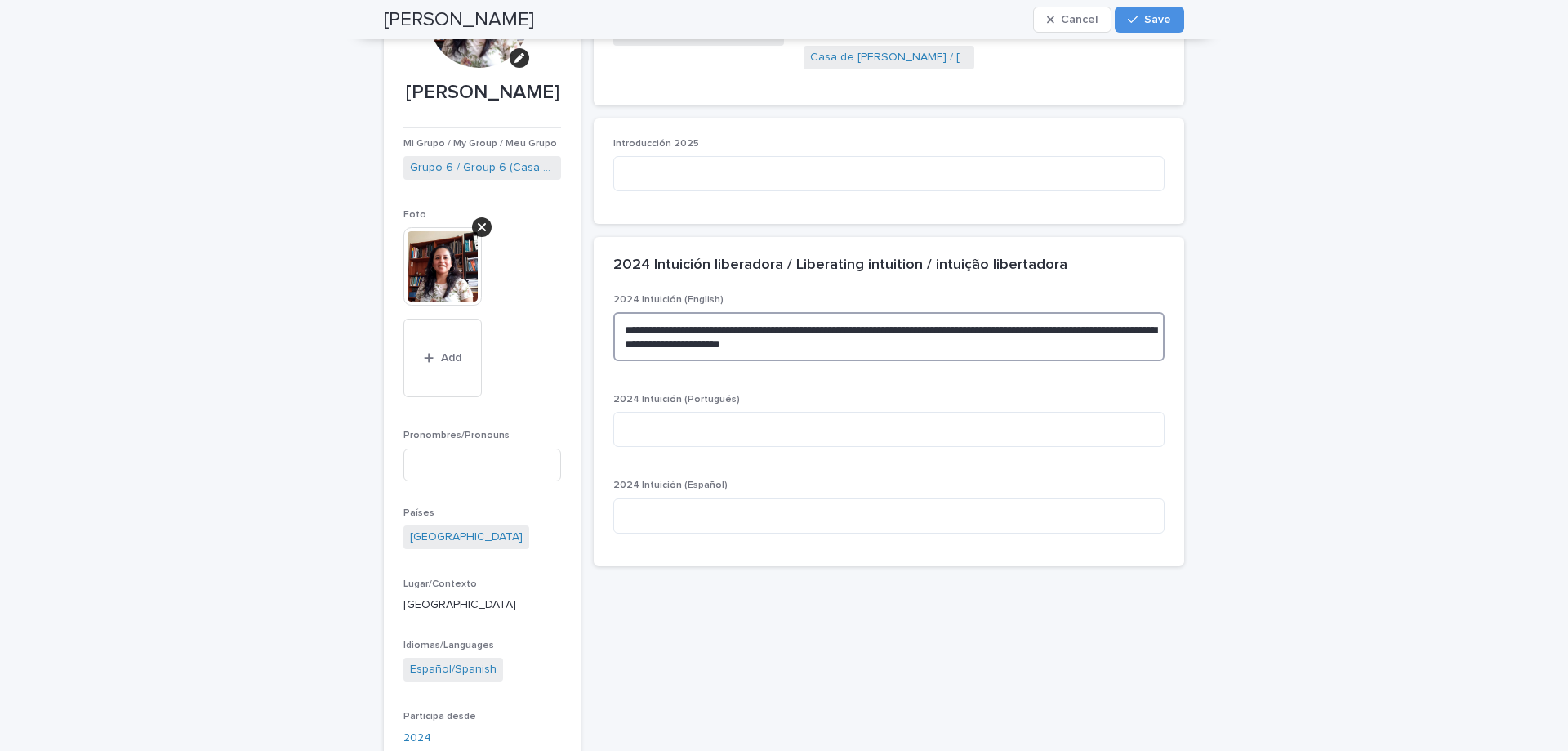
click at [895, 334] on textarea "**********" at bounding box center [889, 336] width 551 height 49
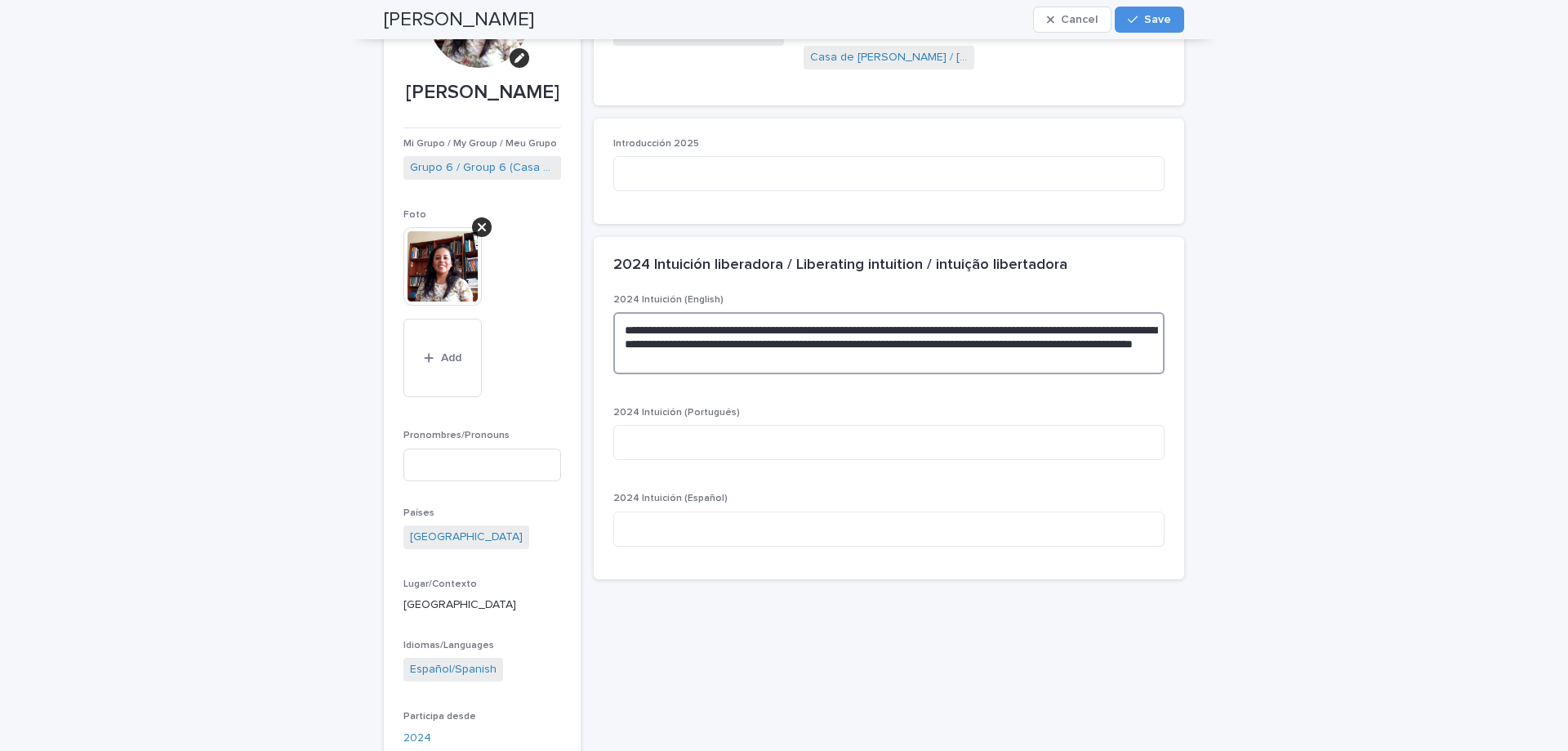
drag, startPoint x: 669, startPoint y: 334, endPoint x: 618, endPoint y: 327, distance: 51.5
click at [618, 327] on textarea "**********" at bounding box center [889, 343] width 551 height 62
click at [988, 343] on textarea "**********" at bounding box center [889, 343] width 551 height 62
click at [1071, 342] on textarea "**********" at bounding box center [889, 350] width 551 height 76
click at [711, 358] on textarea "**********" at bounding box center [889, 350] width 551 height 76
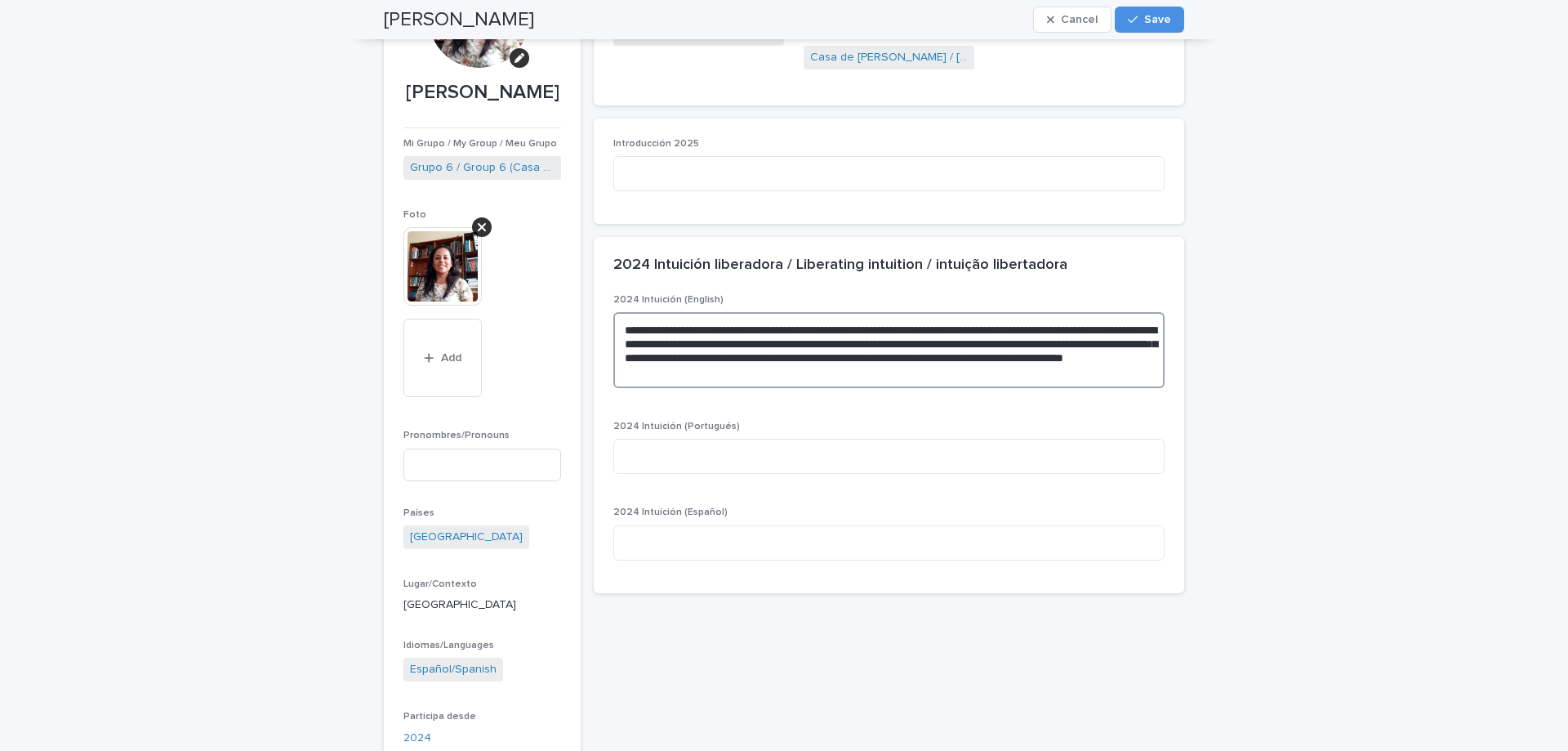
type textarea "**********"
click at [1322, 484] on div "**********" at bounding box center [784, 636] width 1568 height 1532
click at [1152, 18] on span "Save" at bounding box center [1157, 19] width 27 height 11
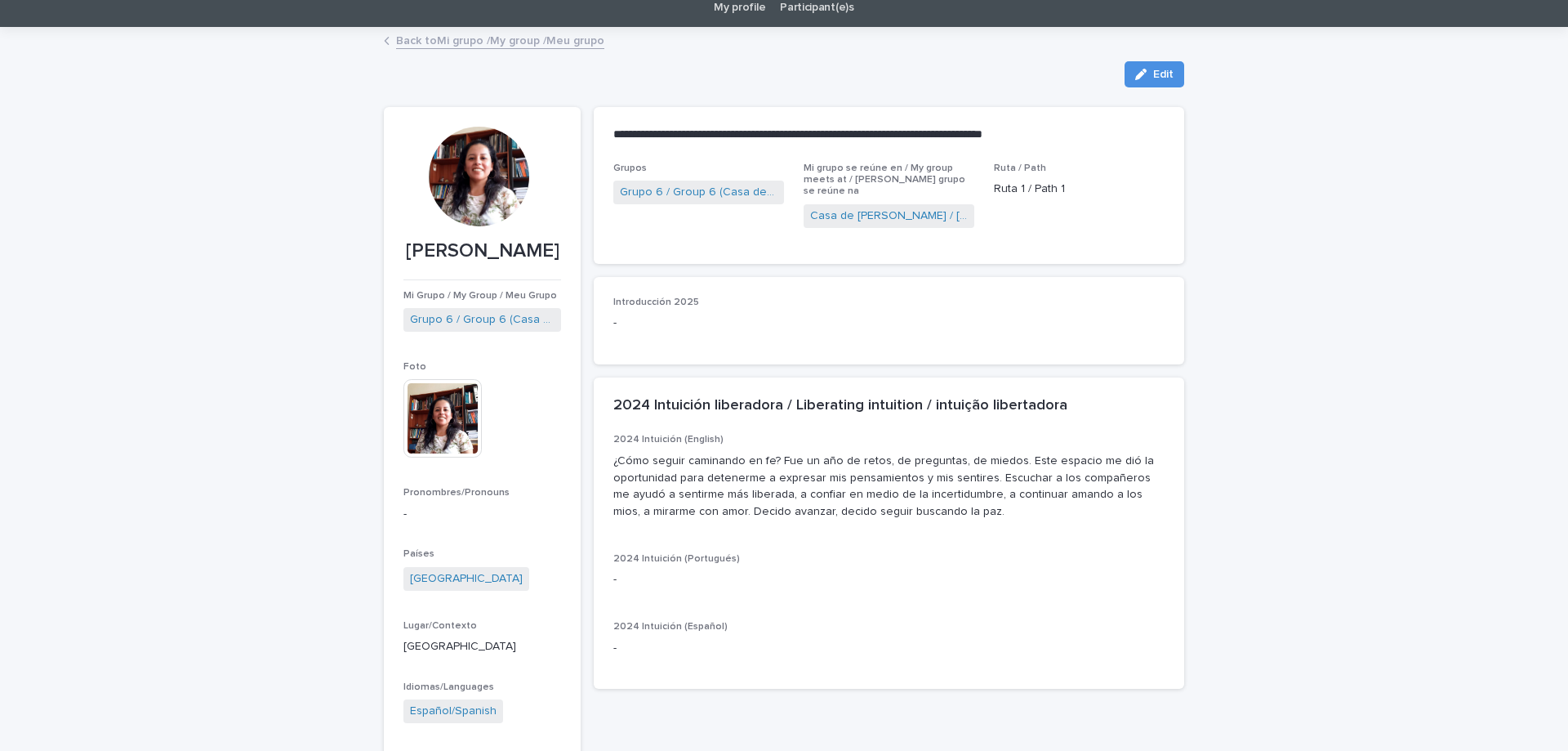
scroll to position [0, 0]
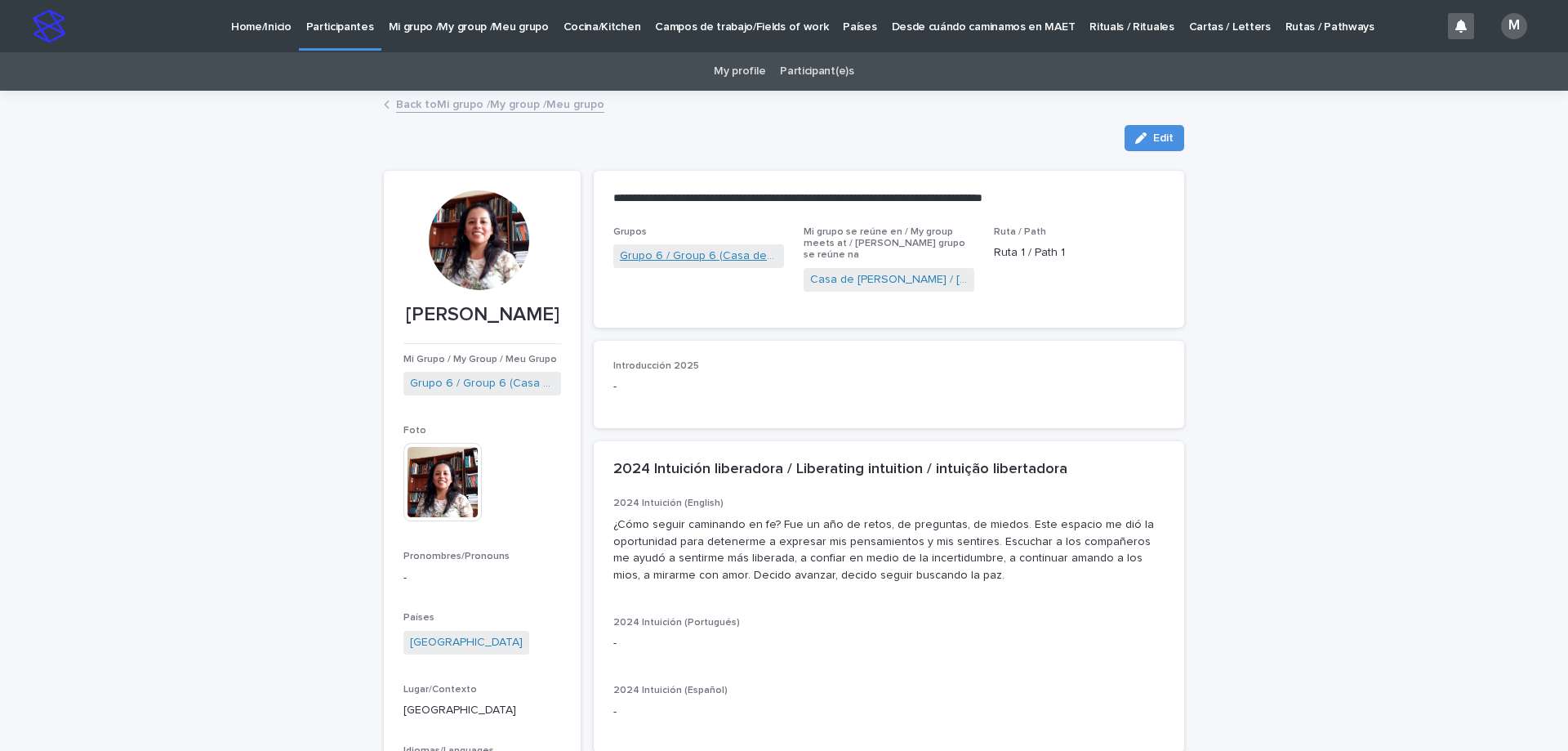
click at [694, 254] on link "Grupo 6 / Group 6 (Casa de [PERSON_NAME])" at bounding box center [698, 256] width 158 height 18
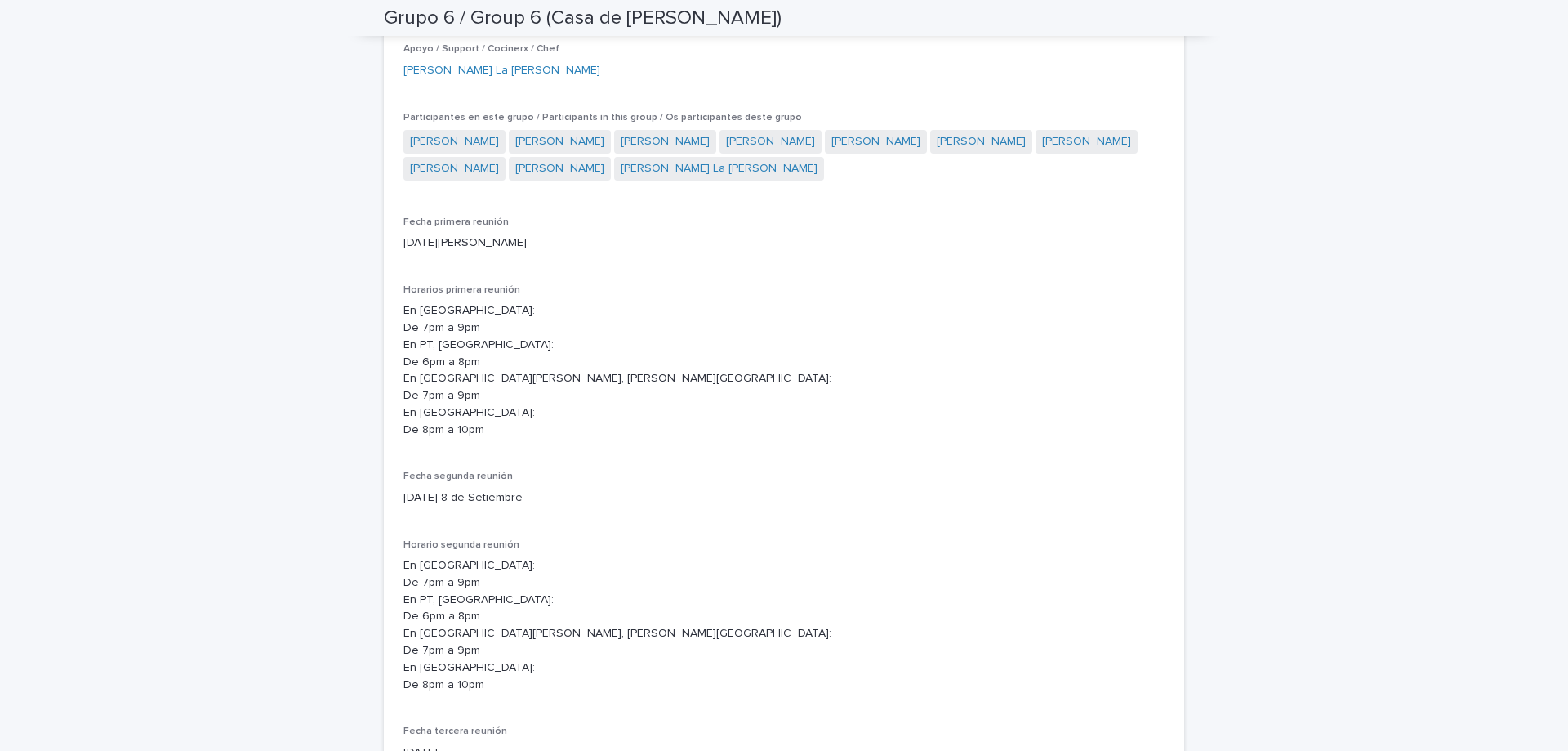
scroll to position [327, 0]
click at [604, 167] on link "[PERSON_NAME]" at bounding box center [559, 168] width 89 height 18
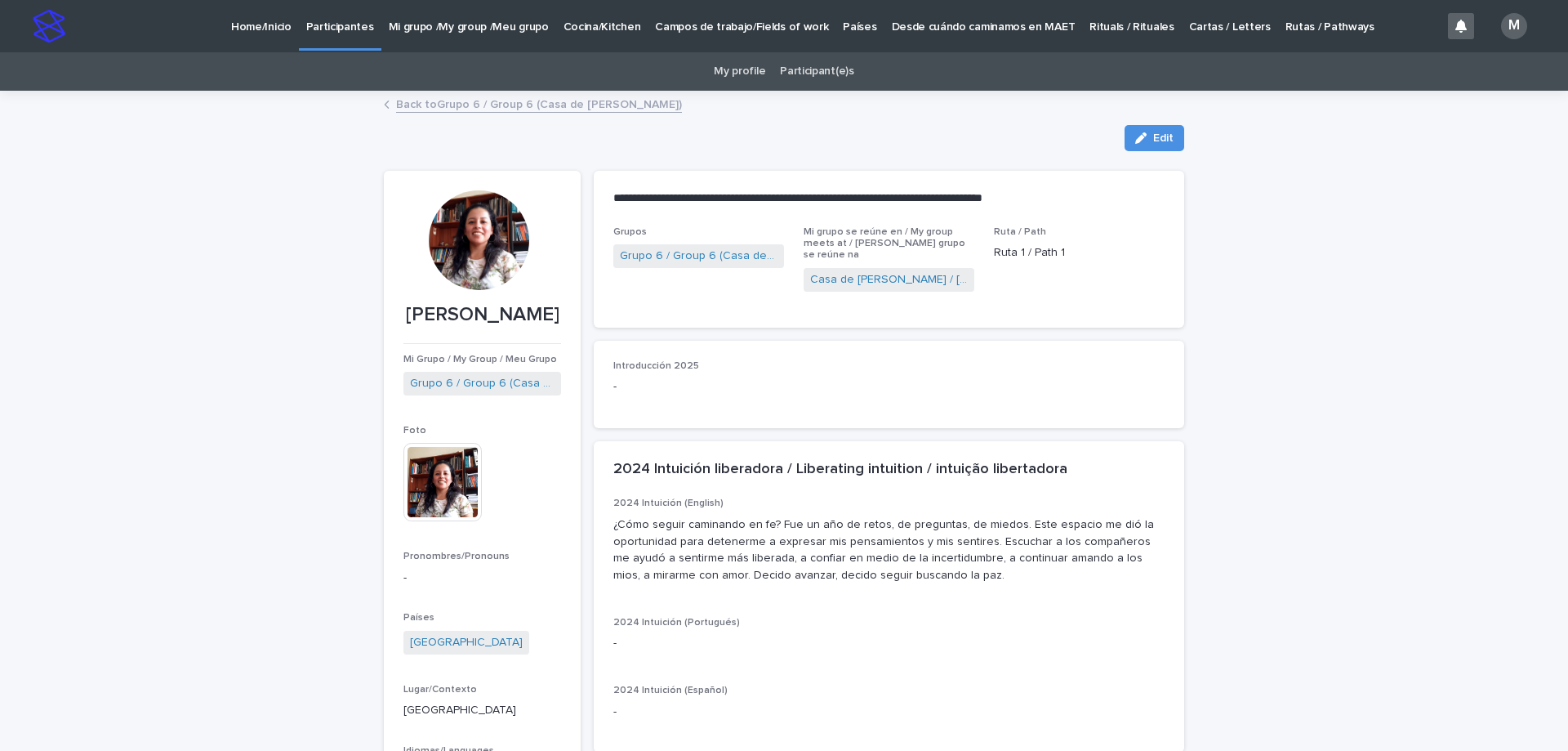
click at [414, 21] on p "Mi grupo /My group /Meu grupo" at bounding box center [469, 17] width 160 height 34
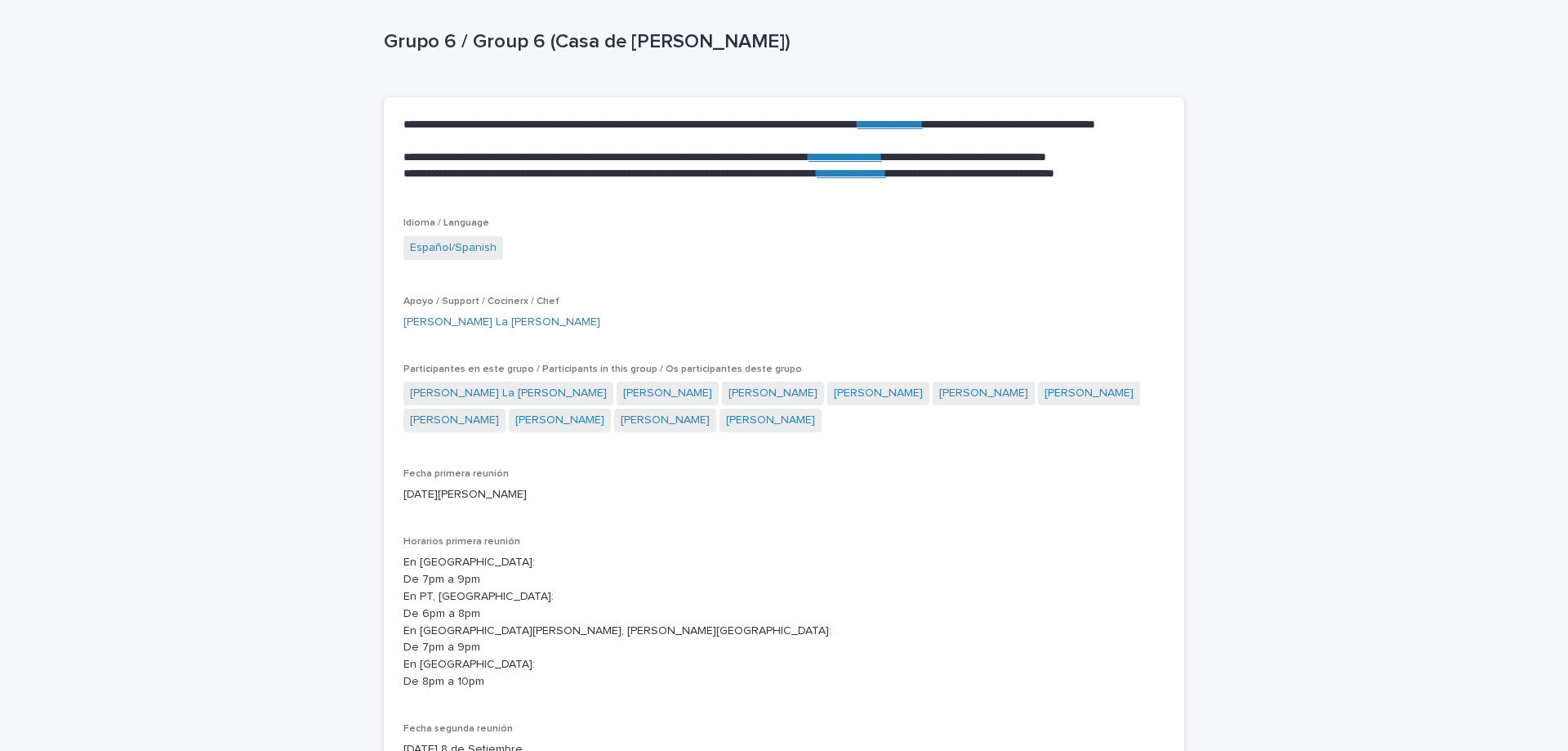
scroll to position [245, 0]
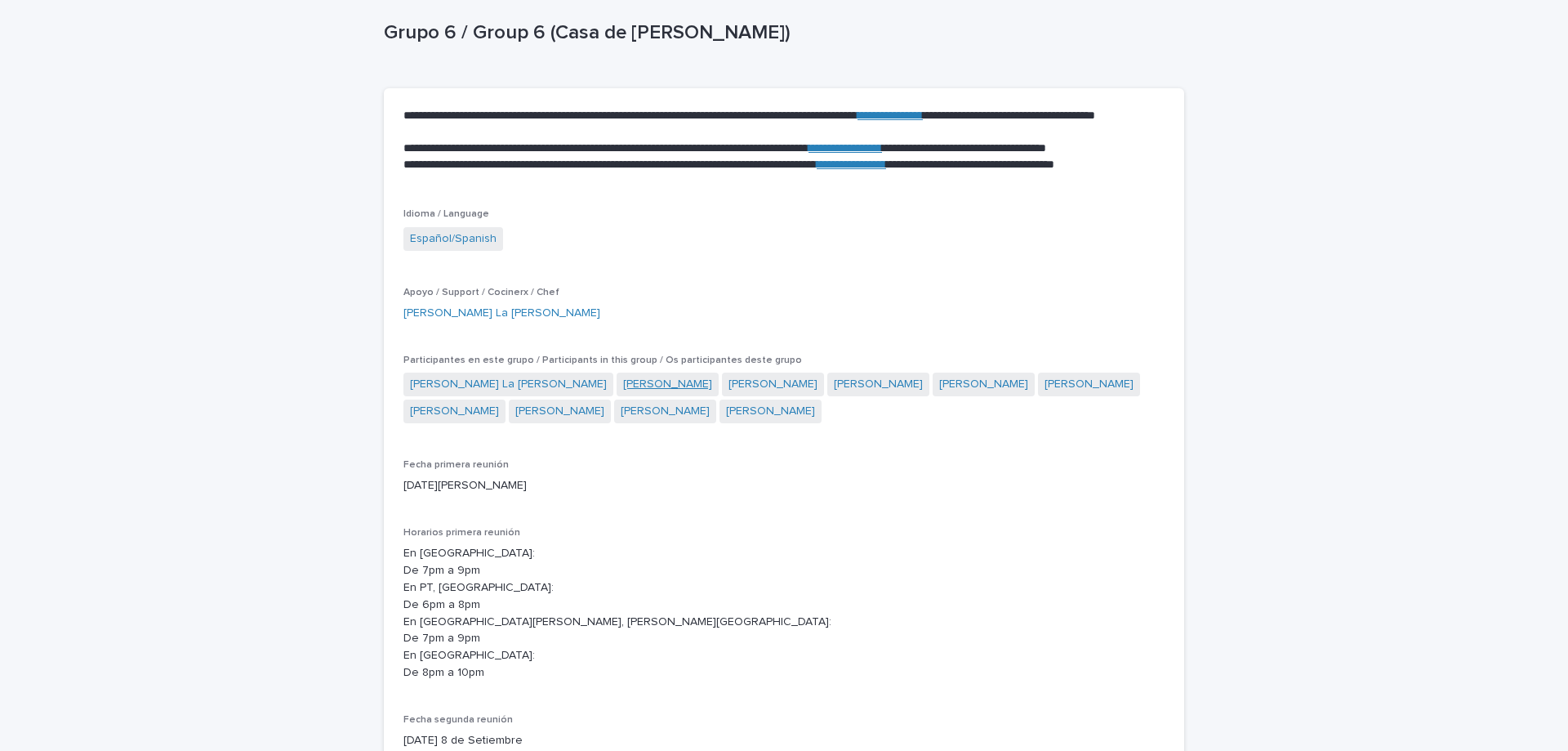
click at [625, 382] on link "[PERSON_NAME]" at bounding box center [667, 384] width 89 height 18
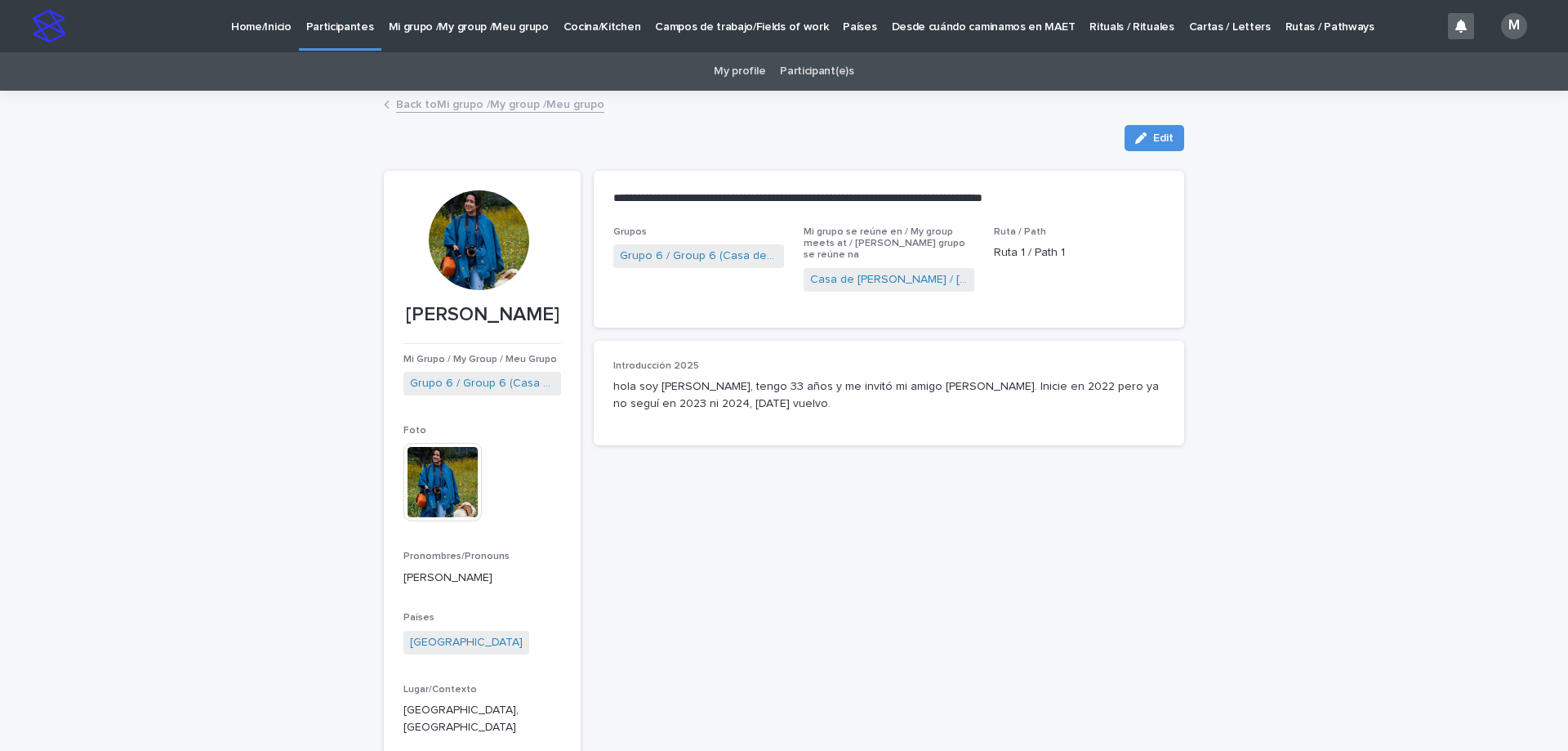
click at [754, 78] on link "My profile" at bounding box center [740, 72] width 52 height 39
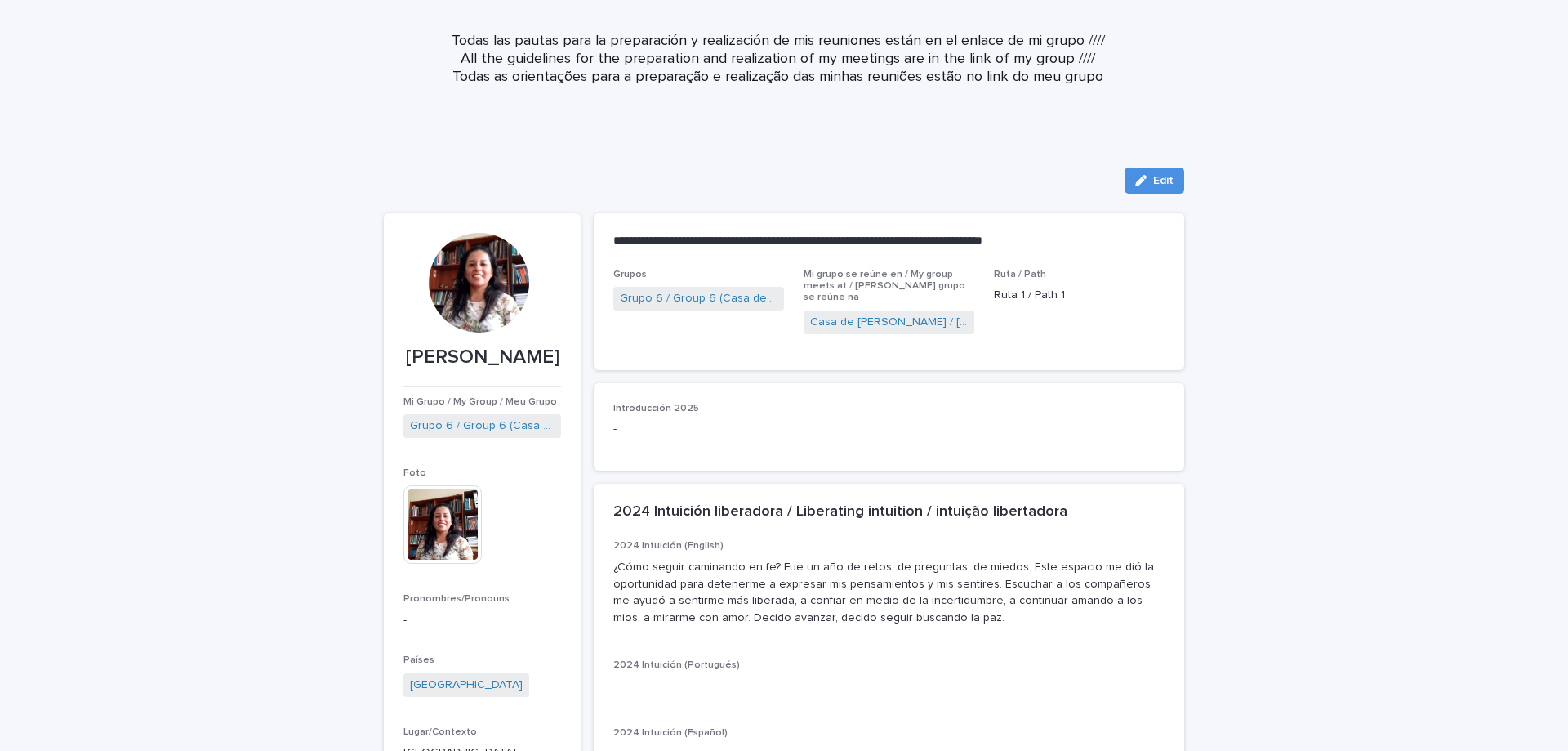
scroll to position [163, 0]
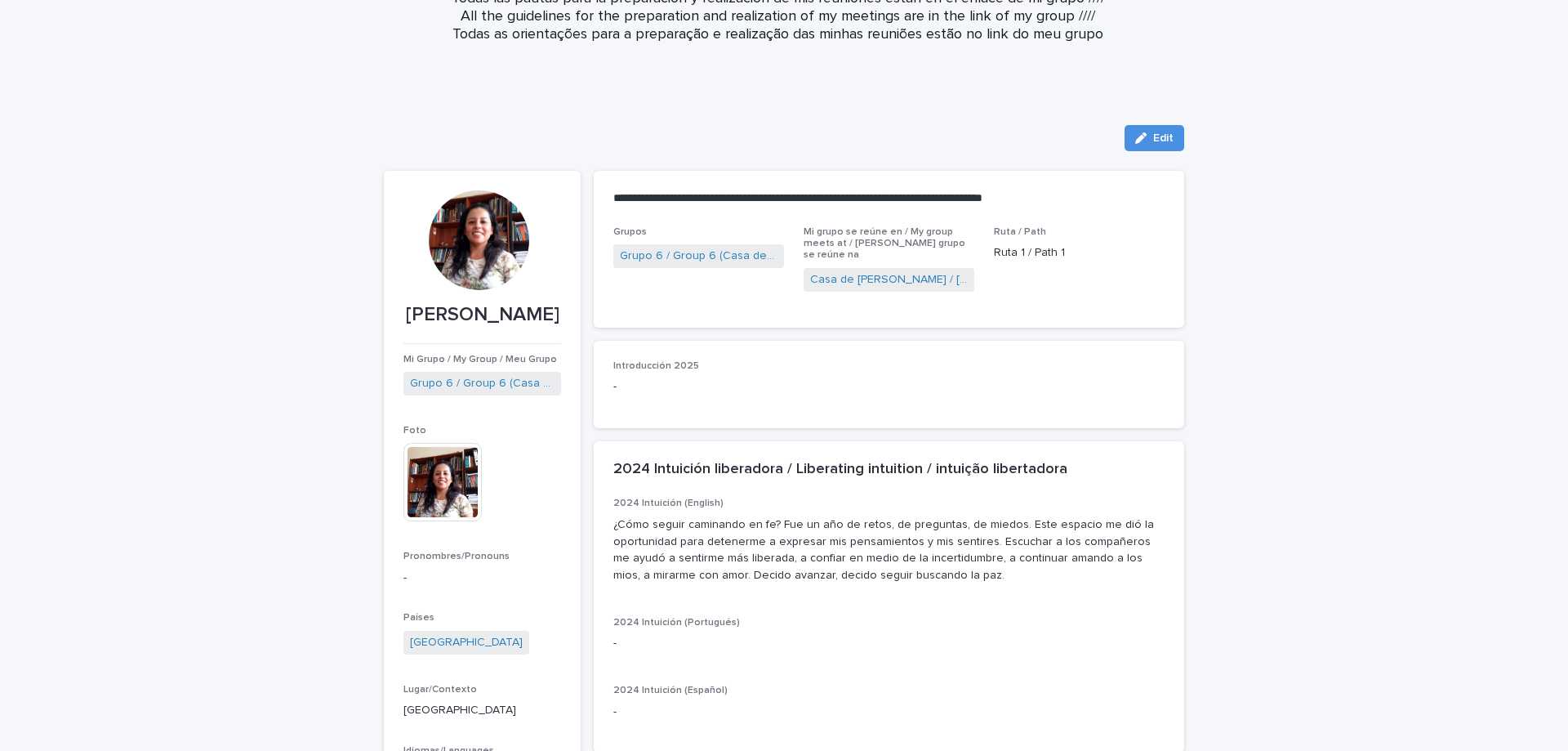
click at [631, 378] on p "-" at bounding box center [889, 386] width 551 height 18
click at [615, 378] on p "-" at bounding box center [889, 386] width 551 height 18
click at [629, 362] on div "Introducción 2025 -" at bounding box center [889, 384] width 551 height 48
click at [636, 361] on span "Introducción 2025" at bounding box center [656, 366] width 86 height 10
click at [1135, 140] on icon "button" at bounding box center [1141, 138] width 11 height 11
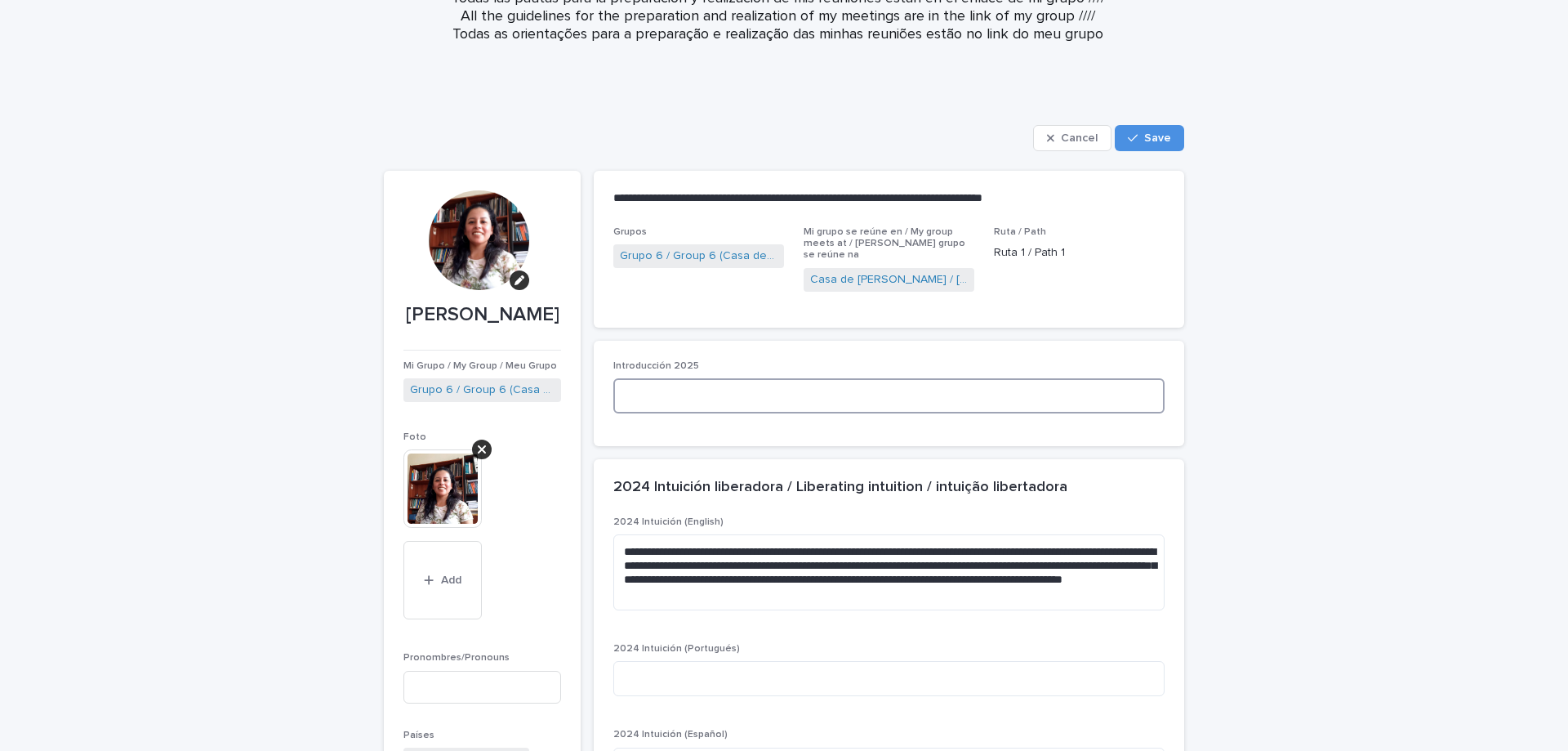
click at [636, 381] on textarea at bounding box center [889, 395] width 551 height 35
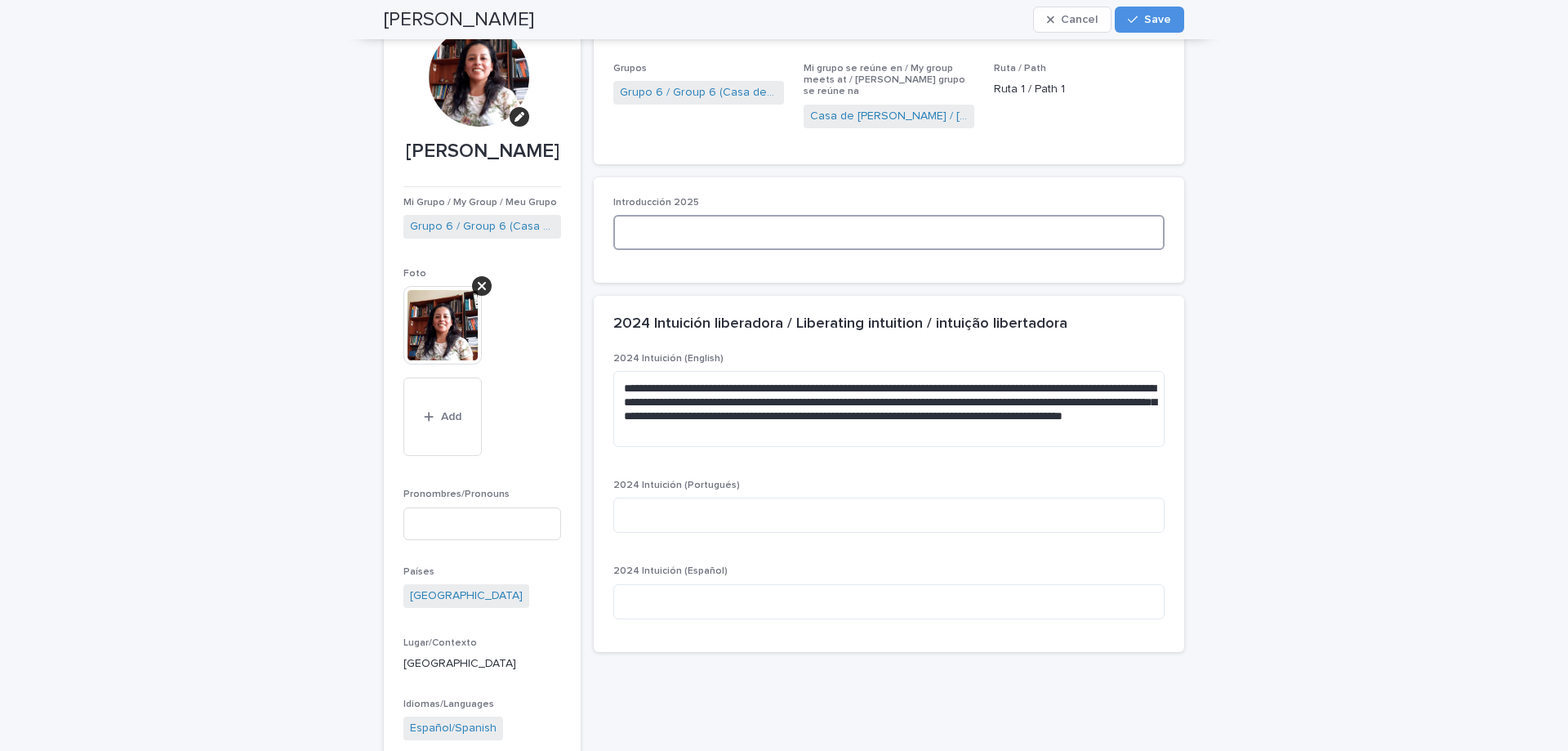
scroll to position [245, 0]
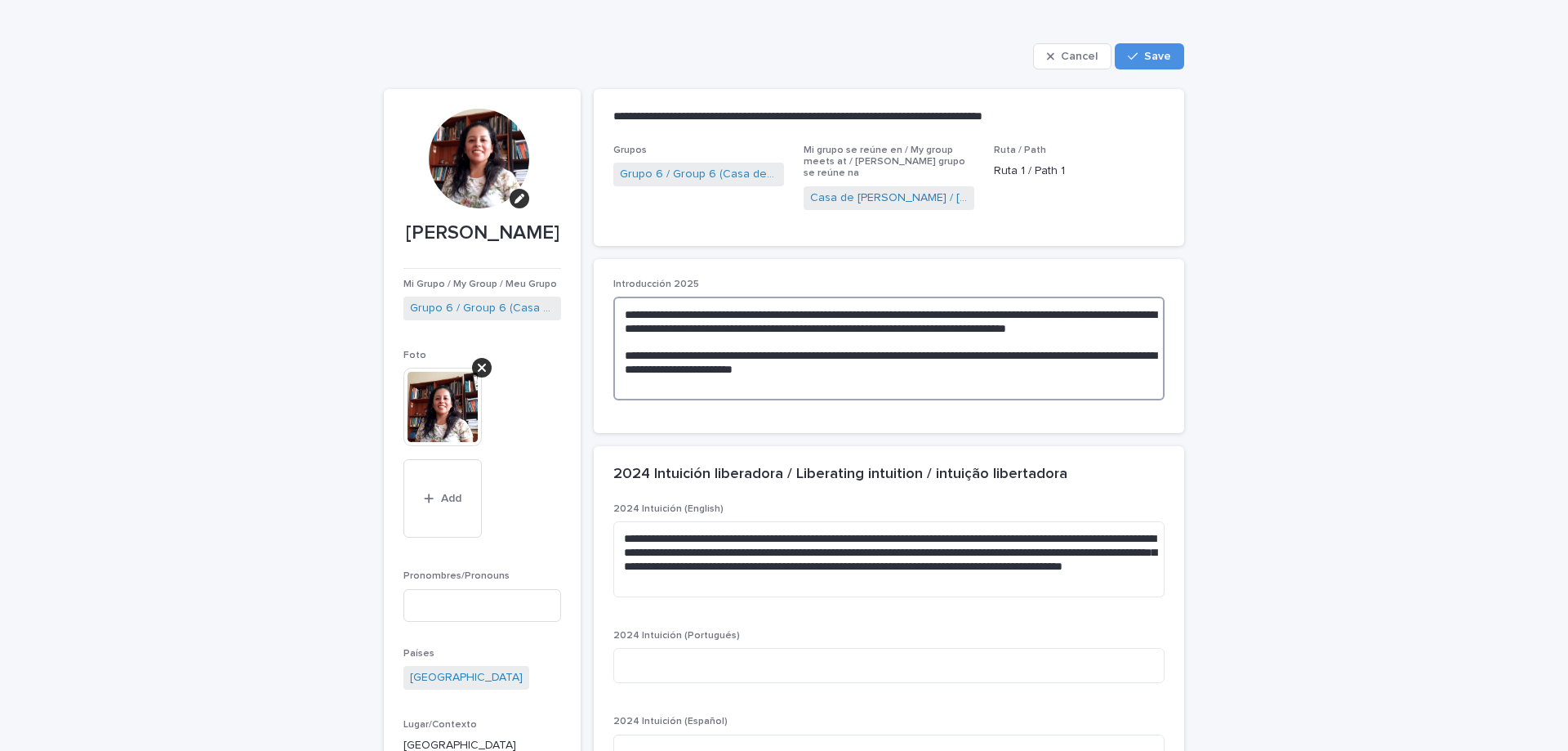
click at [855, 358] on textarea "**********" at bounding box center [889, 348] width 551 height 104
drag, startPoint x: 1004, startPoint y: 357, endPoint x: 1030, endPoint y: 358, distance: 26.0
click at [1030, 358] on textarea "**********" at bounding box center [889, 348] width 551 height 104
click at [650, 372] on textarea "**********" at bounding box center [889, 348] width 551 height 104
click at [657, 371] on textarea "**********" at bounding box center [889, 348] width 551 height 104
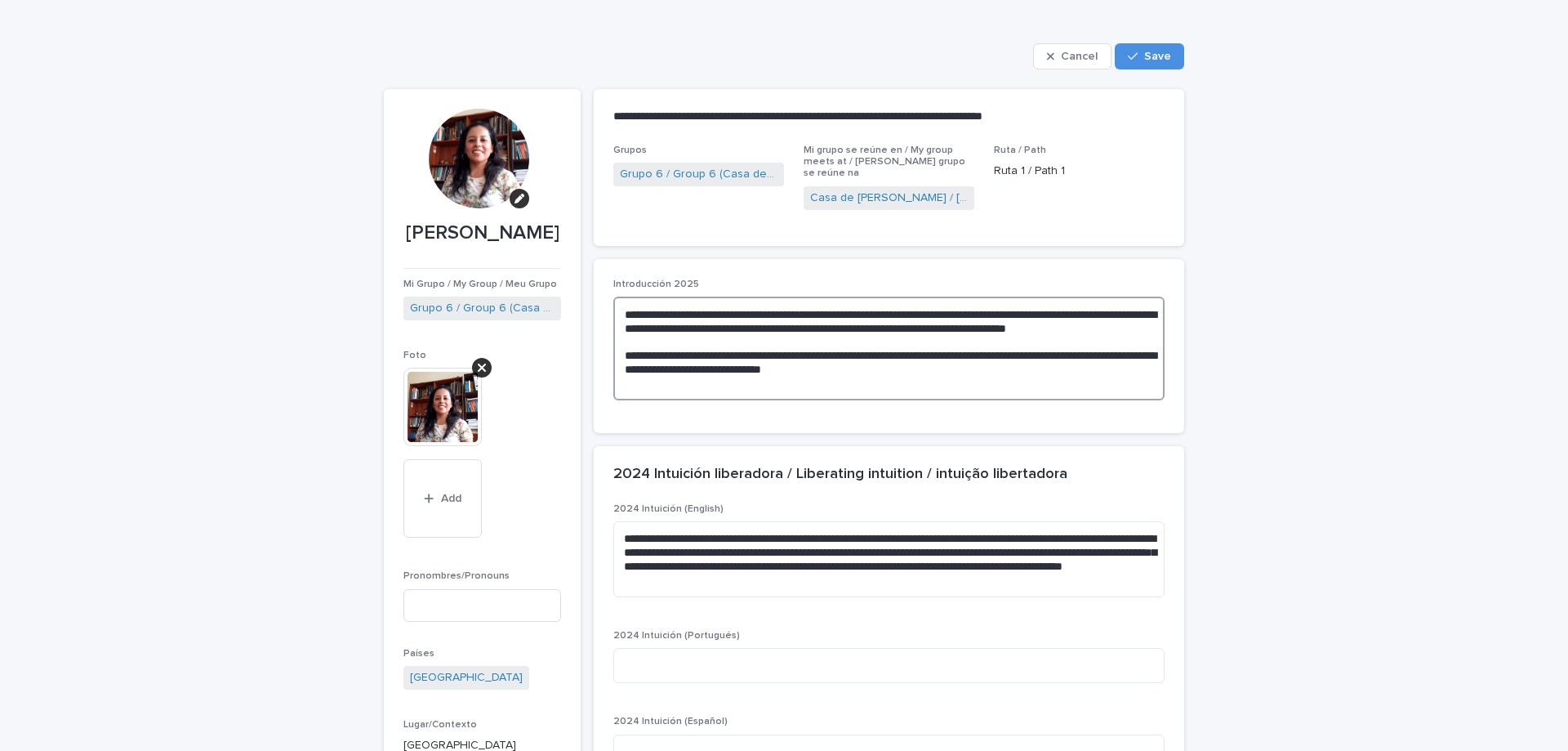
click at [938, 365] on textarea "**********" at bounding box center [889, 348] width 551 height 104
type textarea "**********"
click at [1136, 63] on button "Save" at bounding box center [1149, 56] width 69 height 26
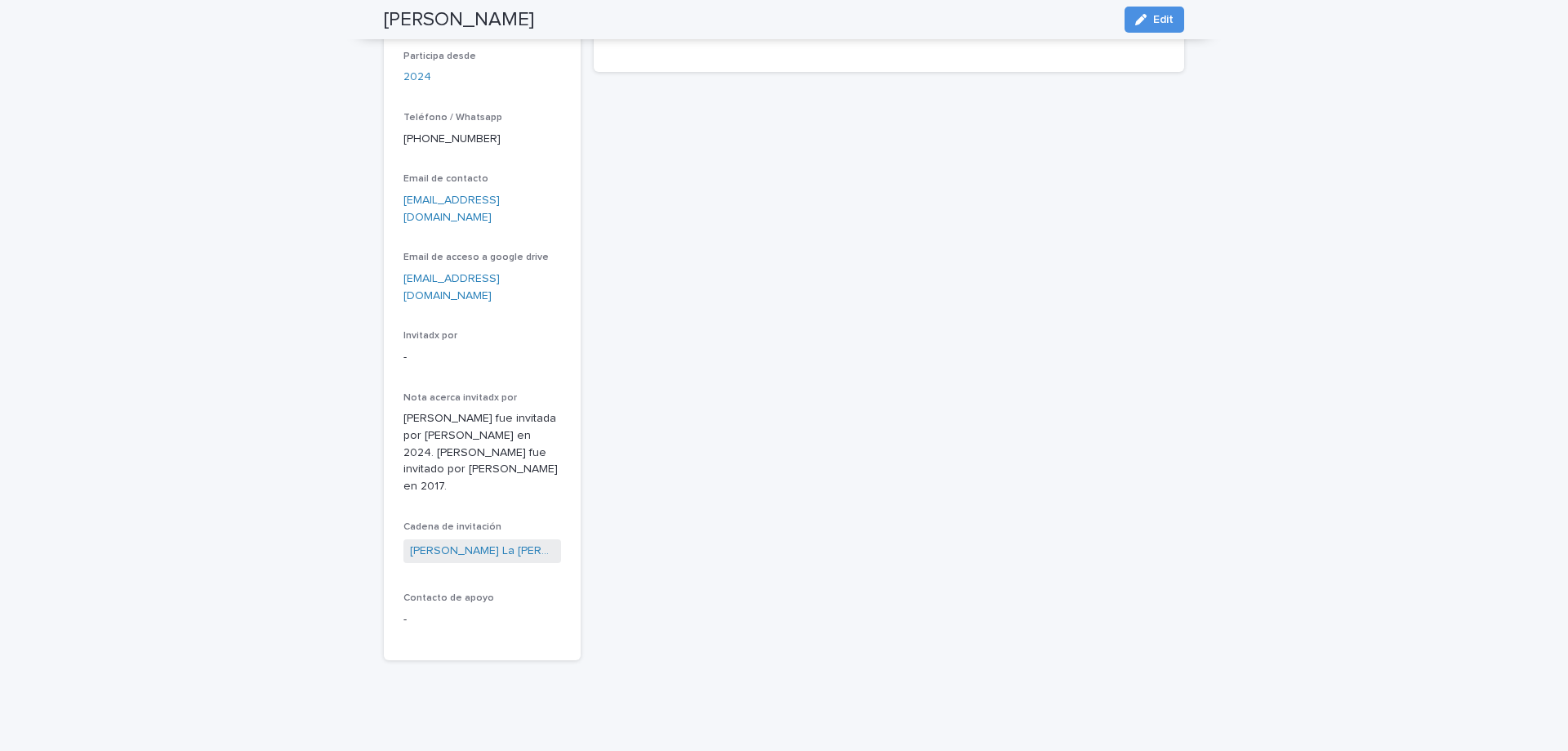
scroll to position [962, 0]
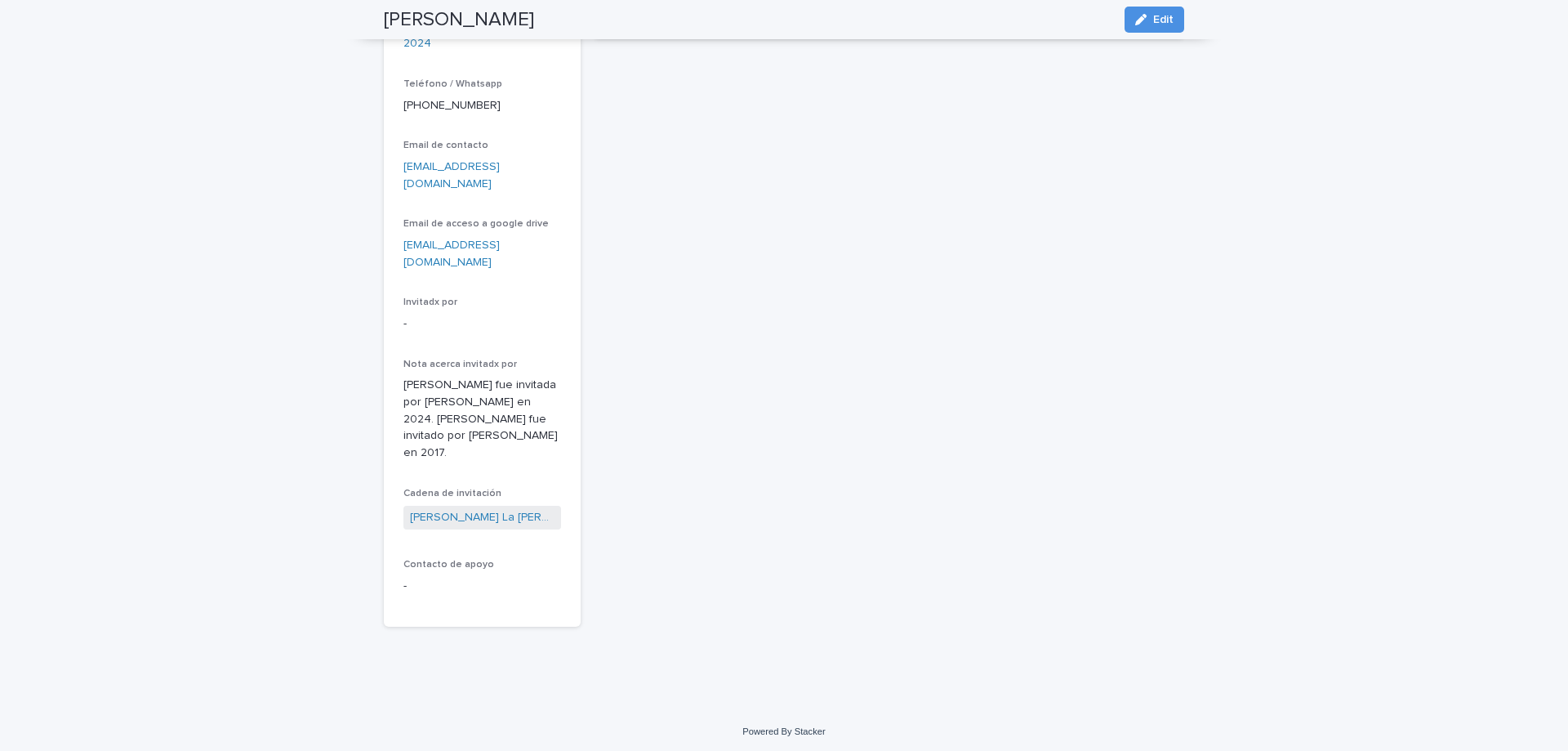
click at [456, 331] on p "-" at bounding box center [482, 323] width 158 height 18
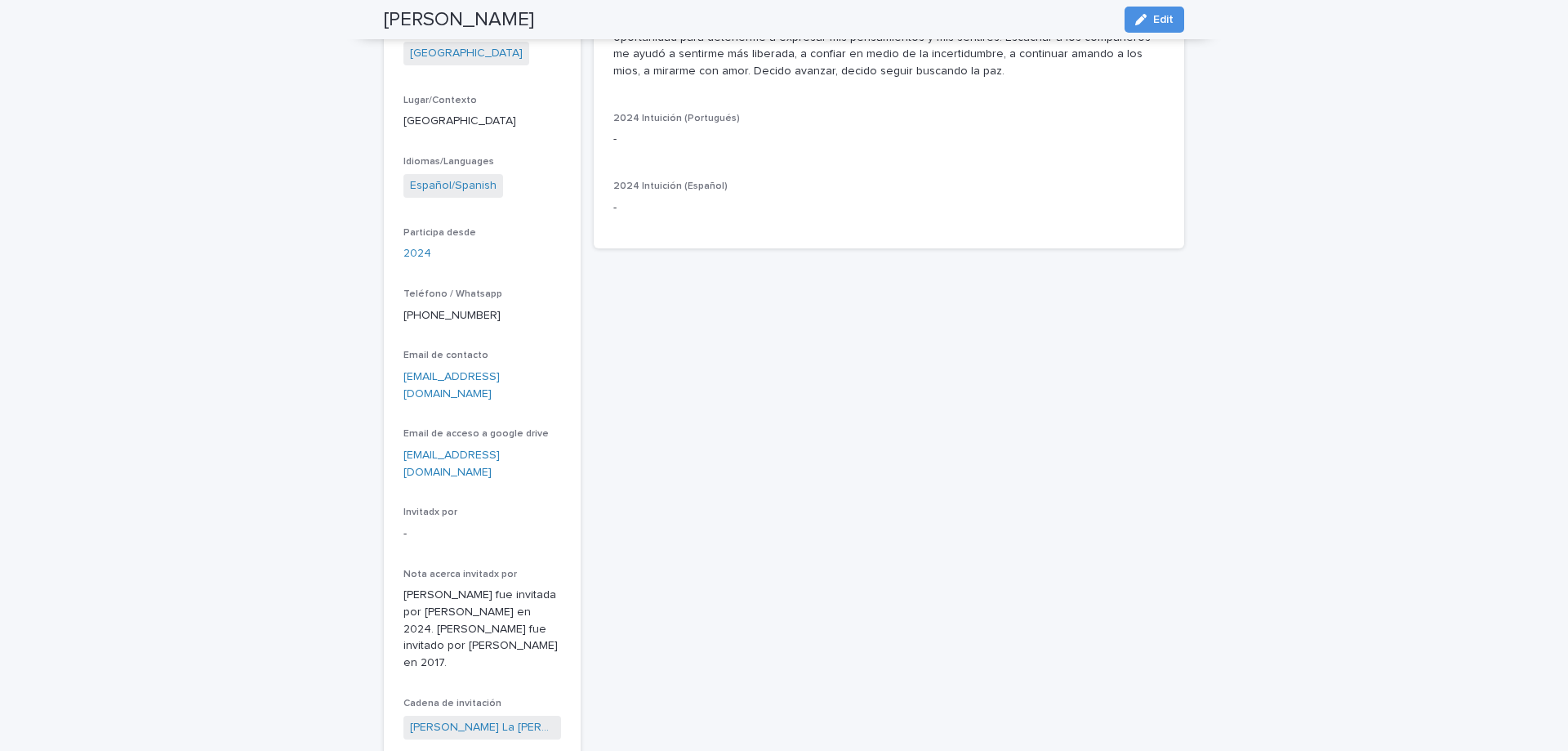
scroll to position [717, 0]
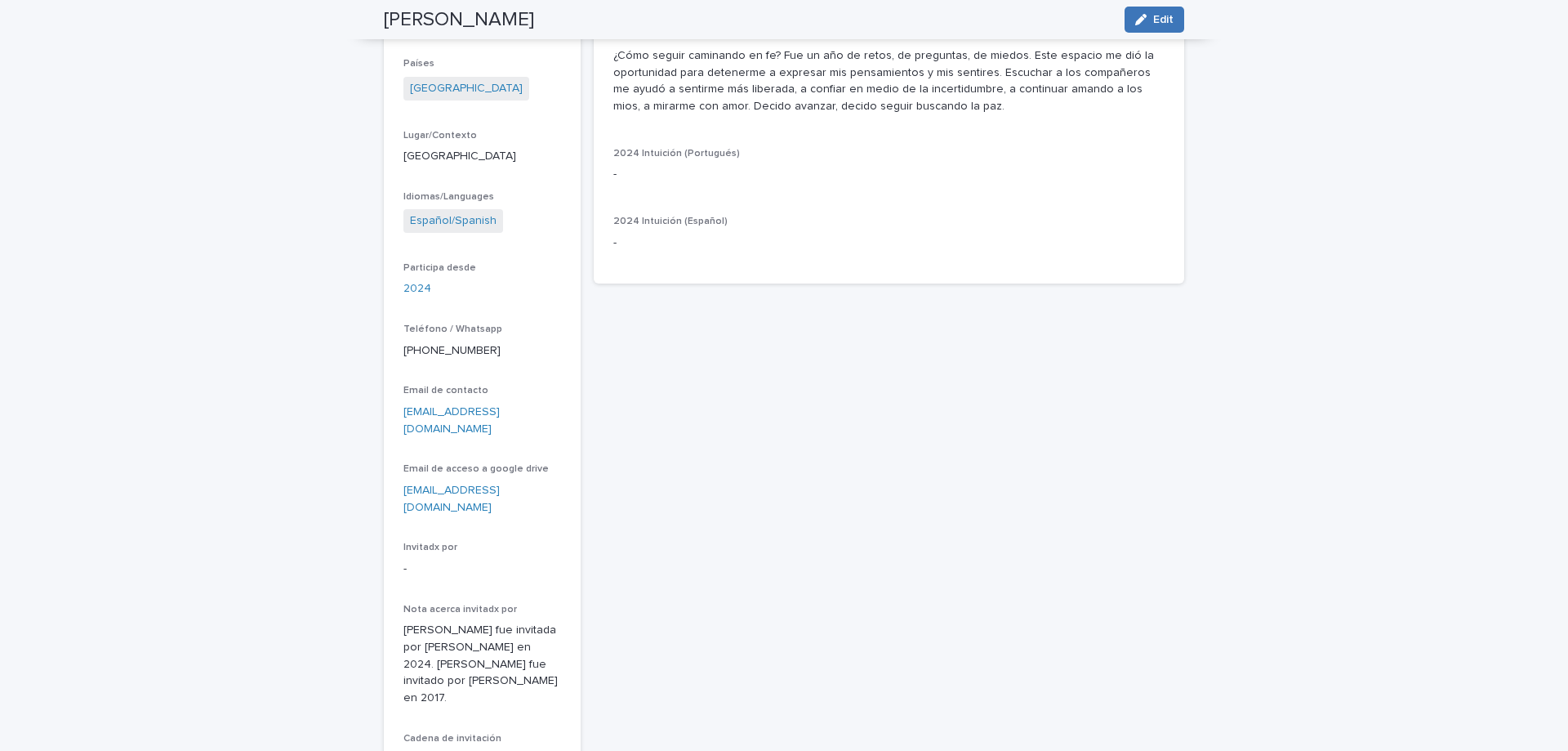
click at [1142, 21] on div "button" at bounding box center [1143, 19] width 18 height 11
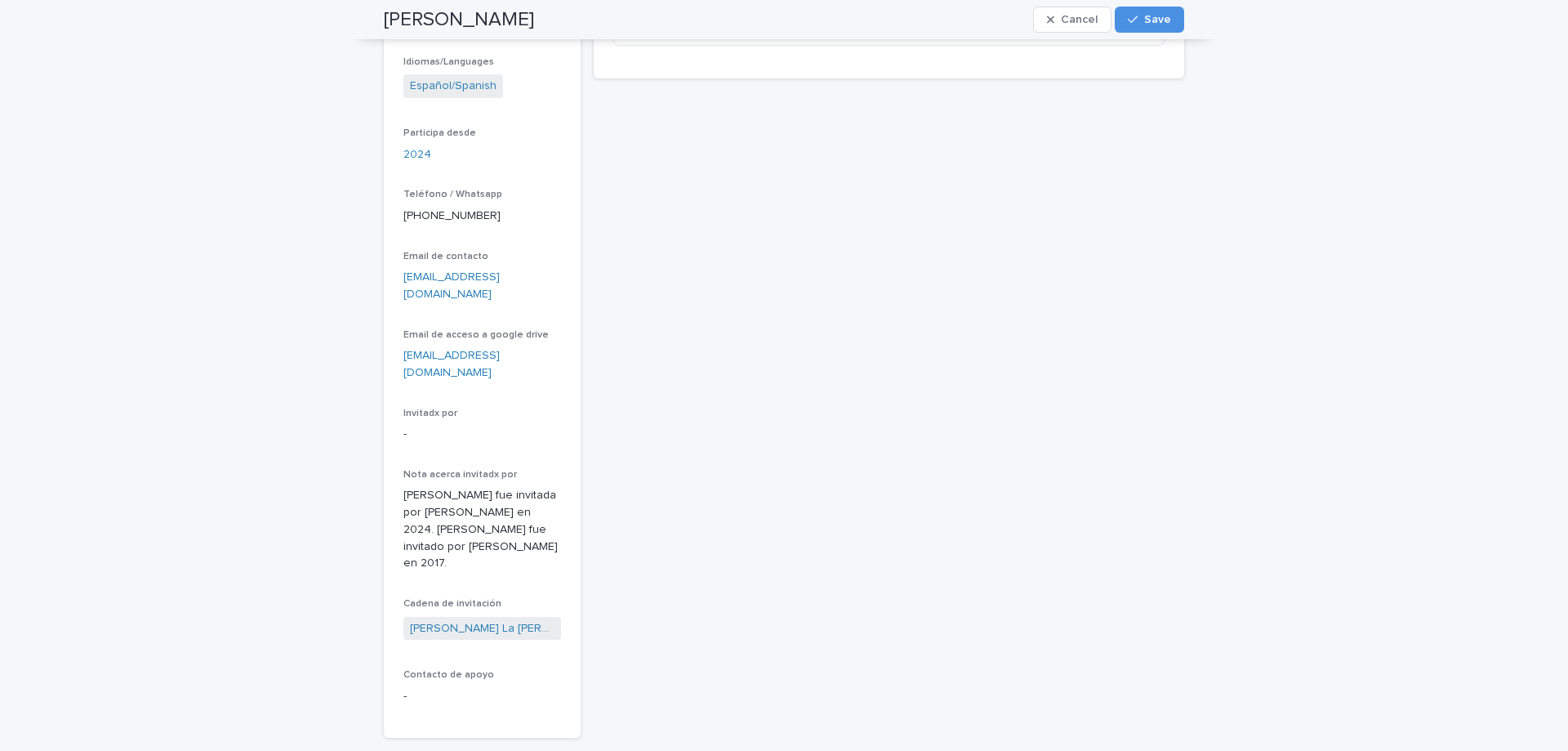
scroll to position [1021, 0]
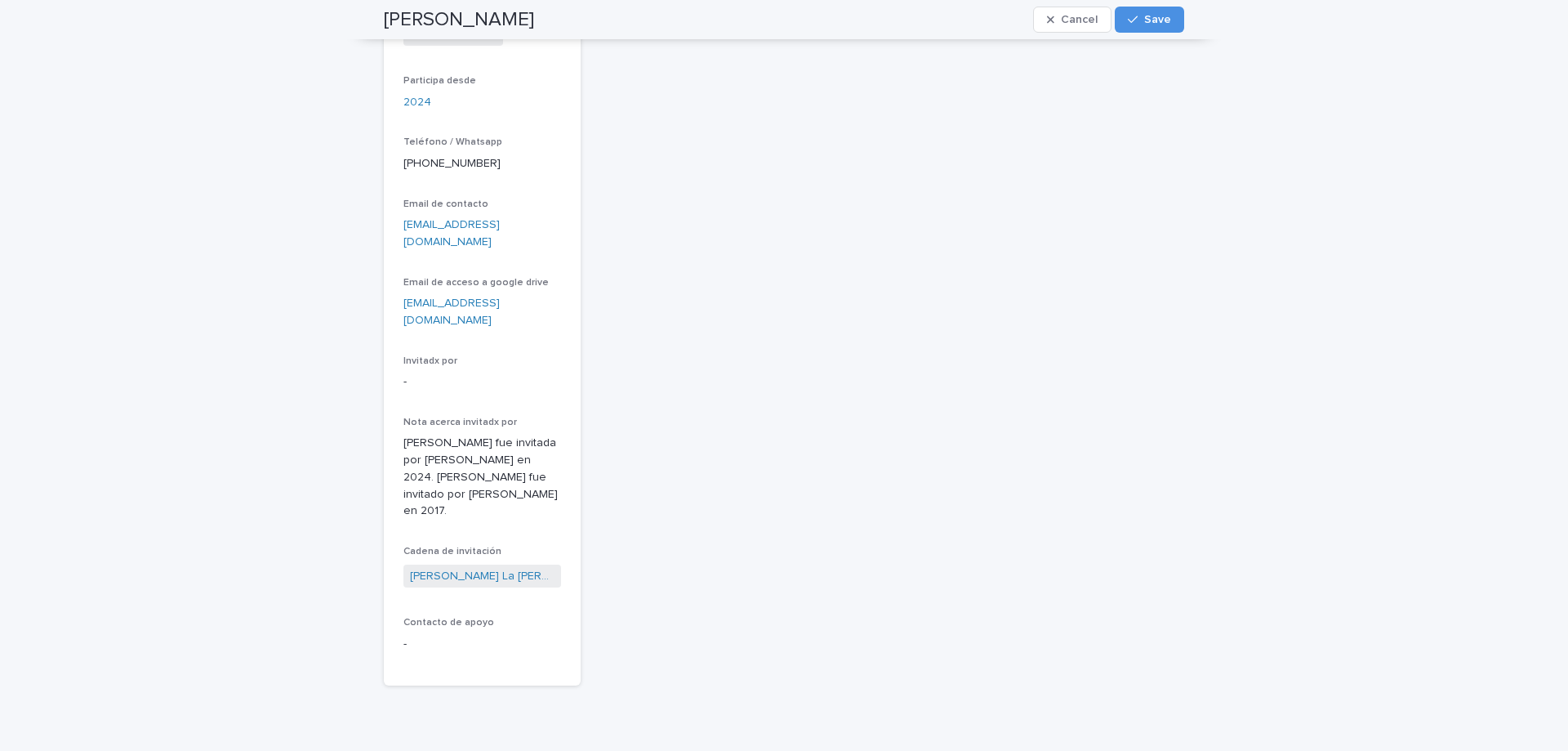
click at [419, 404] on div "Invitadx por -" at bounding box center [482, 380] width 158 height 48
click at [417, 390] on p "-" at bounding box center [482, 381] width 158 height 18
click at [437, 366] on span "Invitadx por" at bounding box center [430, 360] width 53 height 10
click at [439, 366] on span "Invitadx por" at bounding box center [430, 360] width 53 height 10
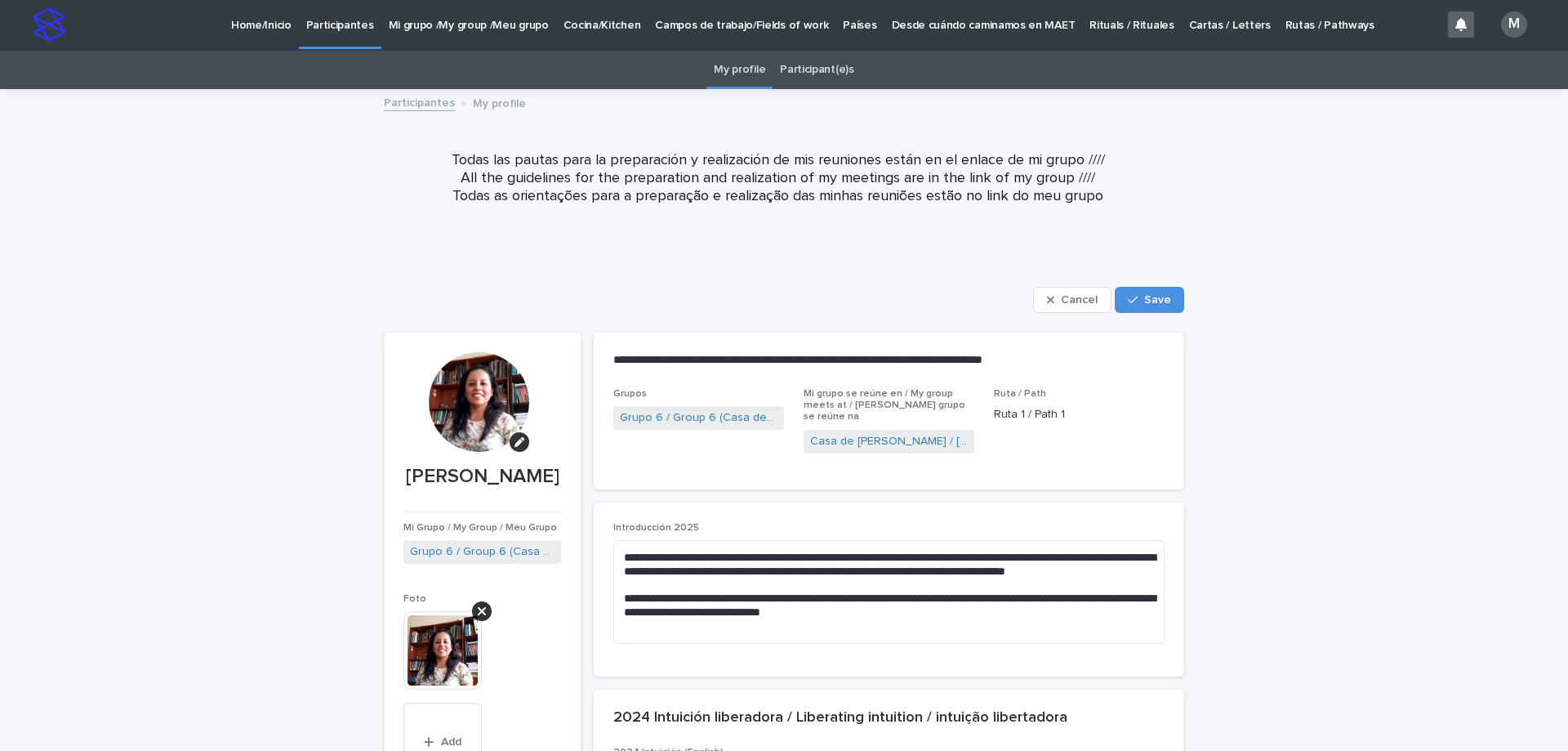
scroll to position [0, 0]
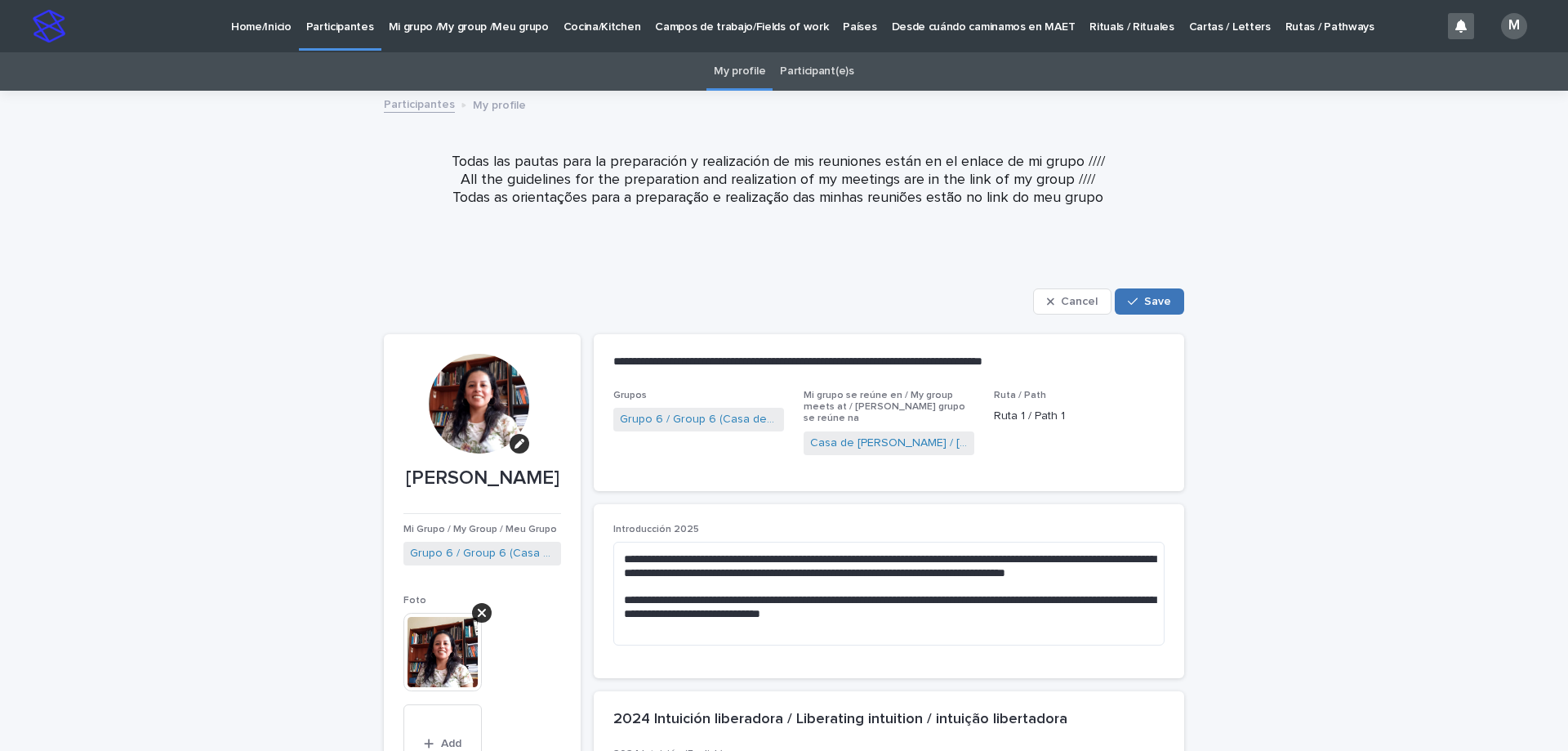
click at [1162, 300] on span "Save" at bounding box center [1157, 301] width 27 height 11
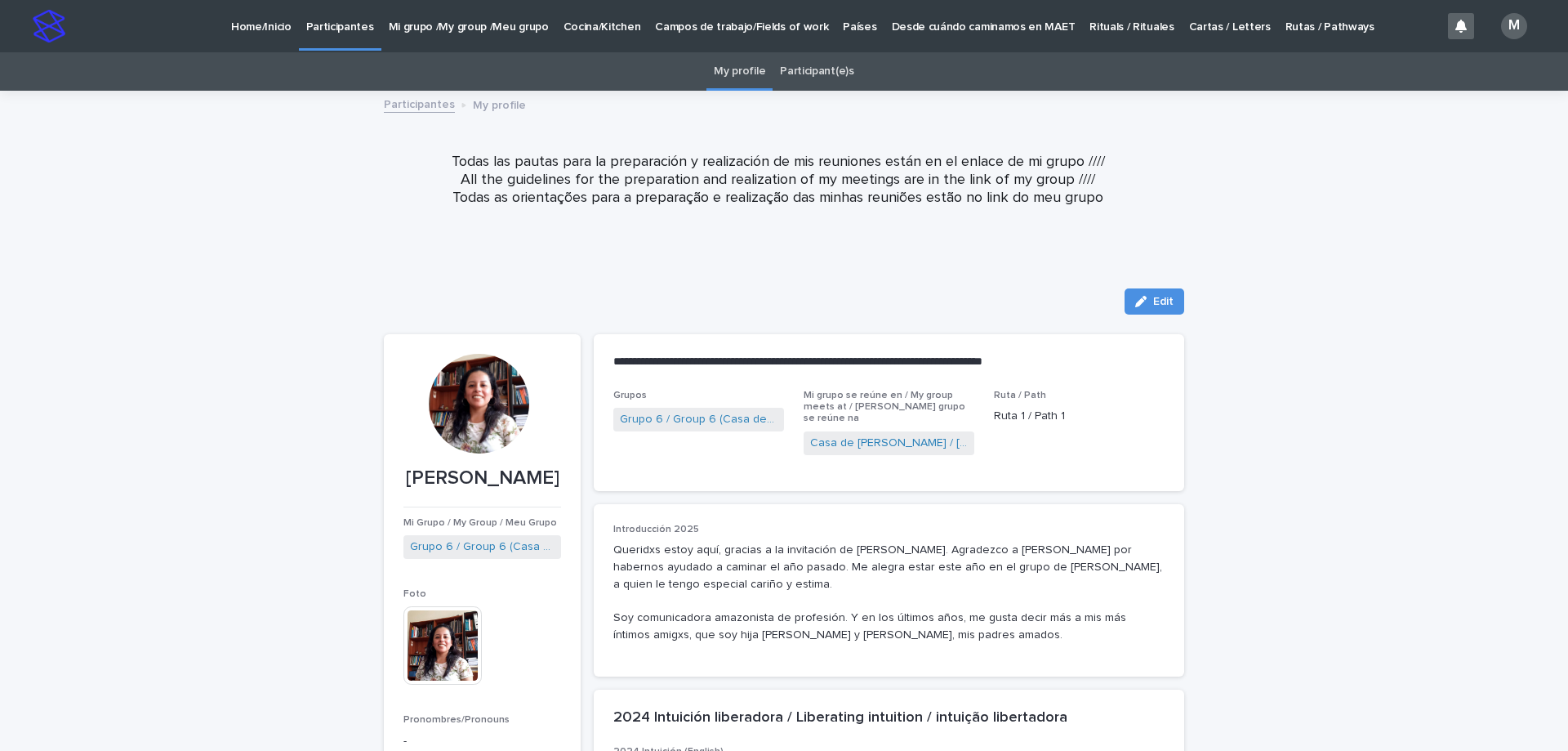
click at [806, 73] on link "Participant(e)s" at bounding box center [816, 72] width 74 height 39
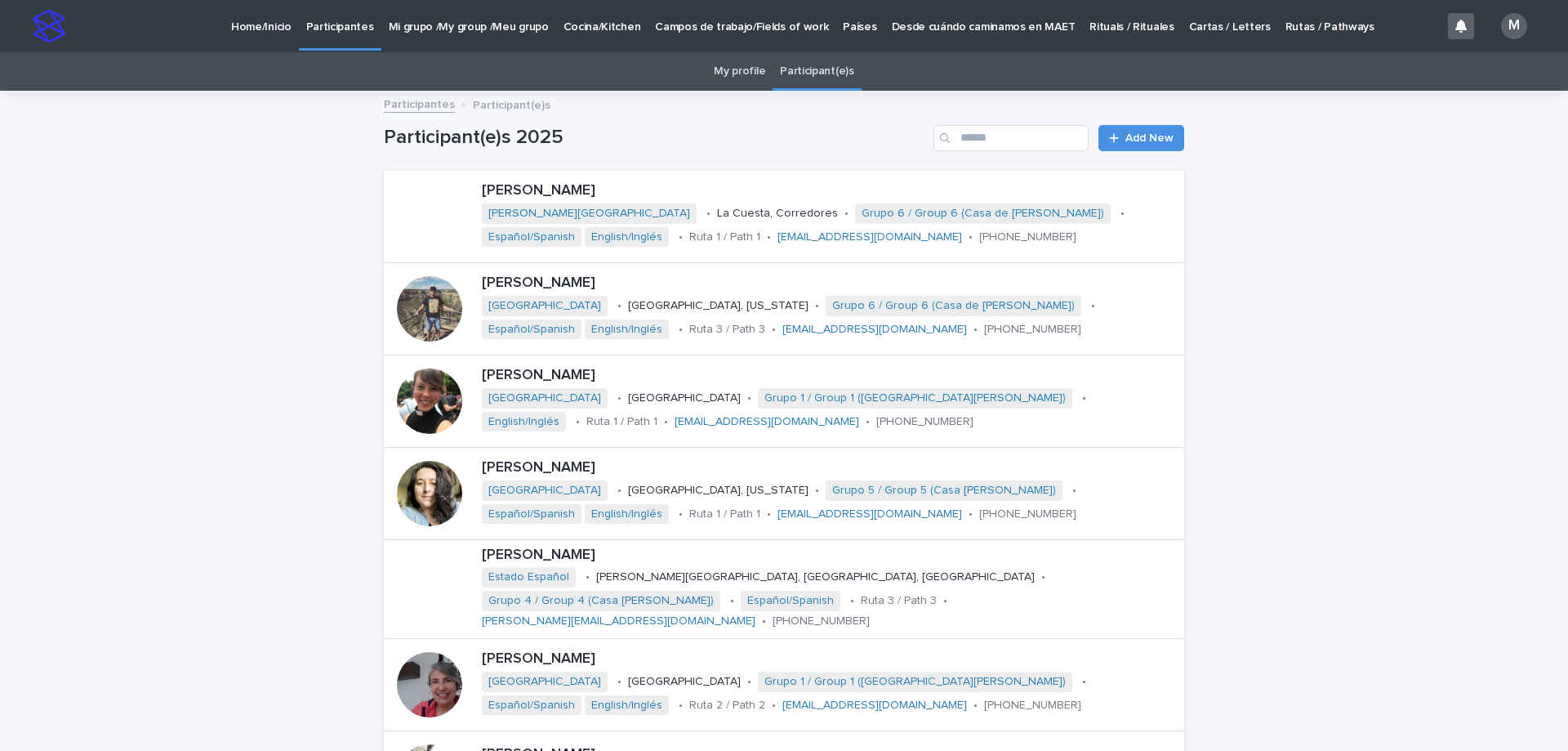
click at [736, 67] on link "My profile" at bounding box center [740, 72] width 52 height 39
